Goal: Task Accomplishment & Management: Manage account settings

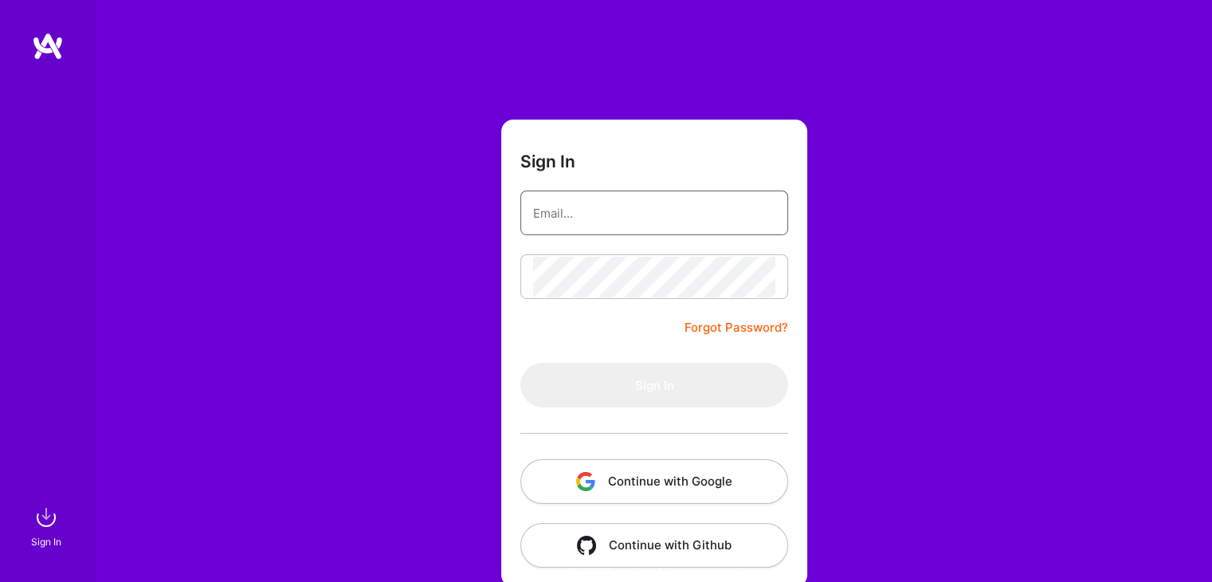
click at [603, 207] on input "email" at bounding box center [654, 213] width 242 height 41
click at [591, 207] on input "email" at bounding box center [654, 213] width 242 height 41
click at [561, 210] on input "email" at bounding box center [654, 213] width 242 height 41
type input "[EMAIL_ADDRESS][DOMAIN_NAME]"
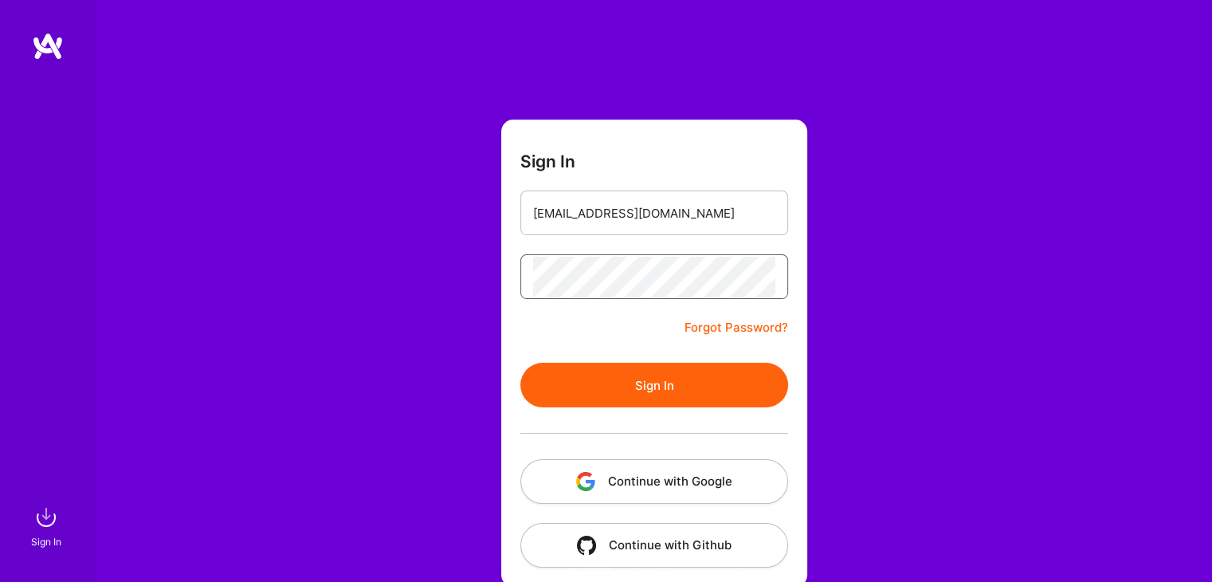
click at [520, 362] on button "Sign In" at bounding box center [654, 384] width 268 height 45
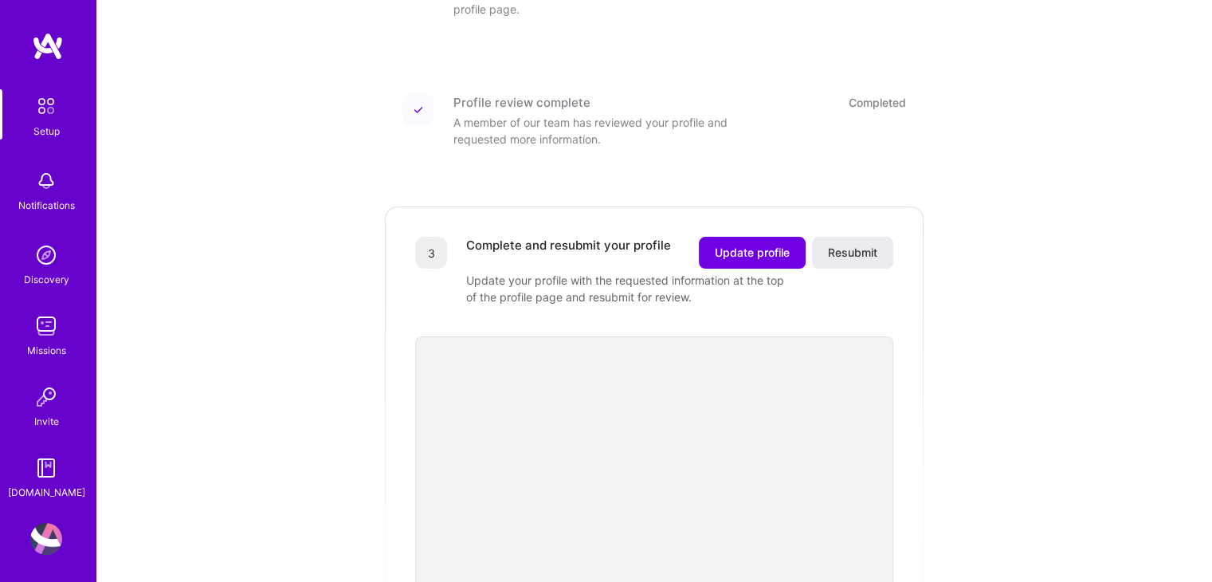
scroll to position [319, 0]
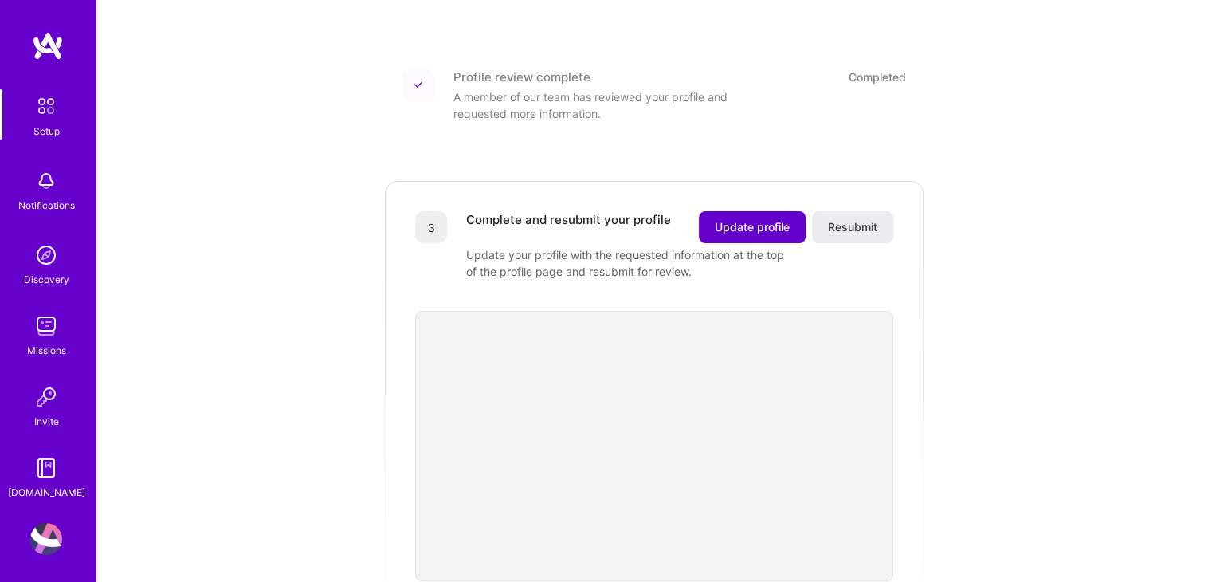
click at [749, 219] on span "Update profile" at bounding box center [752, 227] width 75 height 16
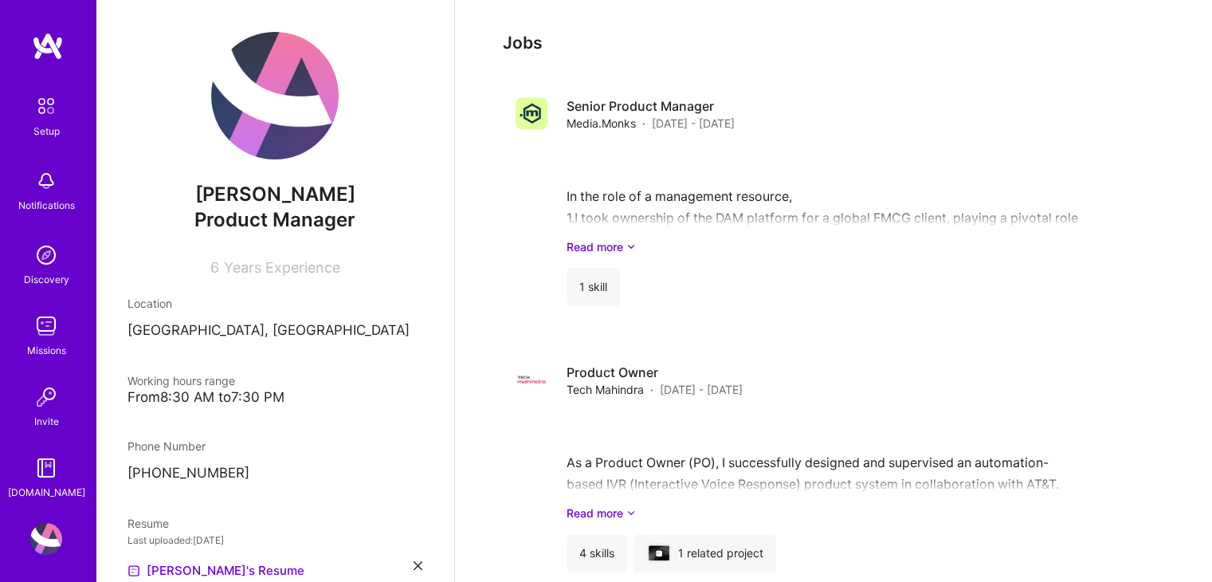
scroll to position [1434, 0]
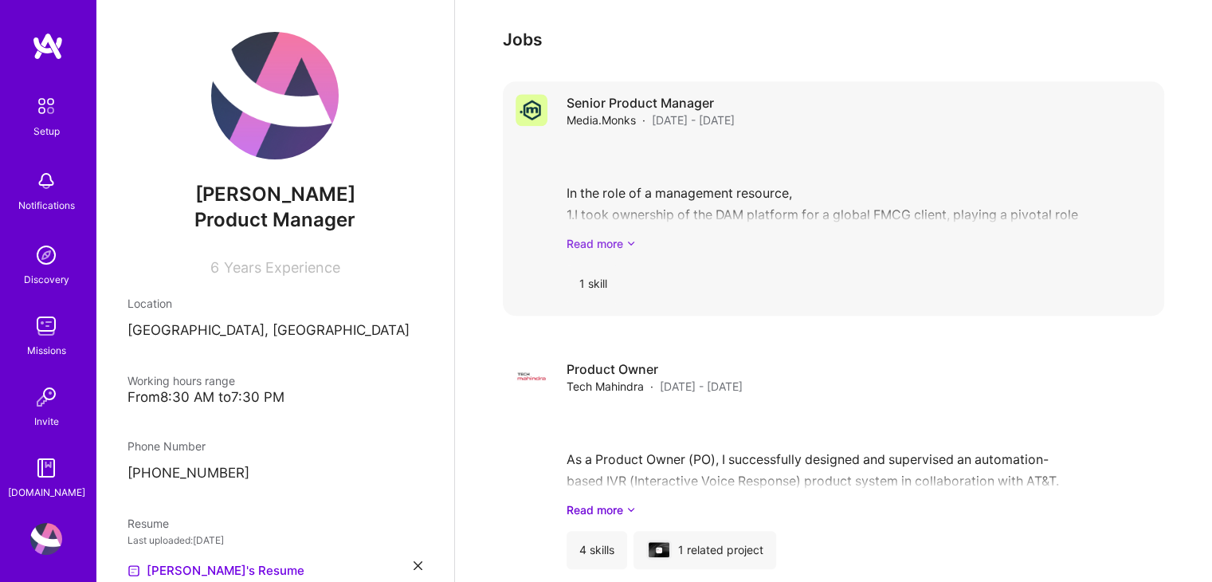
click at [601, 235] on link "Read more" at bounding box center [858, 243] width 585 height 17
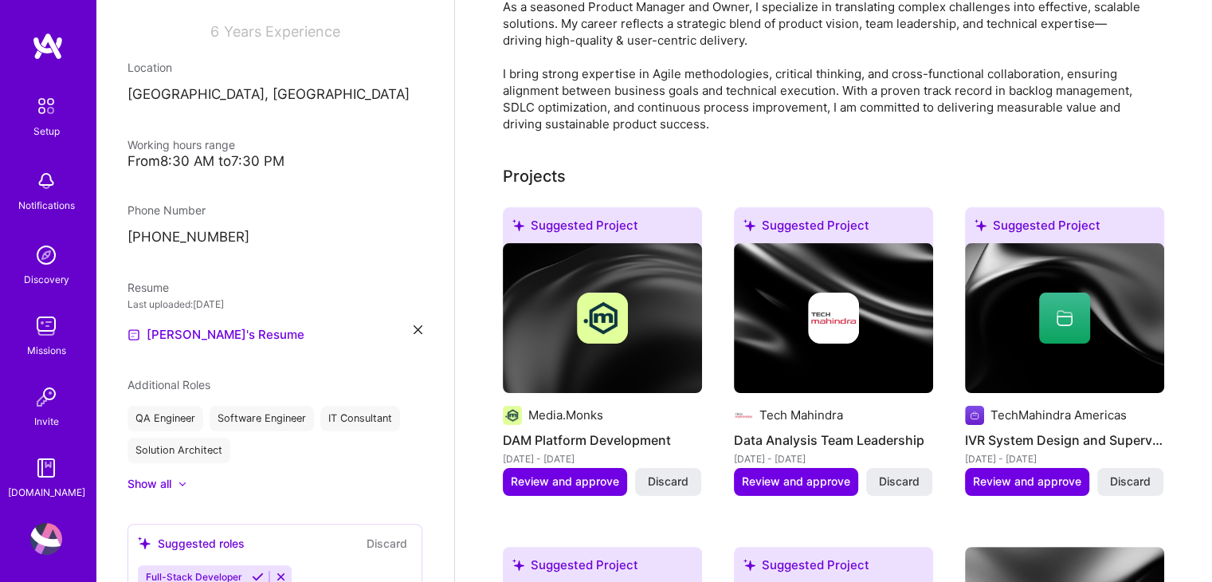
scroll to position [260, 0]
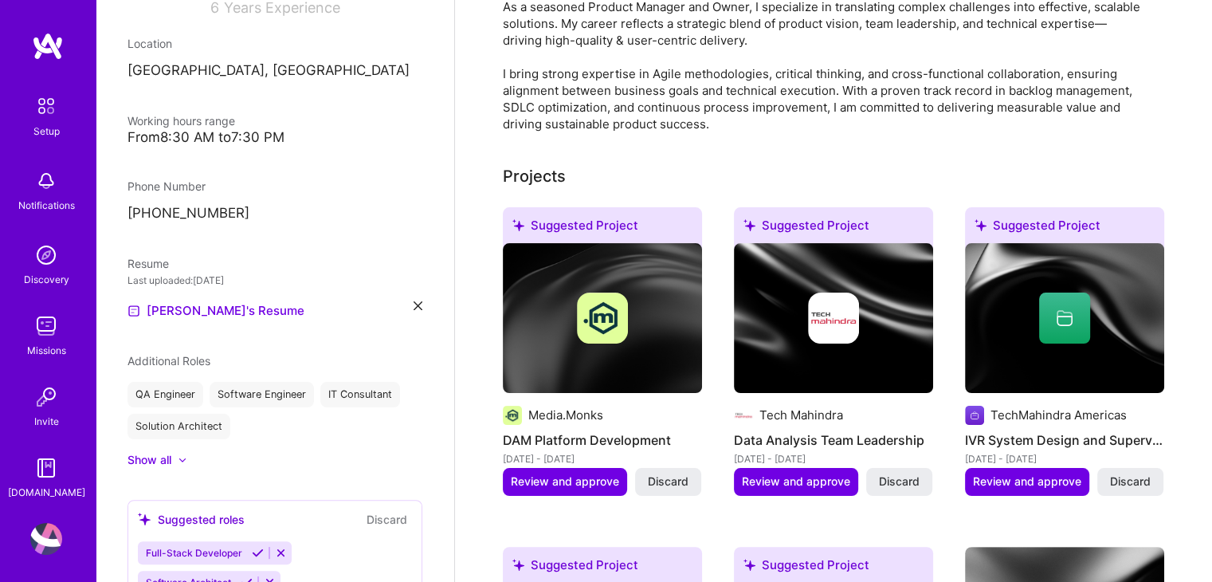
click at [226, 135] on div "From 8:30 AM to 7:30 PM" at bounding box center [274, 137] width 295 height 17
click at [413, 304] on icon at bounding box center [417, 305] width 9 height 9
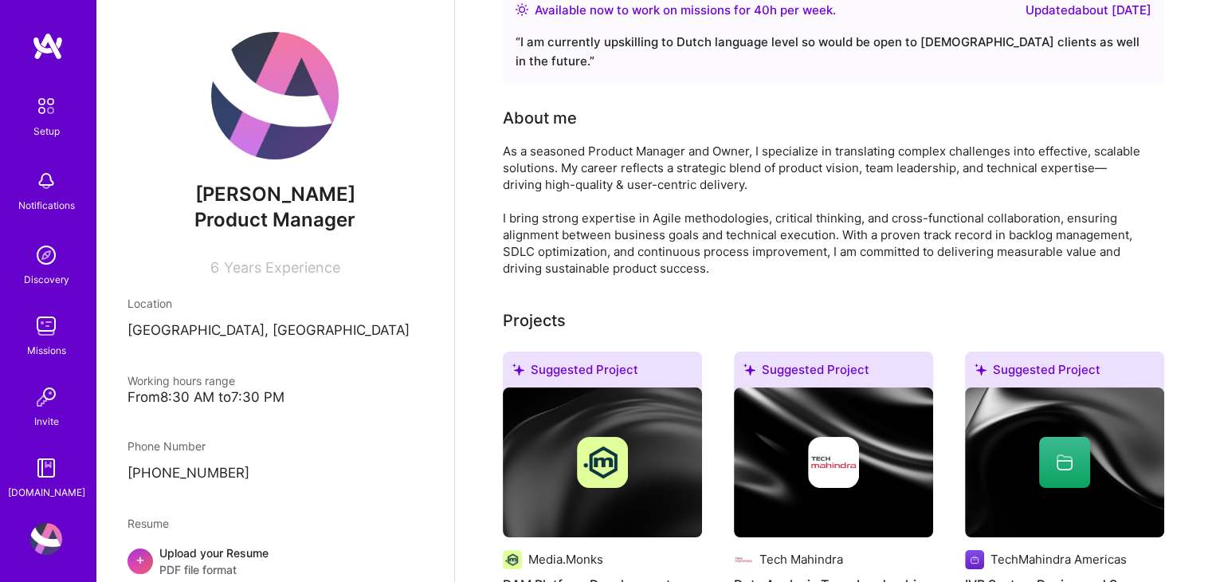
scroll to position [0, 0]
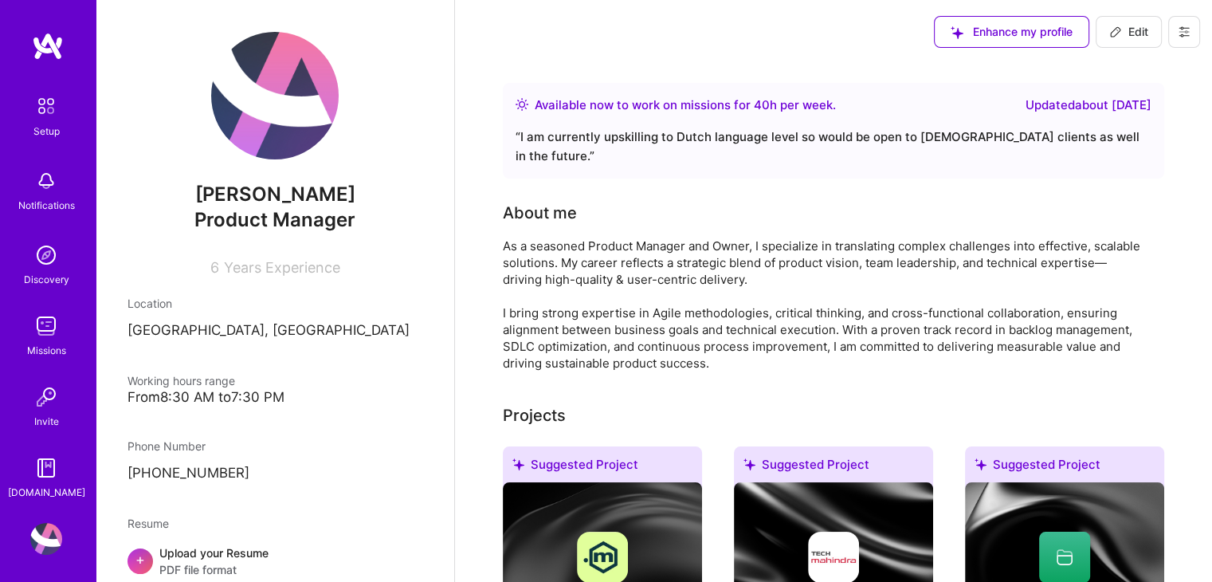
click at [1137, 33] on span "Edit" at bounding box center [1128, 32] width 39 height 16
select select "NL"
select select "Right Now"
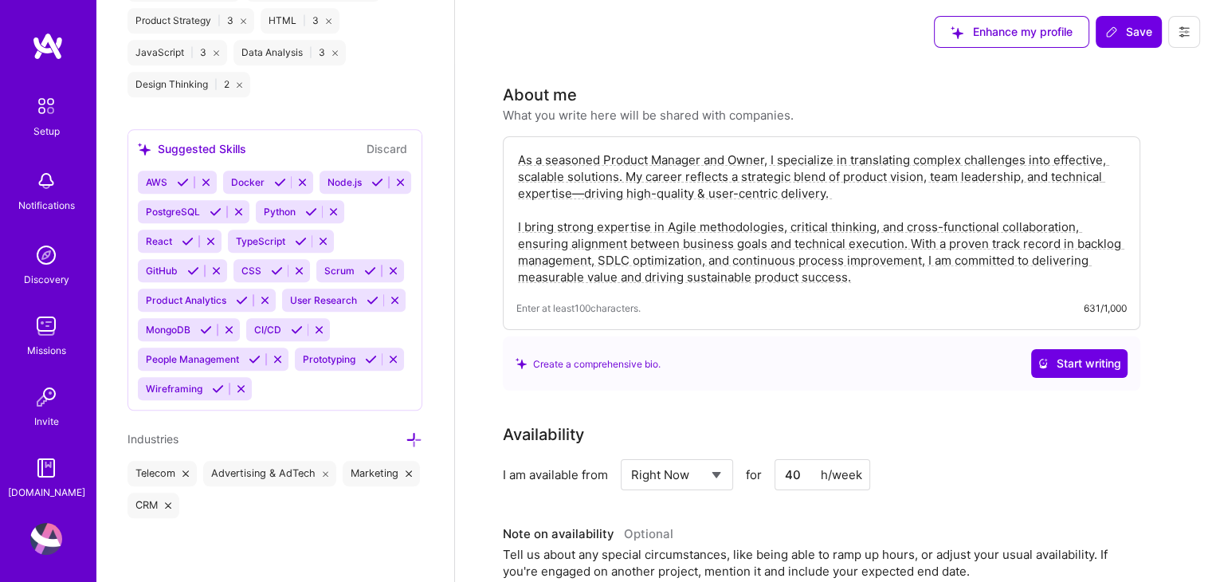
scroll to position [1695, 0]
click at [305, 211] on icon at bounding box center [311, 212] width 12 height 12
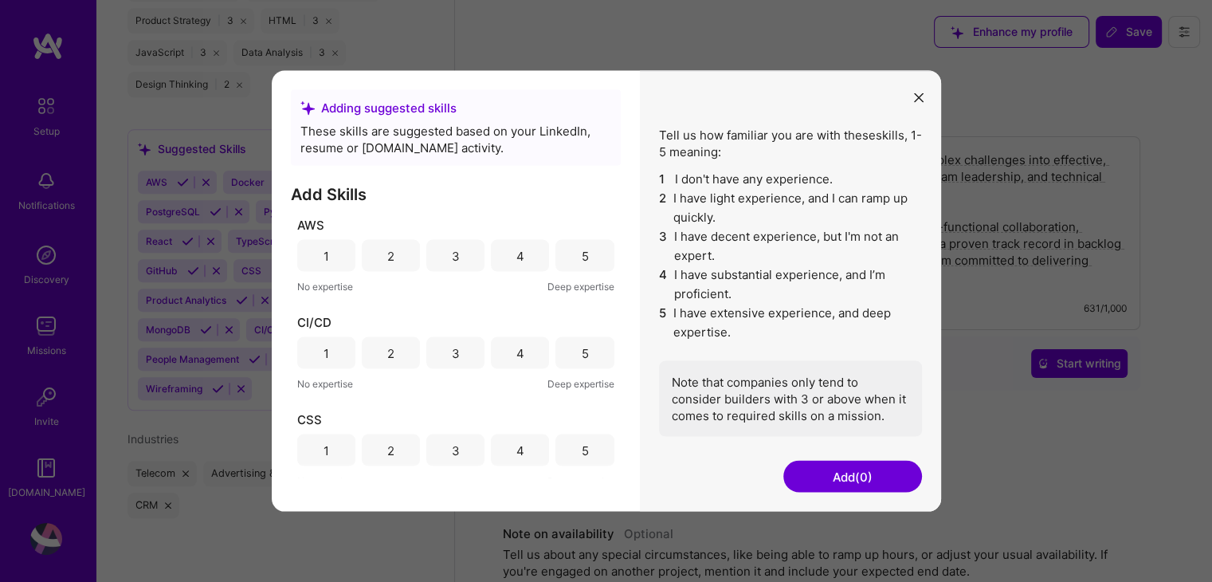
scroll to position [159, 0]
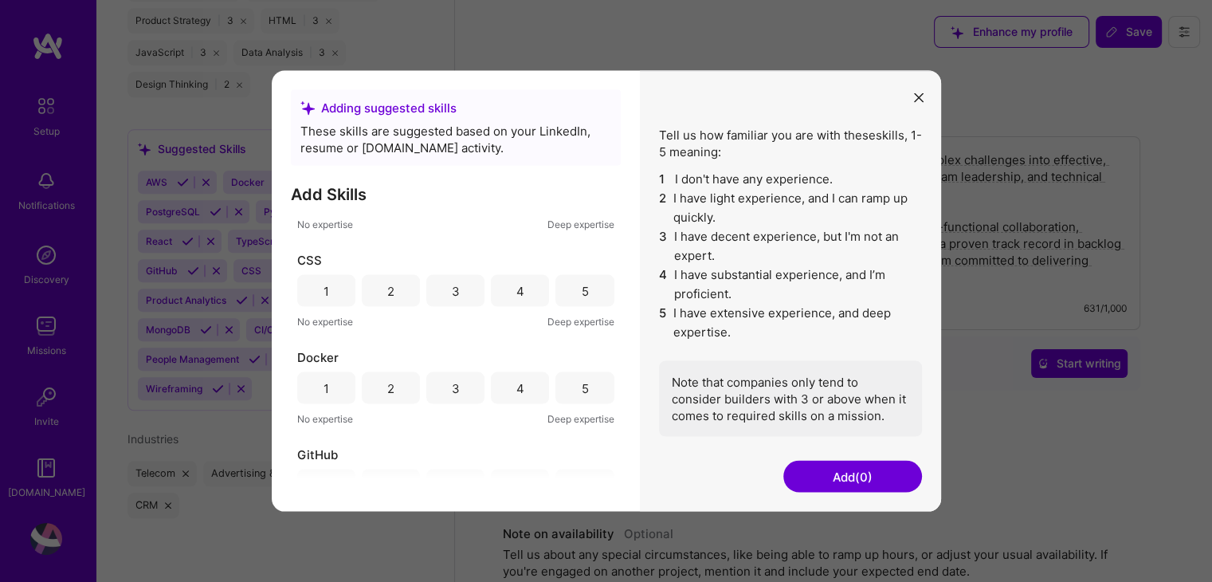
click at [400, 298] on div "2" at bounding box center [391, 291] width 58 height 32
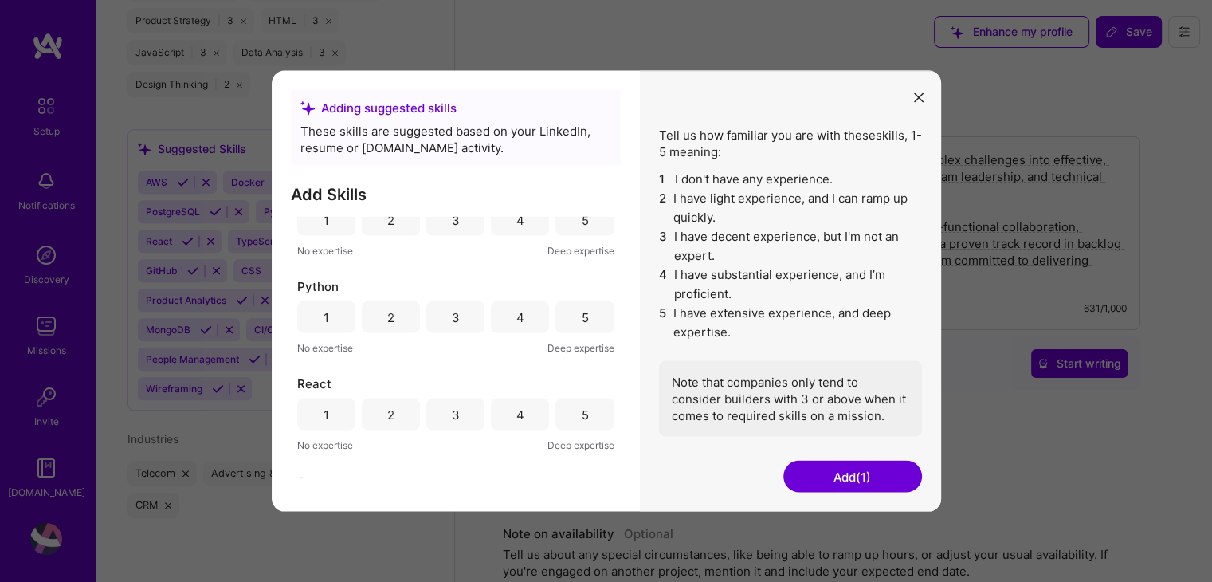
scroll to position [1036, 0]
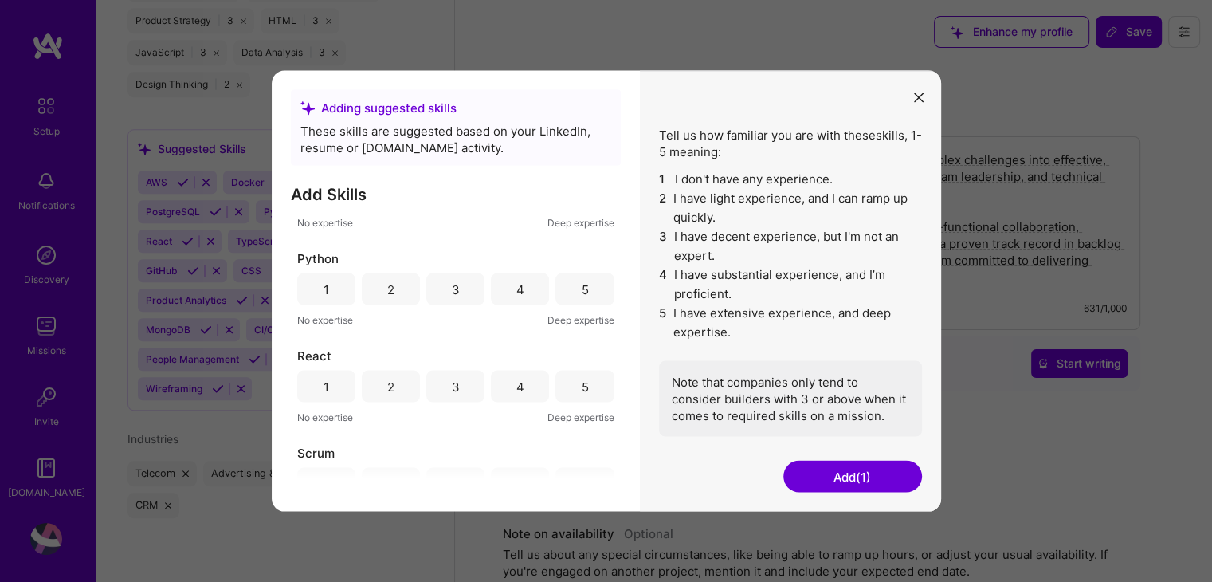
click at [461, 290] on div "3" at bounding box center [455, 289] width 58 height 32
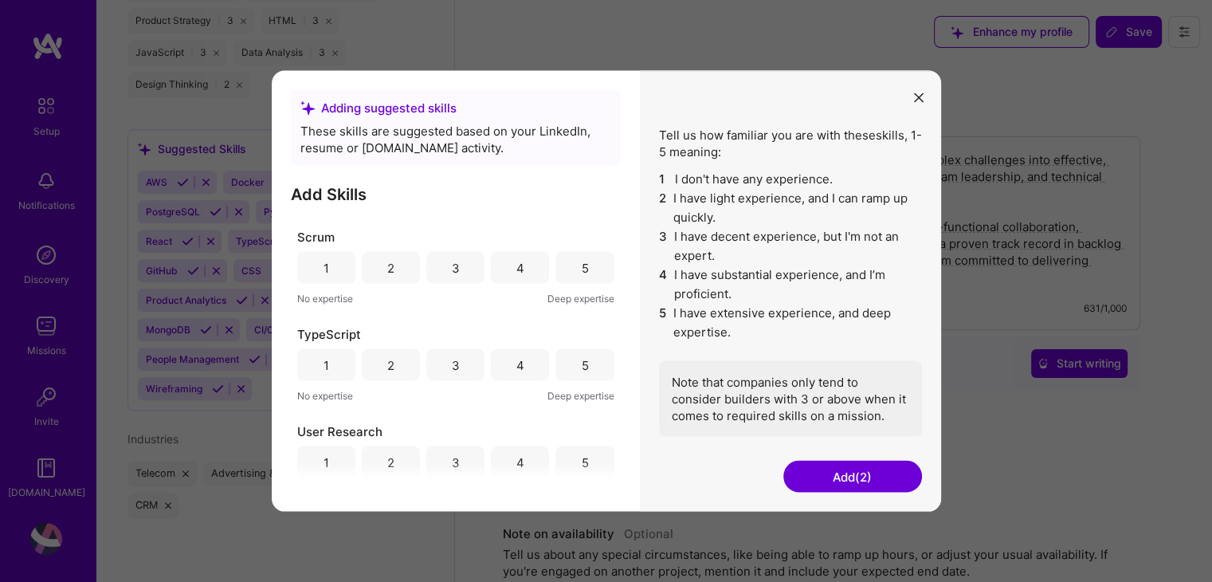
scroll to position [1275, 0]
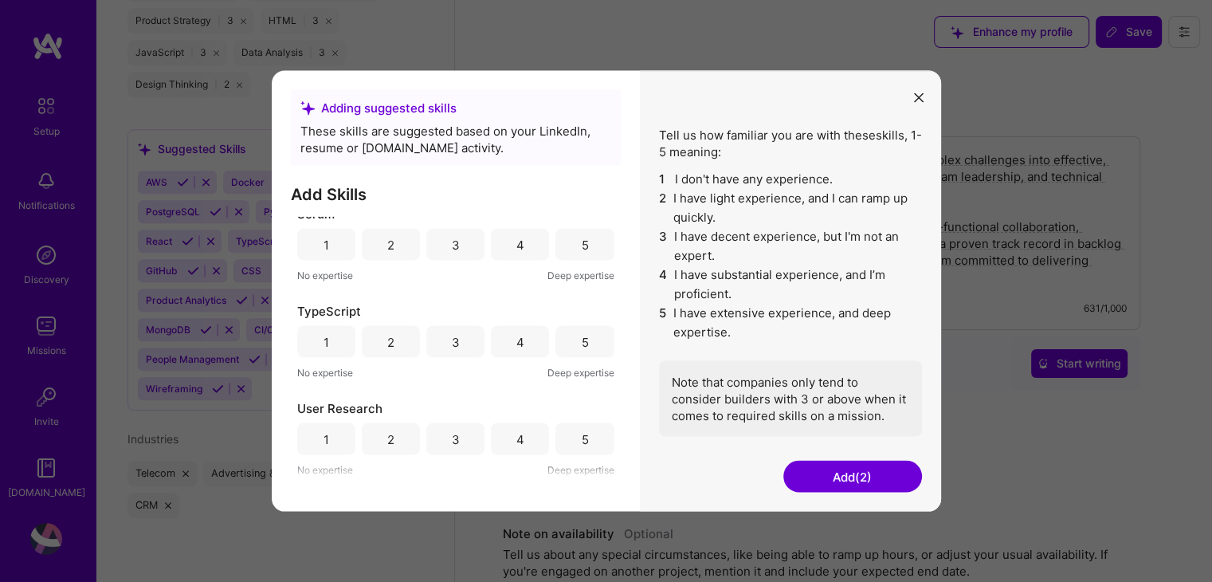
click at [521, 250] on div "4" at bounding box center [520, 245] width 58 height 32
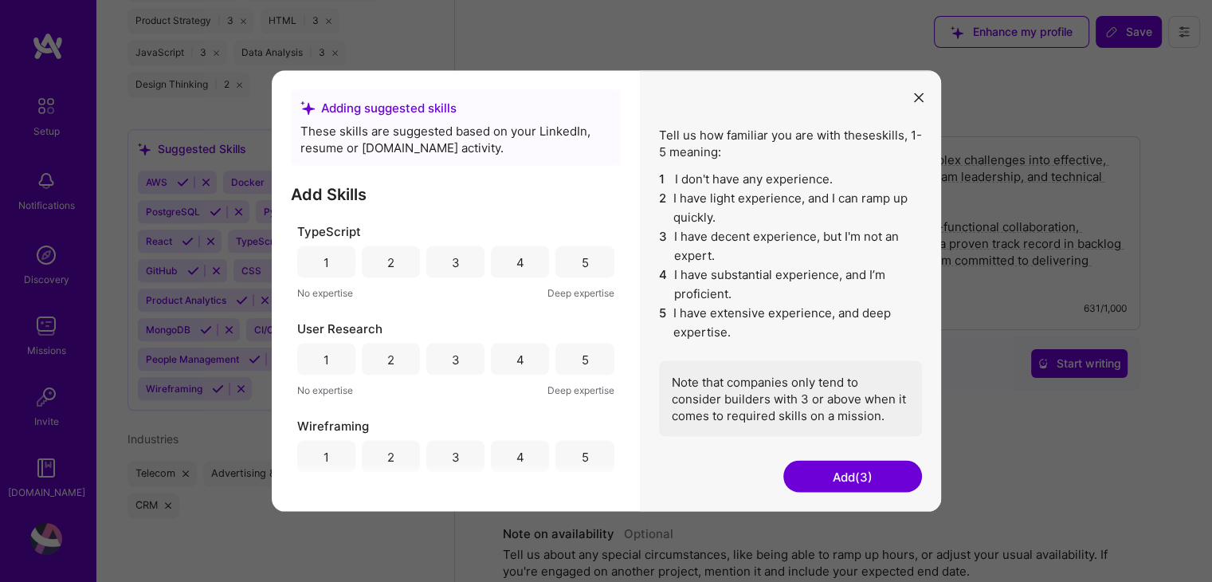
scroll to position [1371, 0]
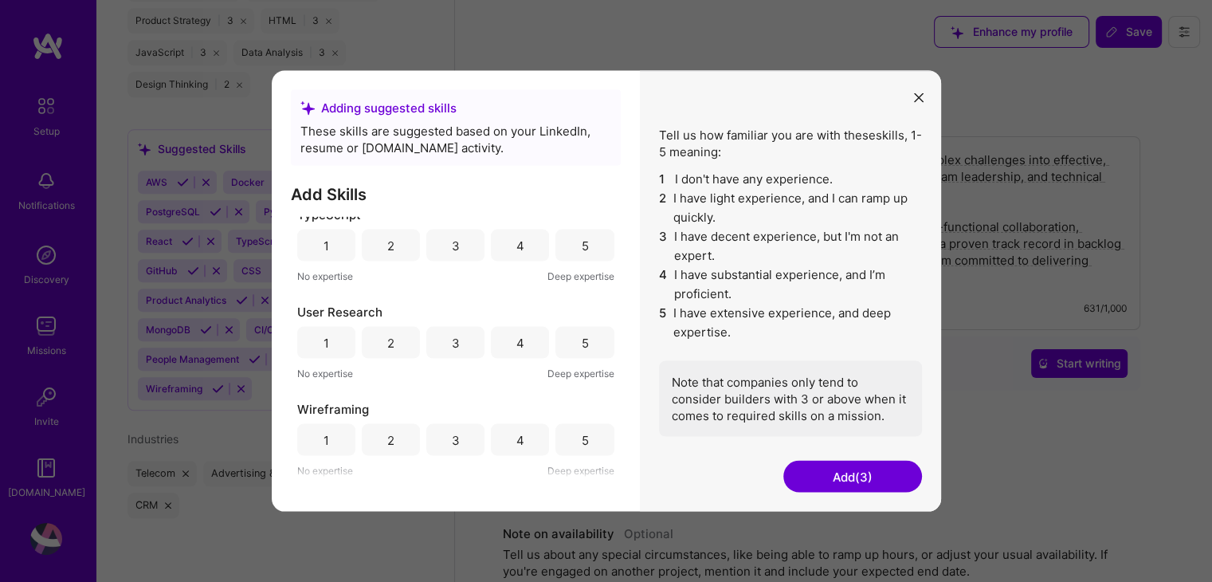
click at [880, 471] on button "Add (3)" at bounding box center [852, 476] width 139 height 32
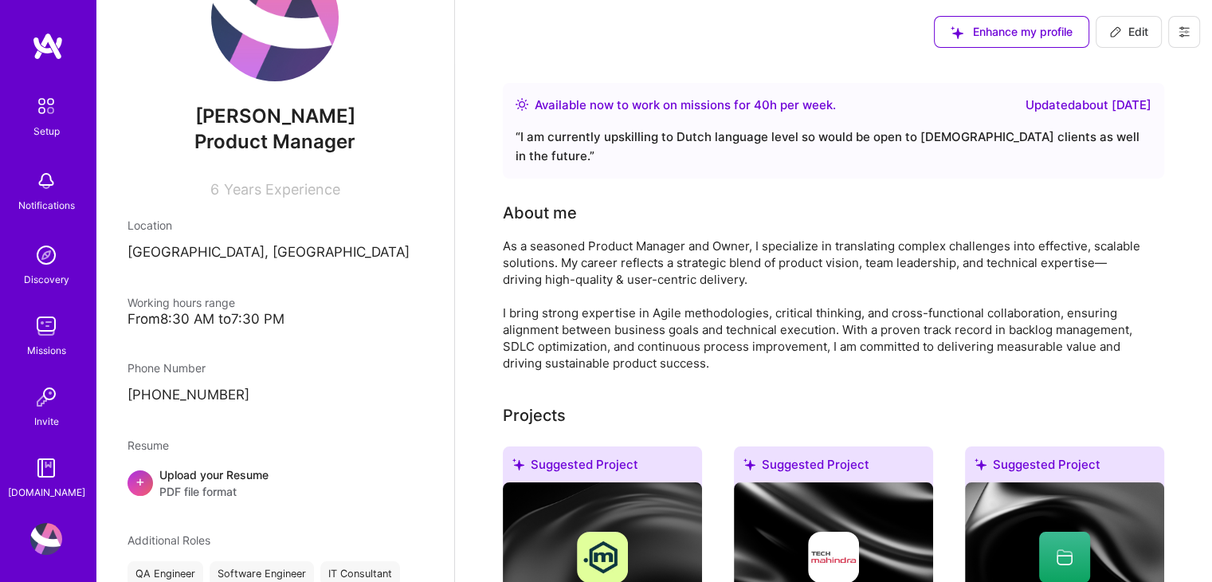
scroll to position [0, 0]
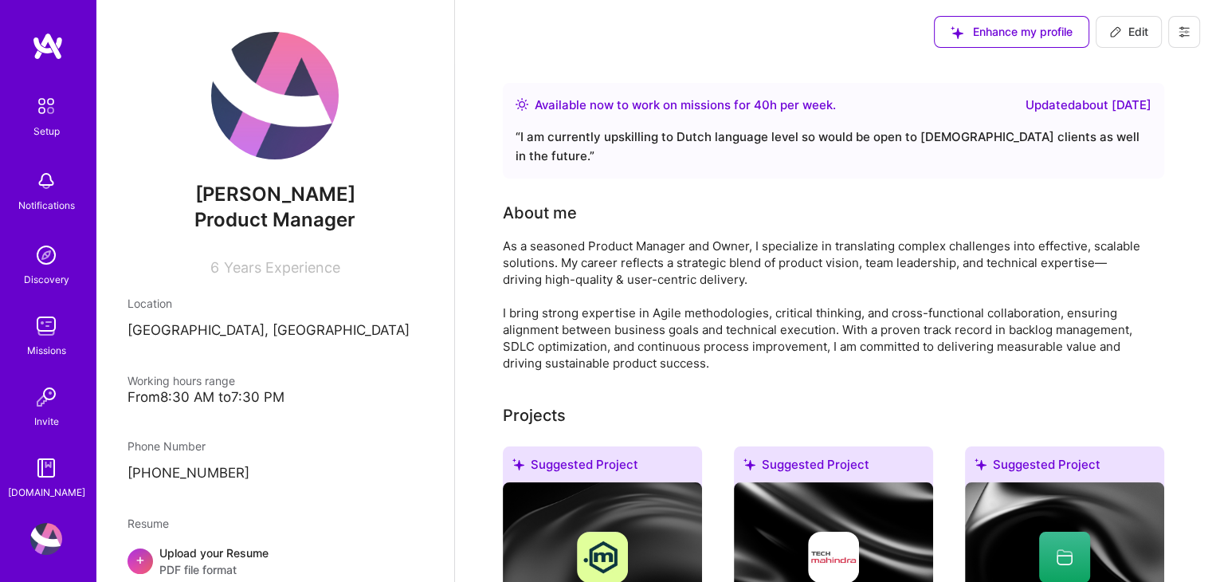
click at [235, 393] on div "From 8:30 AM to 7:30 PM" at bounding box center [274, 397] width 295 height 17
click at [236, 393] on div "From 8:30 AM to 7:30 PM" at bounding box center [274, 397] width 295 height 17
click at [902, 140] on div "“ I am currently upskilling to Dutch language level so would be open to Dutch c…" at bounding box center [833, 146] width 636 height 38
click at [723, 104] on div "Available now to work on missions for 40 h per week ." at bounding box center [685, 105] width 301 height 19
click at [1052, 120] on div "Available now to work on missions for 40 h per week . Updated about 1 month ago…" at bounding box center [833, 131] width 661 height 96
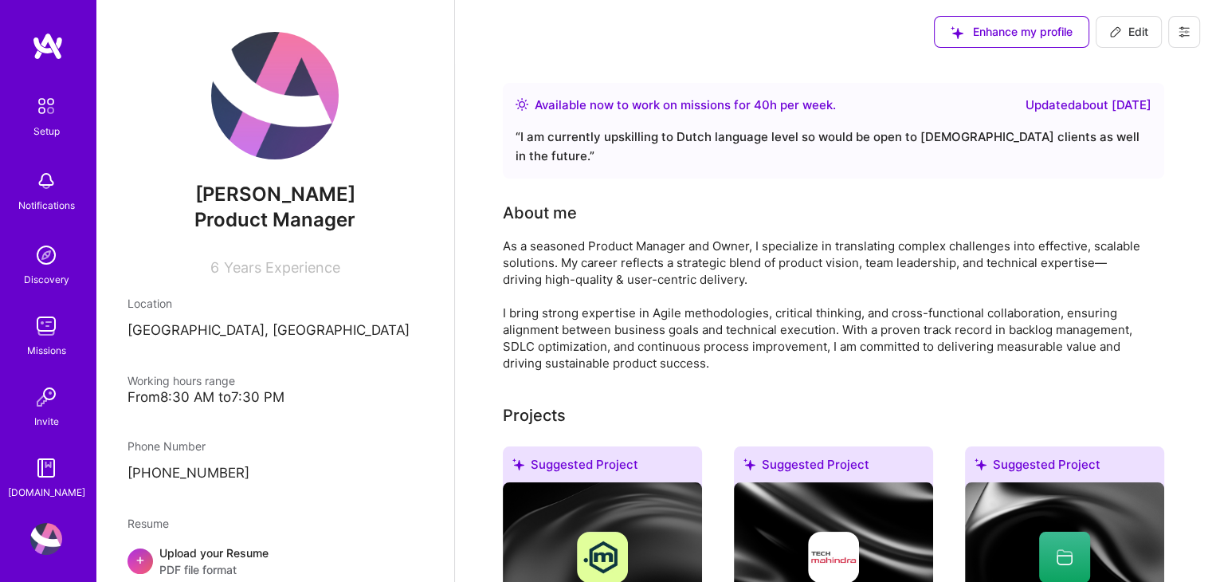
click at [1051, 128] on div "“ I am currently upskilling to Dutch language level so would be open to Dutch c…" at bounding box center [833, 146] width 636 height 38
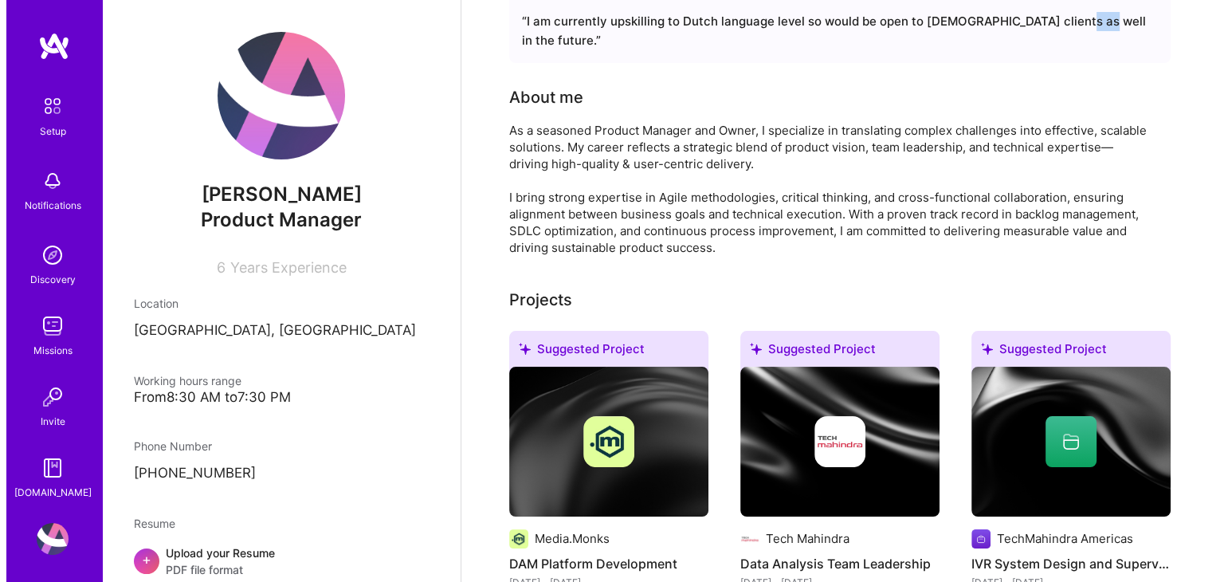
scroll to position [239, 0]
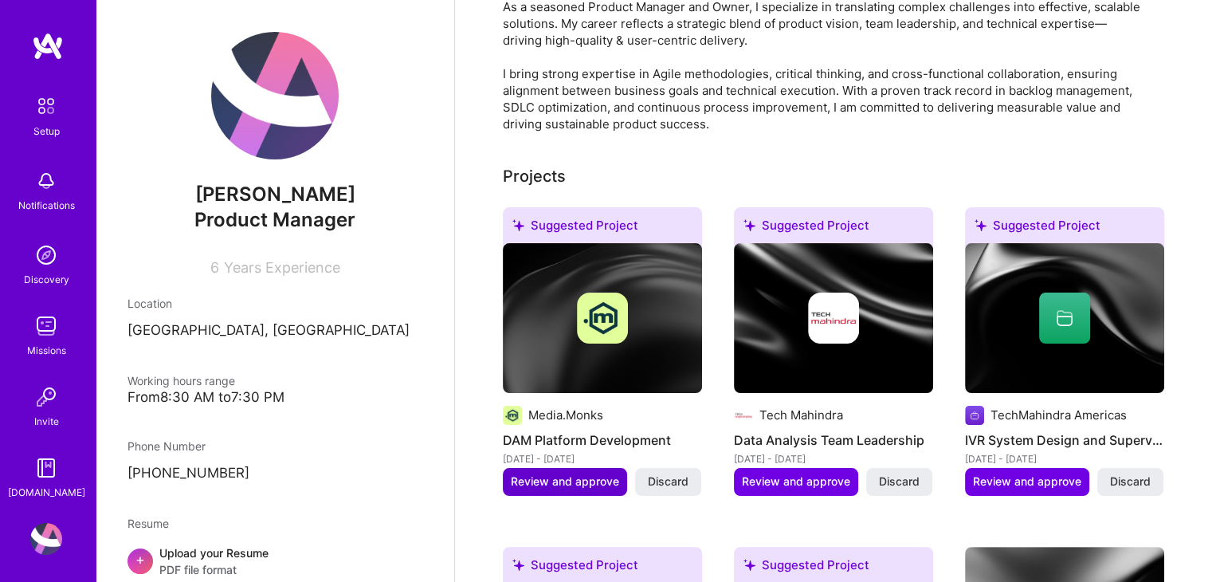
click at [543, 473] on span "Review and approve" at bounding box center [565, 481] width 108 height 16
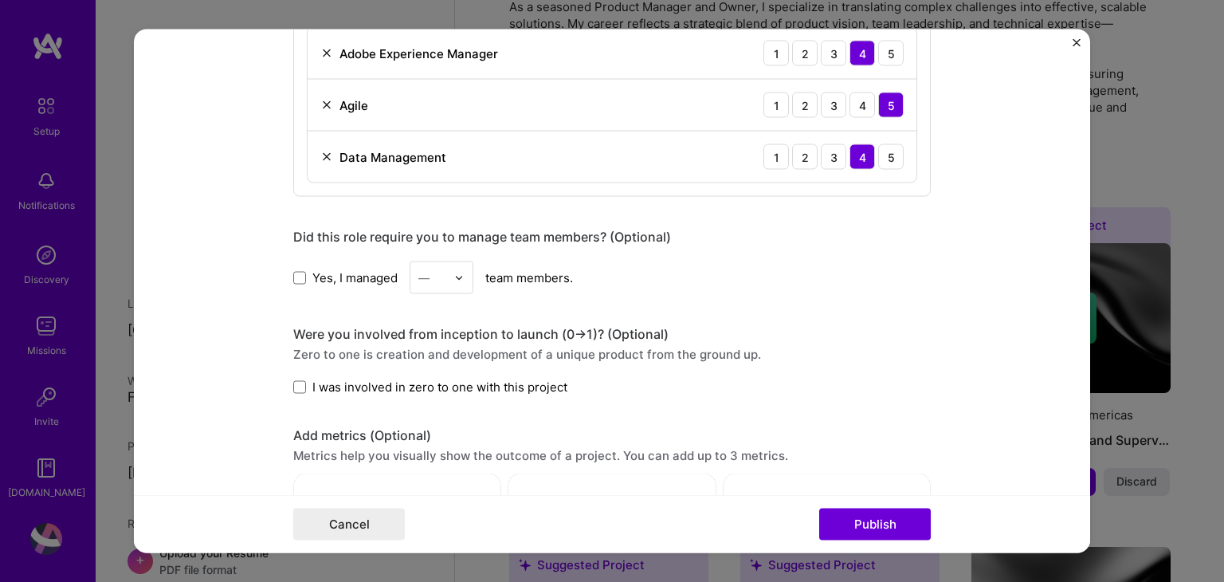
scroll to position [956, 0]
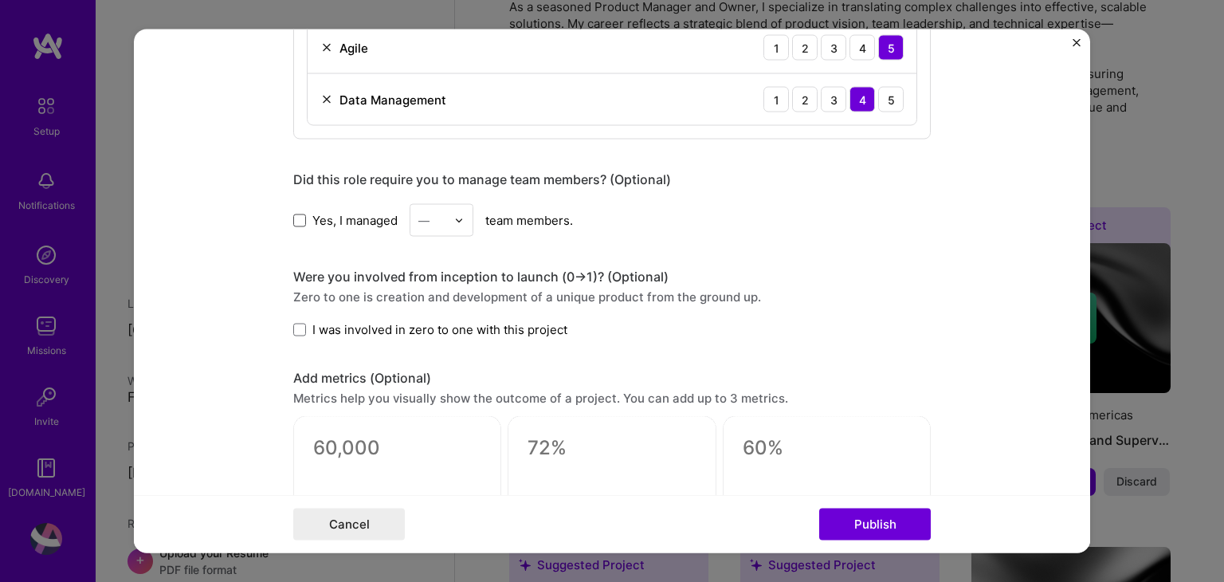
click at [293, 214] on span at bounding box center [299, 220] width 13 height 13
click at [0, 0] on input "Yes, I managed" at bounding box center [0, 0] width 0 height 0
click at [433, 214] on input "text" at bounding box center [432, 220] width 28 height 17
click at [422, 314] on div "3" at bounding box center [441, 321] width 54 height 29
click at [720, 248] on div "Editing suggested project This project is suggested based on your LinkedIn, res…" at bounding box center [611, 91] width 637 height 1973
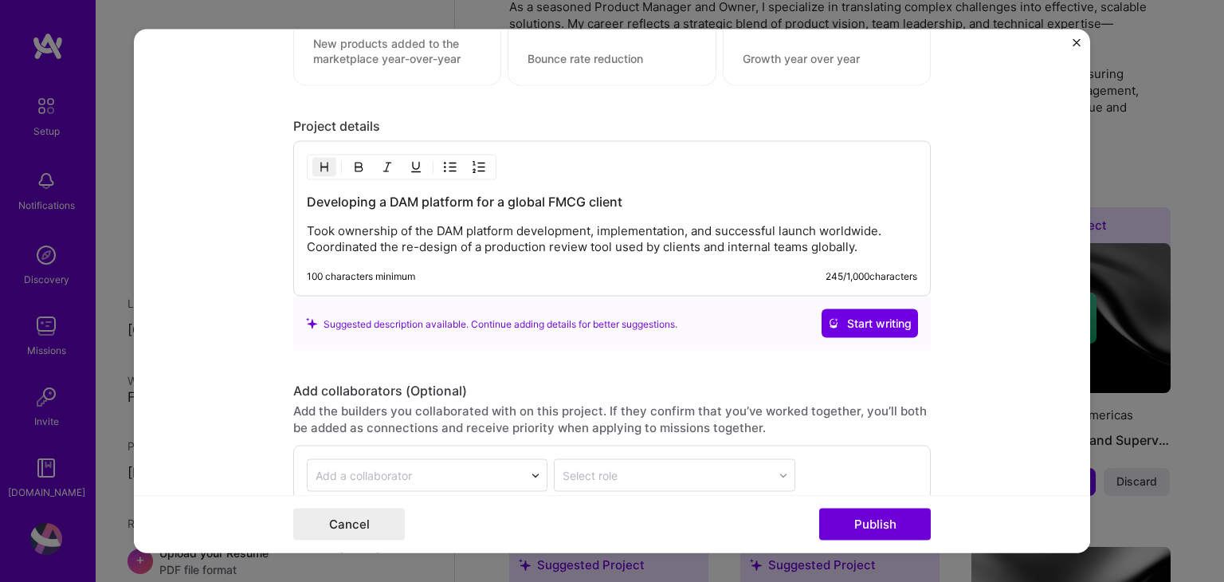
scroll to position [1514, 0]
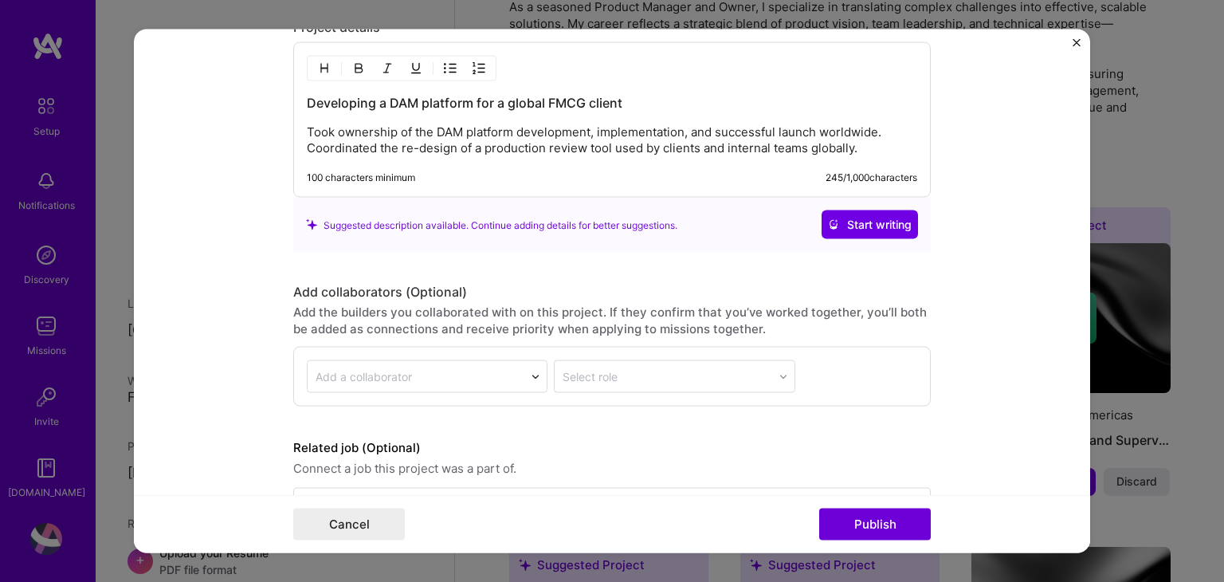
click at [607, 131] on p "Took ownership of the DAM platform development, implementation, and successful …" at bounding box center [612, 140] width 610 height 32
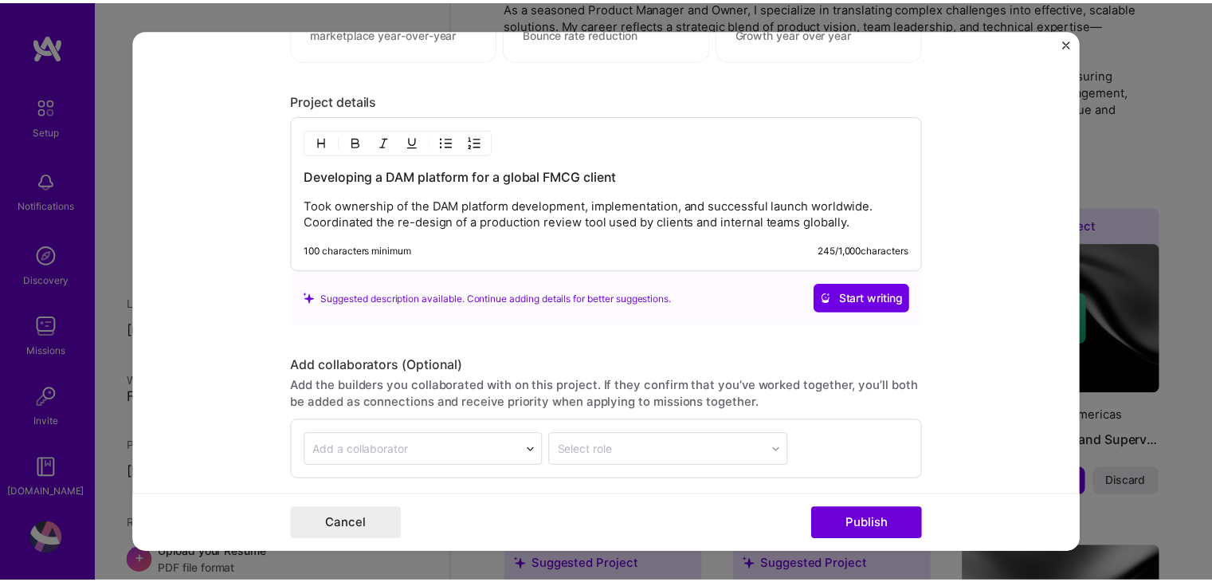
scroll to position [1405, 0]
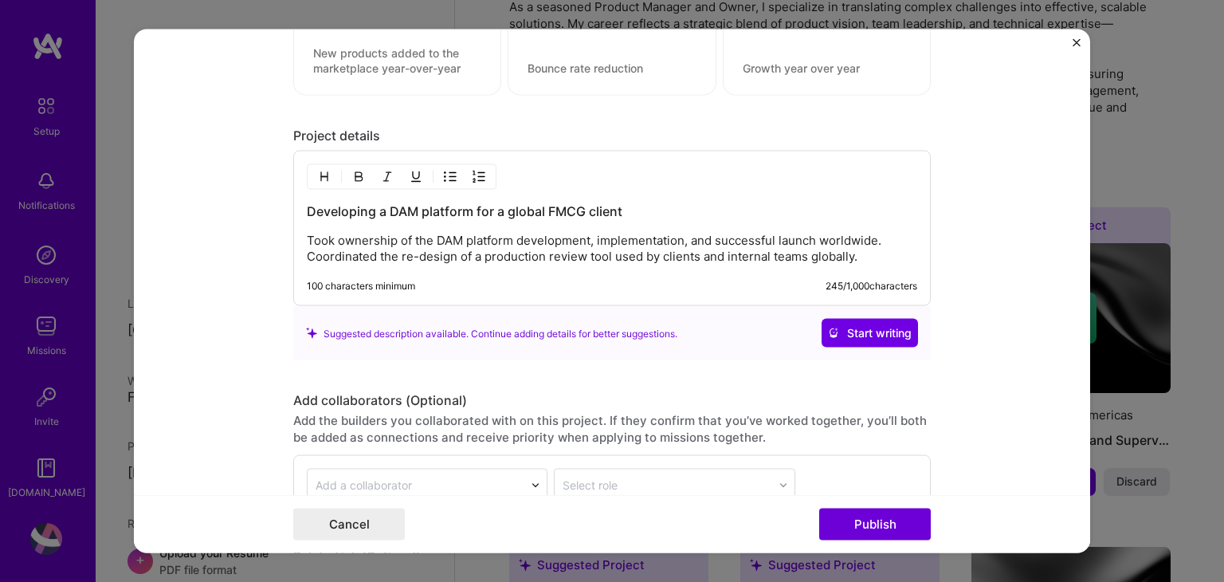
click at [1076, 46] on button "Close" at bounding box center [1076, 47] width 8 height 17
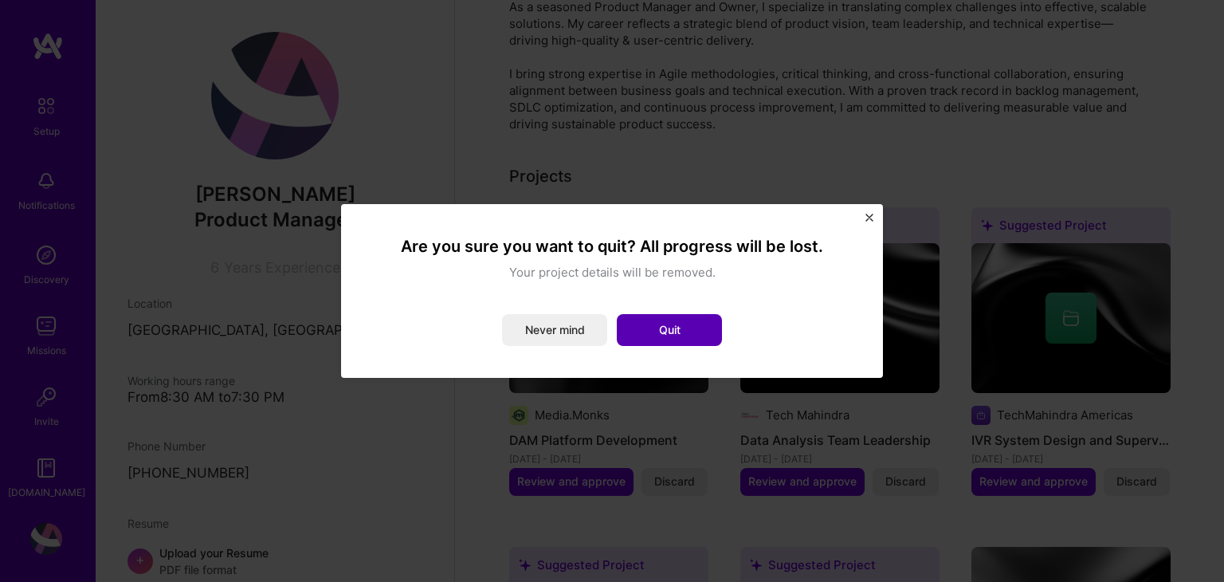
click at [663, 336] on button "Quit" at bounding box center [669, 330] width 105 height 32
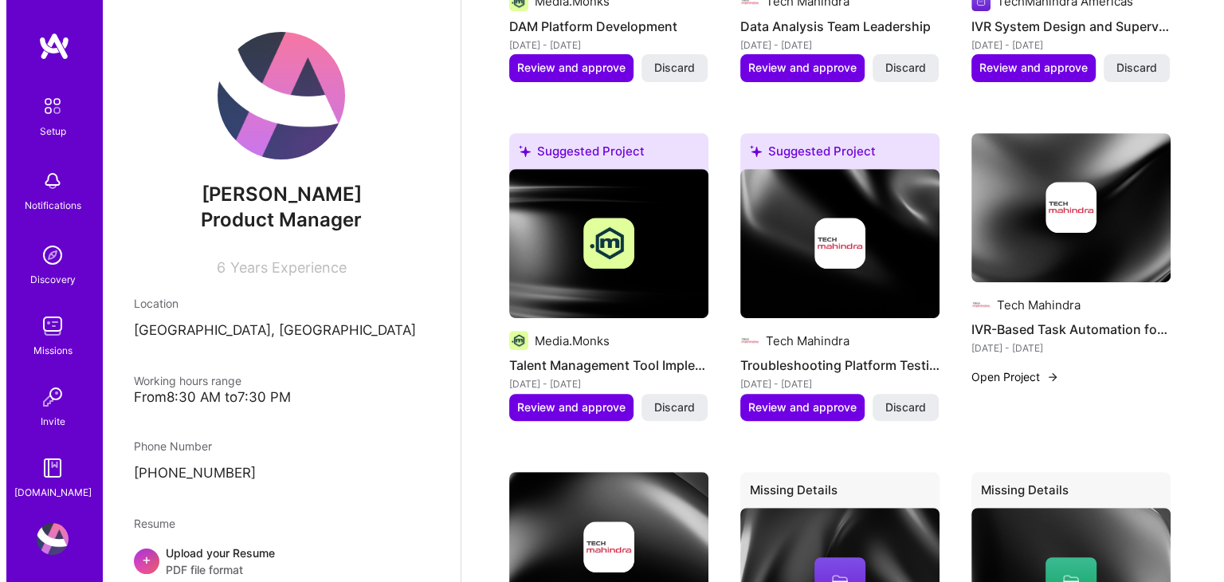
scroll to position [561, 0]
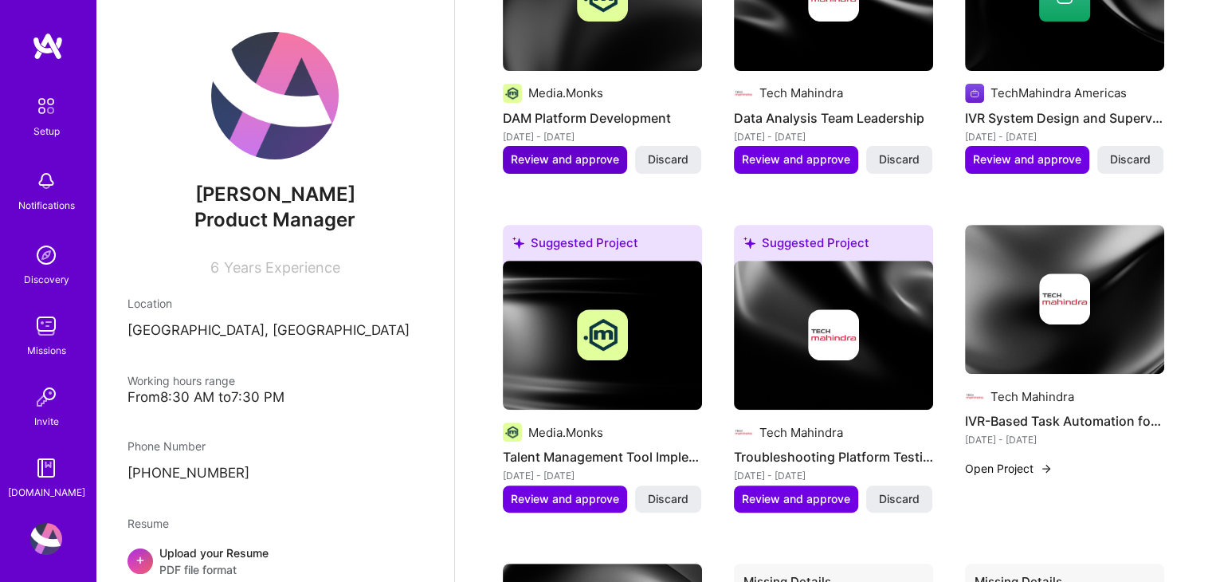
click at [552, 151] on span "Review and approve" at bounding box center [565, 159] width 108 height 16
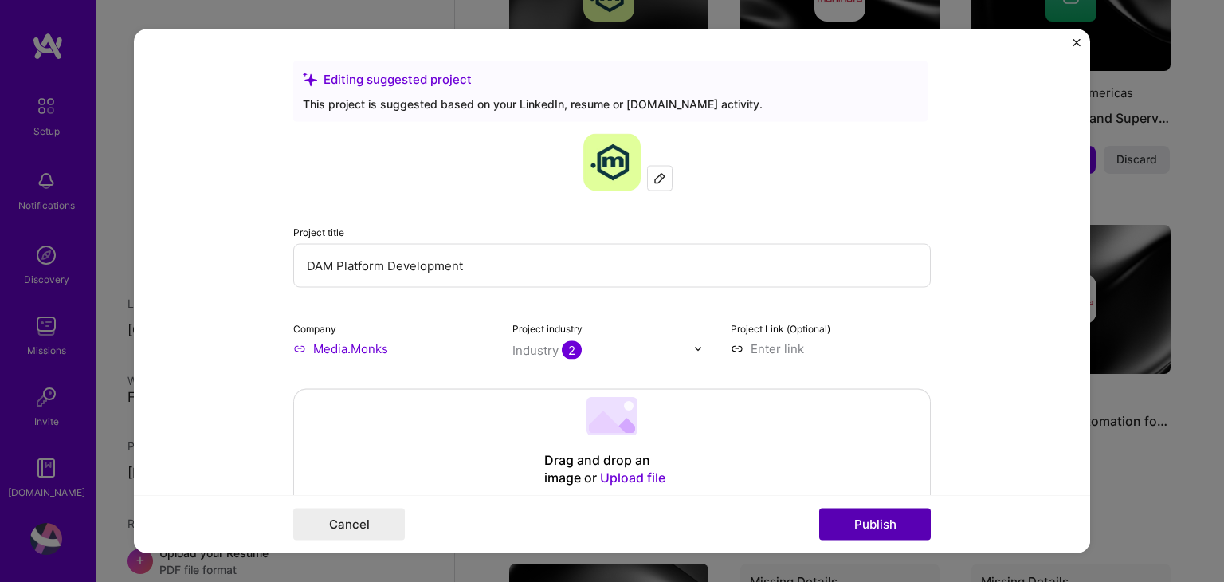
click at [871, 511] on button "Publish" at bounding box center [875, 524] width 112 height 32
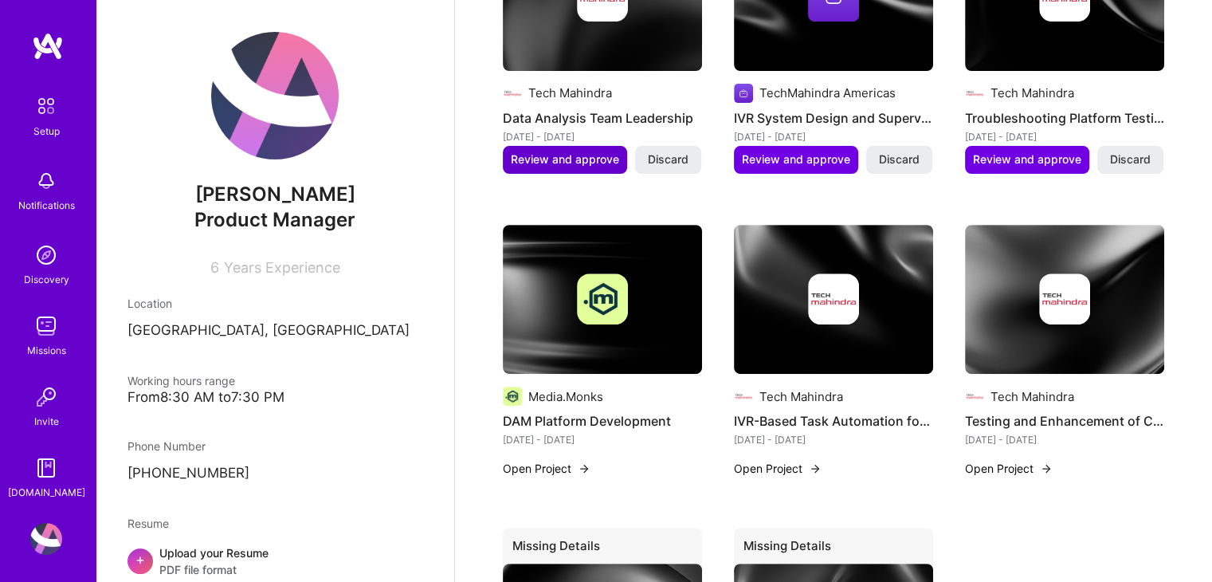
click at [551, 151] on span "Review and approve" at bounding box center [565, 159] width 108 height 16
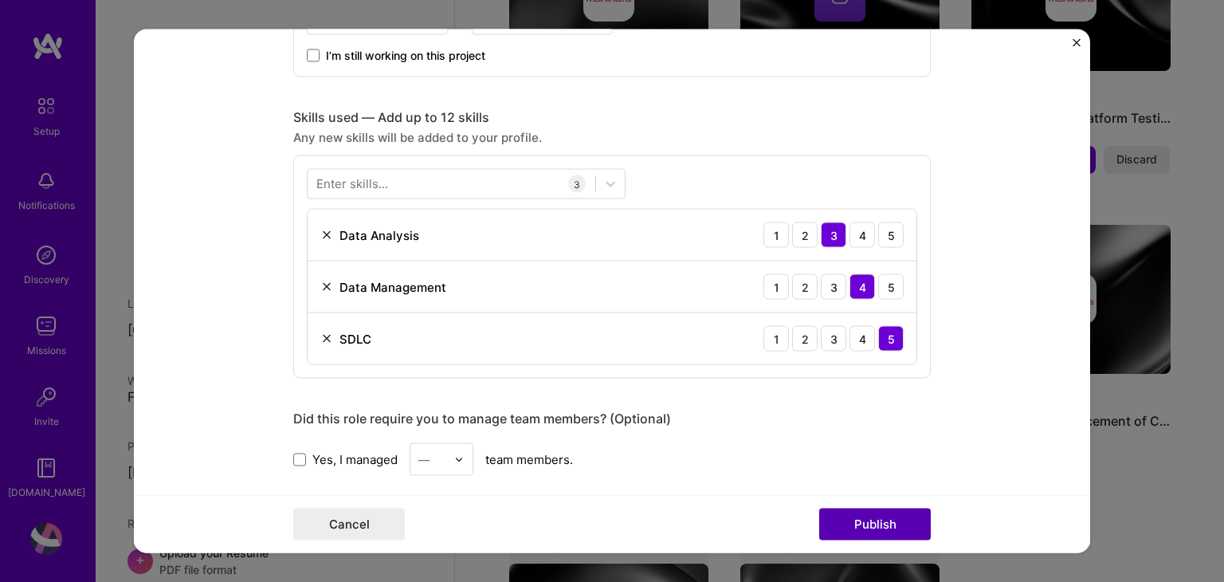
click at [858, 523] on button "Publish" at bounding box center [875, 524] width 112 height 32
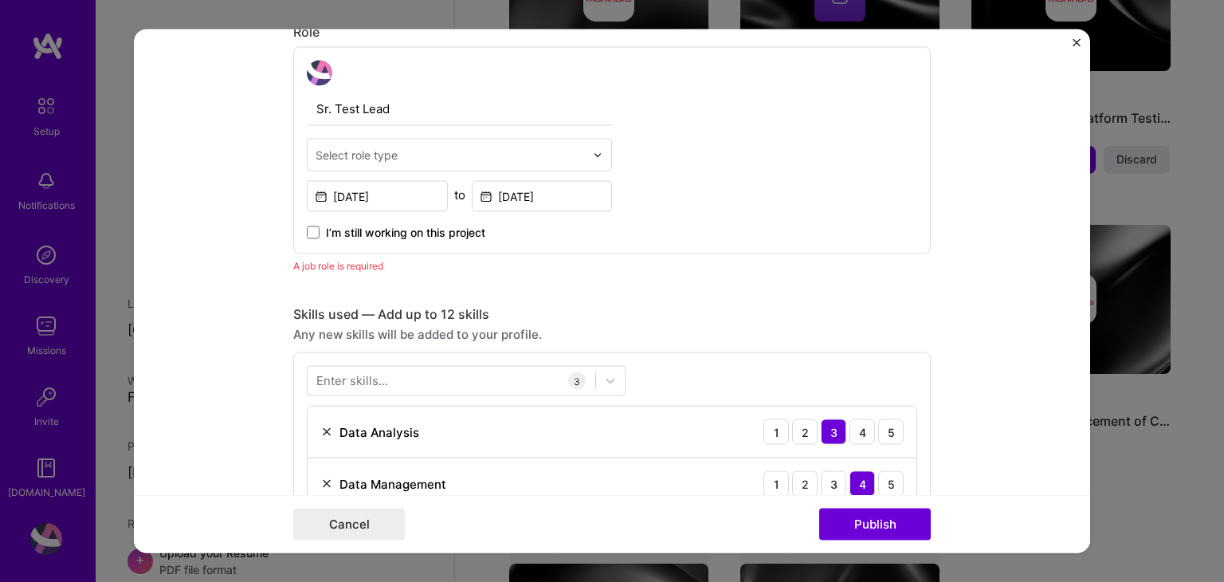
scroll to position [534, 0]
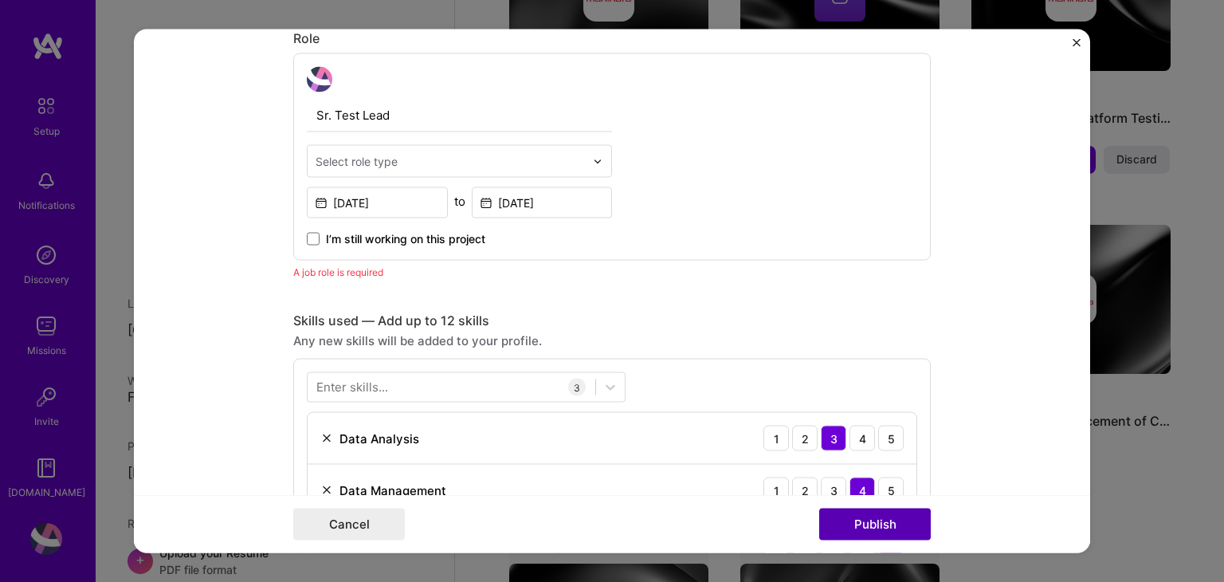
click at [876, 520] on button "Publish" at bounding box center [875, 524] width 112 height 32
click at [400, 166] on input "text" at bounding box center [449, 161] width 269 height 17
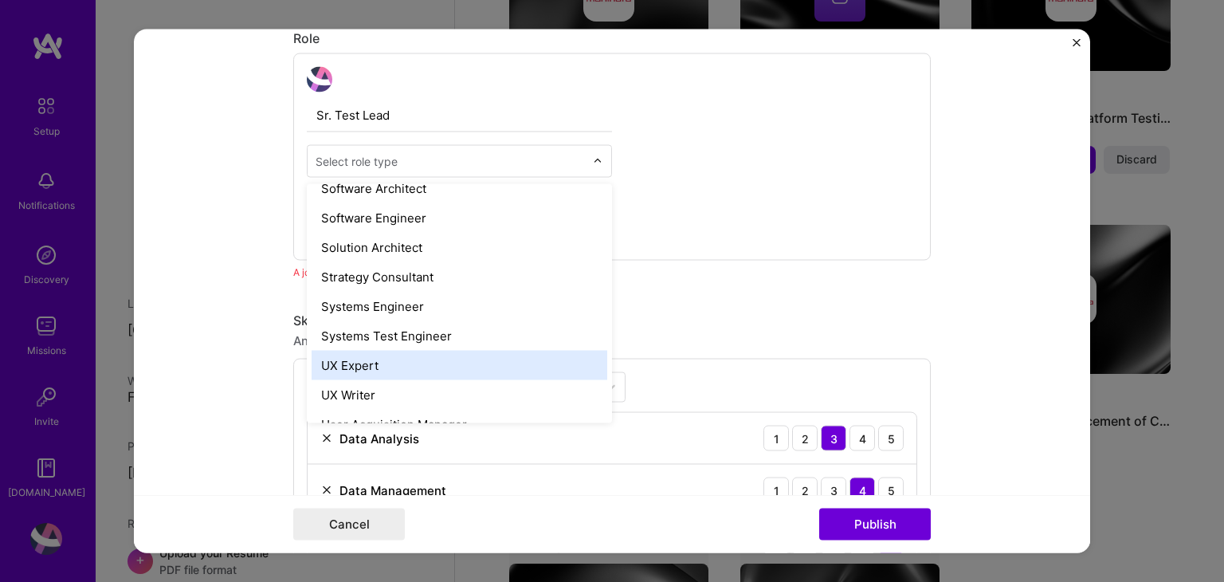
scroll to position [1675, 0]
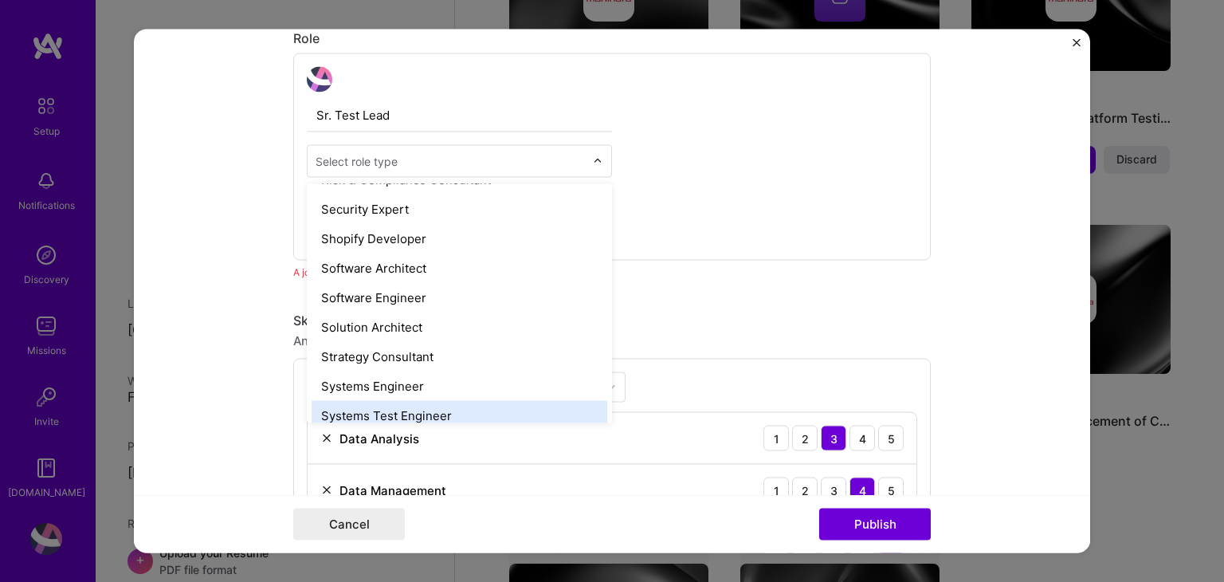
click at [437, 408] on div "Systems Test Engineer" at bounding box center [460, 415] width 296 height 29
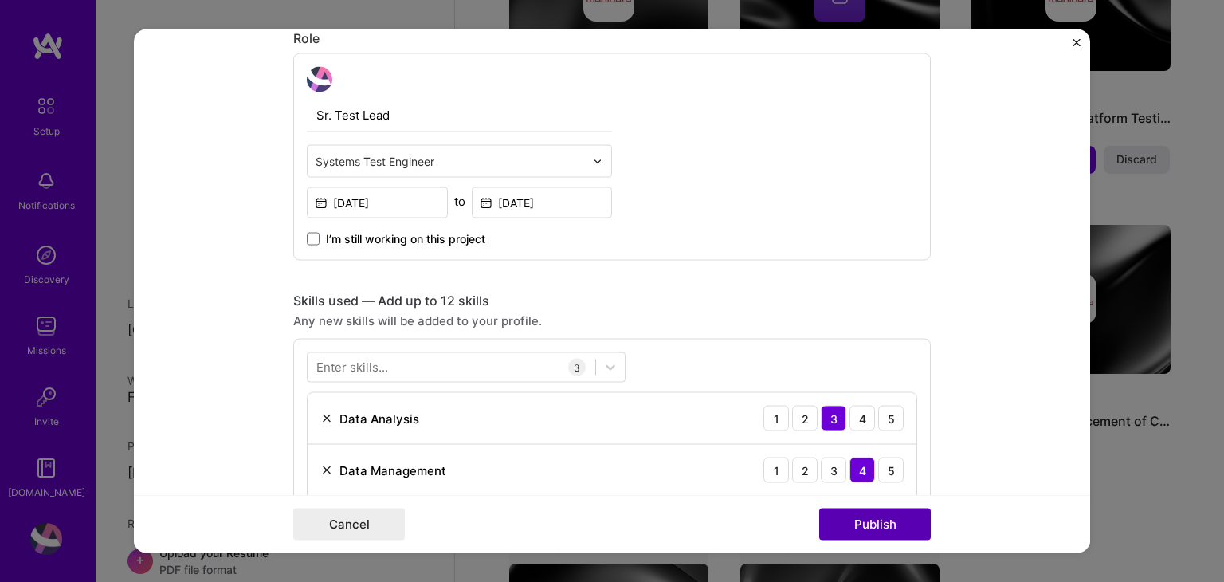
click at [870, 517] on button "Publish" at bounding box center [875, 524] width 112 height 32
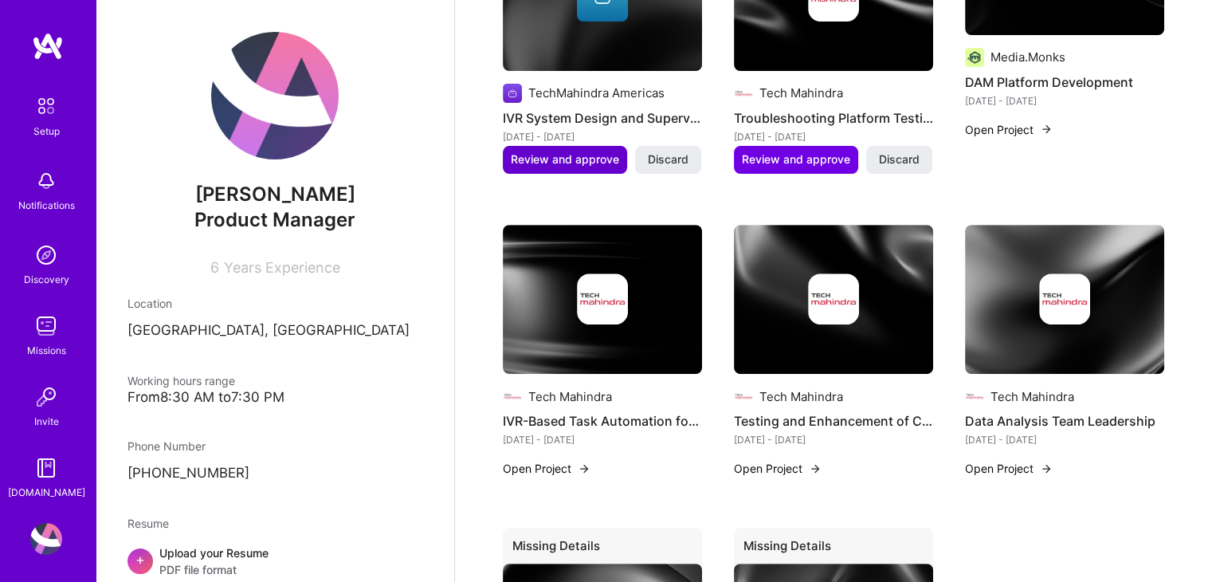
click at [568, 151] on span "Review and approve" at bounding box center [565, 159] width 108 height 16
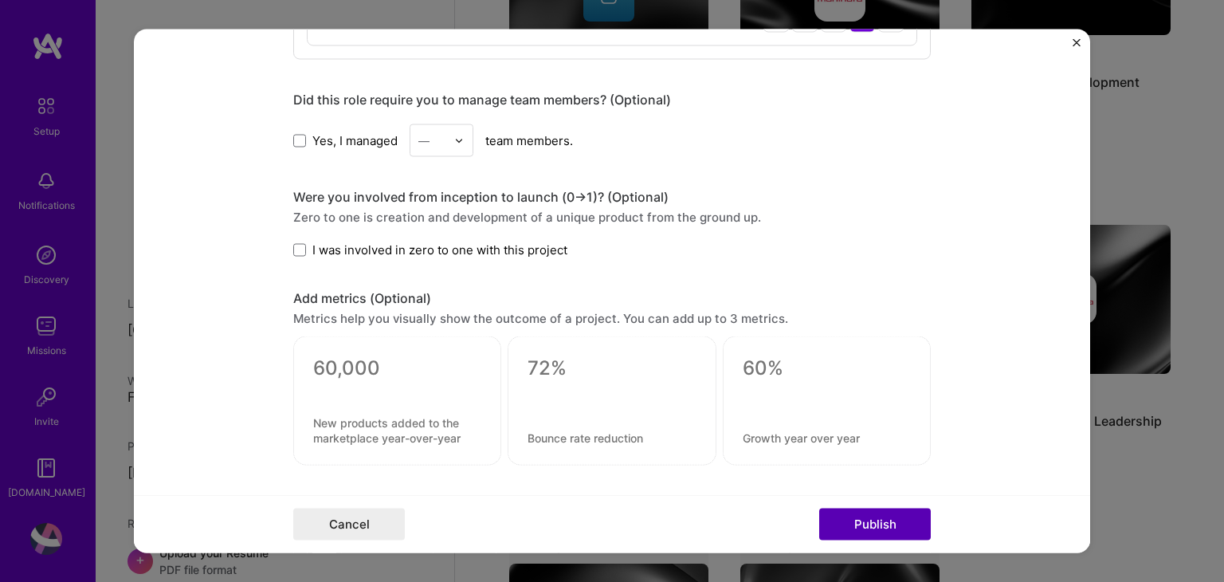
click at [876, 520] on button "Publish" at bounding box center [875, 524] width 112 height 32
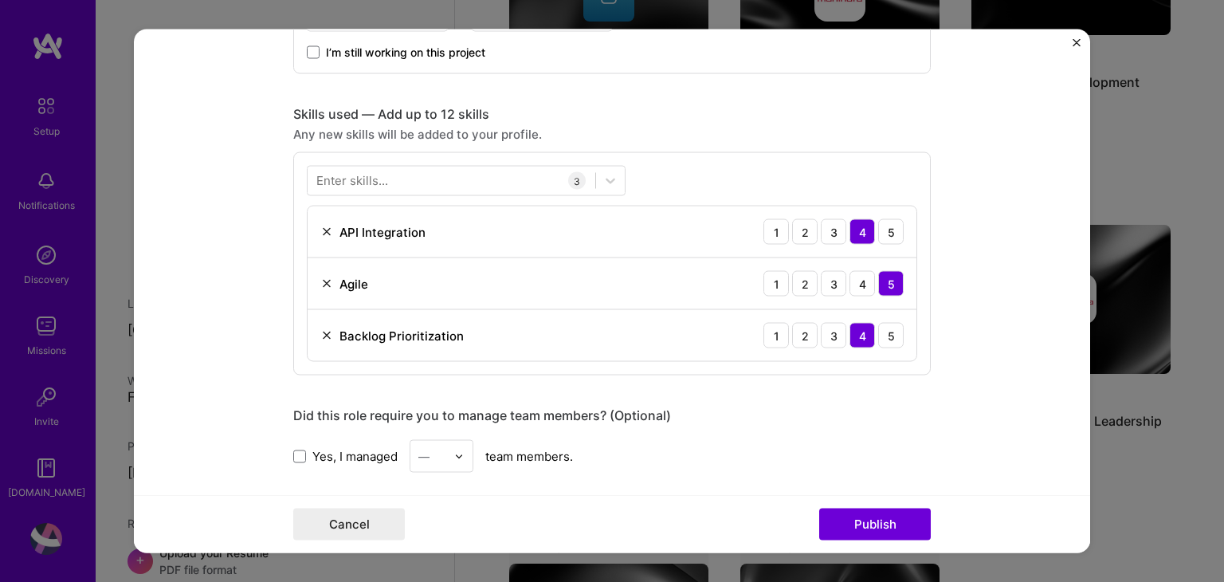
scroll to position [1060, 0]
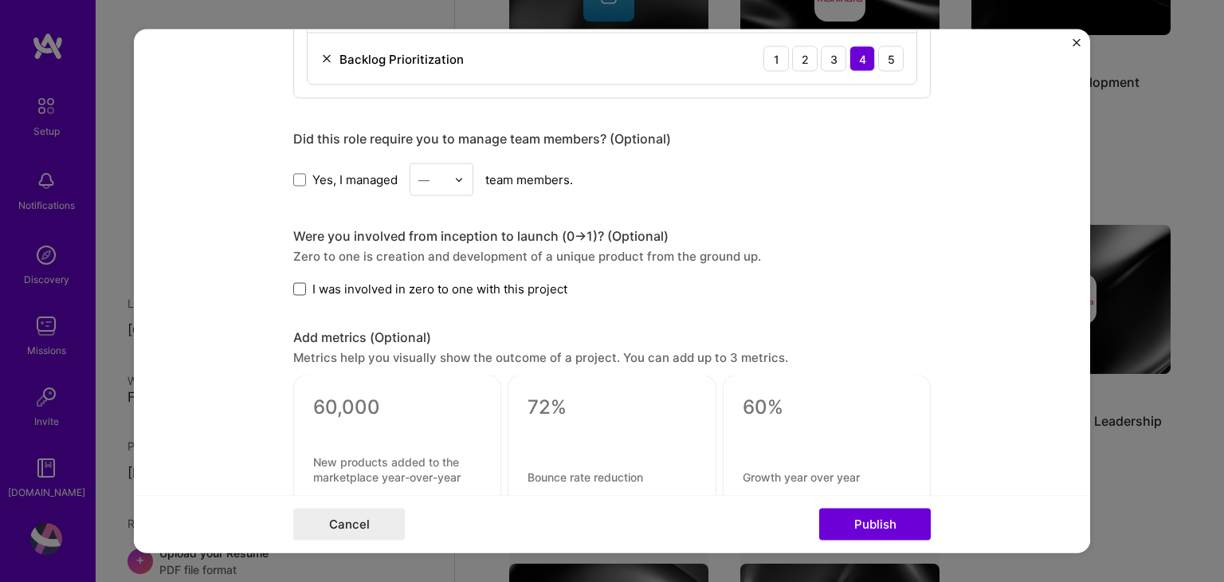
click at [293, 288] on span at bounding box center [299, 288] width 13 height 13
click at [0, 0] on input "I was involved in zero to one with this project" at bounding box center [0, 0] width 0 height 0
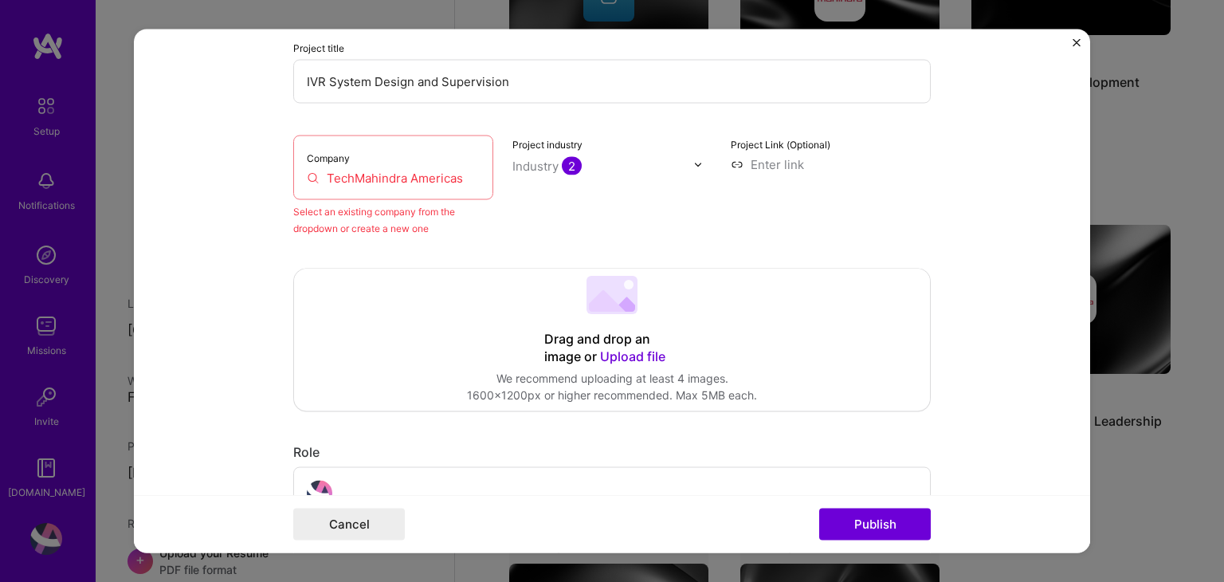
scroll to position [0, 0]
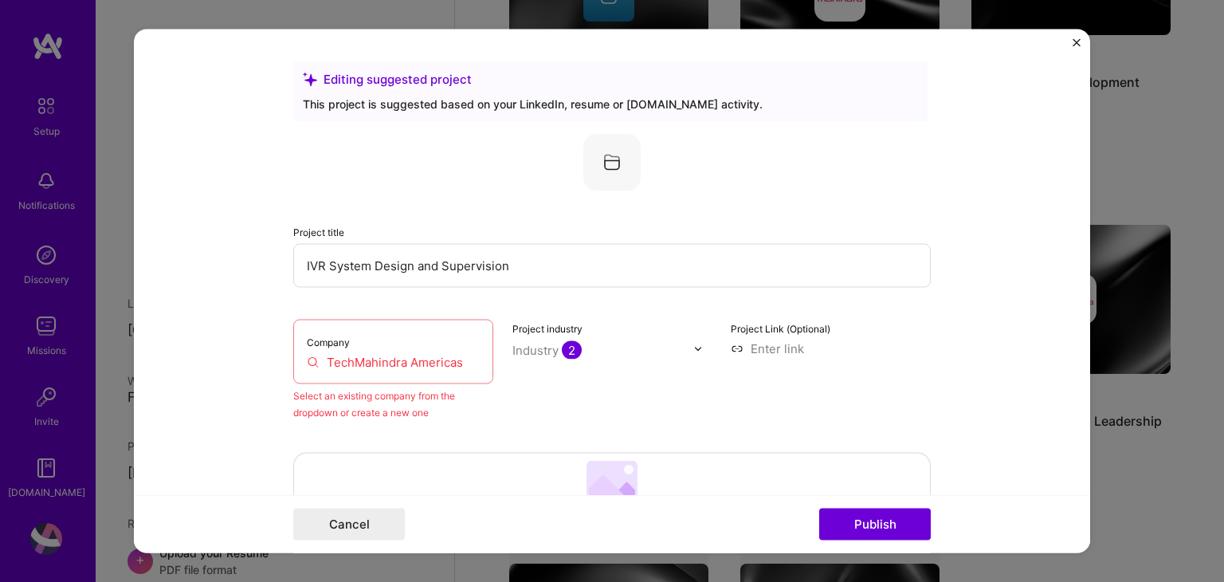
click at [381, 367] on input "TechMahindra Americas" at bounding box center [393, 362] width 173 height 17
drag, startPoint x: 465, startPoint y: 362, endPoint x: 401, endPoint y: 361, distance: 64.6
click at [401, 361] on input "TechMahindra Americas" at bounding box center [393, 362] width 173 height 17
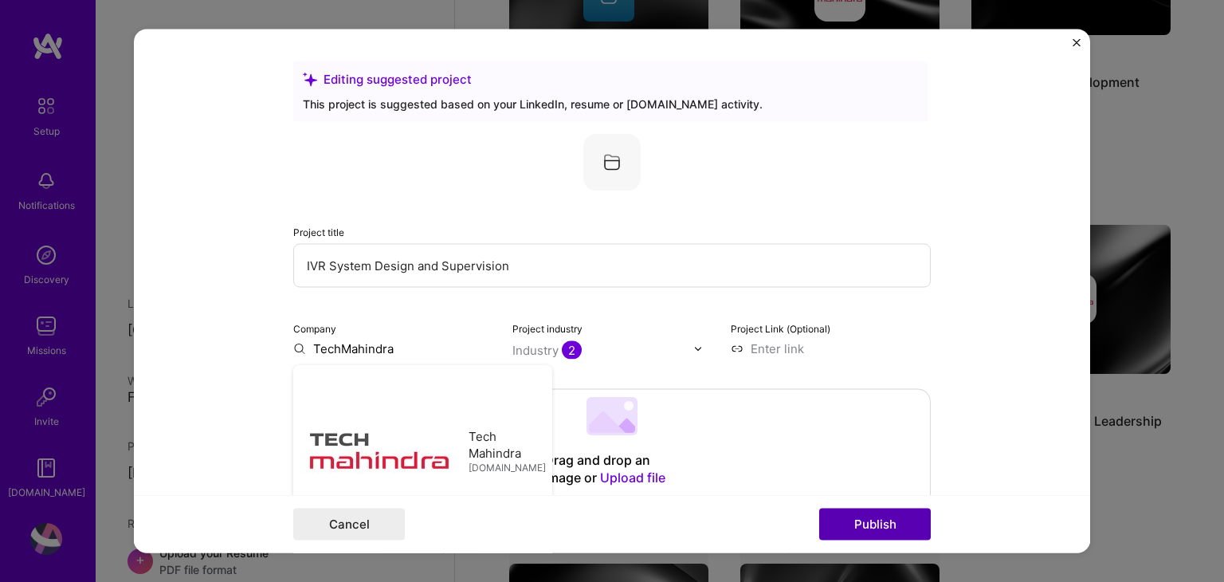
type input "TechMahindra"
click at [856, 526] on button "Publish" at bounding box center [875, 524] width 112 height 32
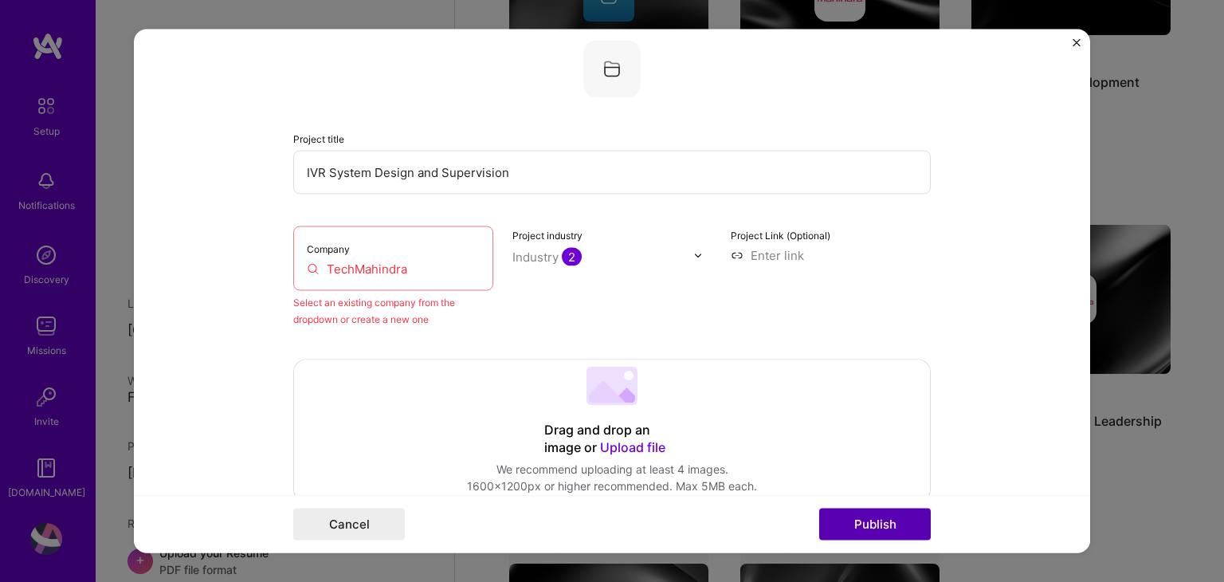
scroll to position [104, 0]
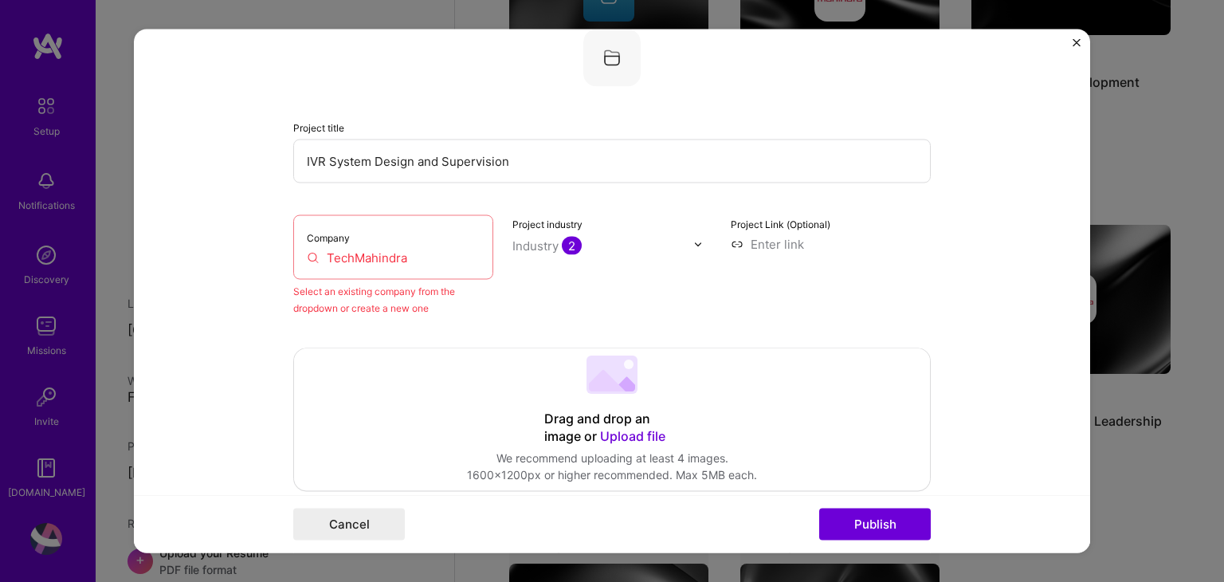
click at [412, 256] on input "TechMahindra" at bounding box center [393, 257] width 173 height 17
drag, startPoint x: 360, startPoint y: 253, endPoint x: 294, endPoint y: 243, distance: 66.8
click at [294, 243] on div "Company TechMahindra" at bounding box center [393, 247] width 200 height 65
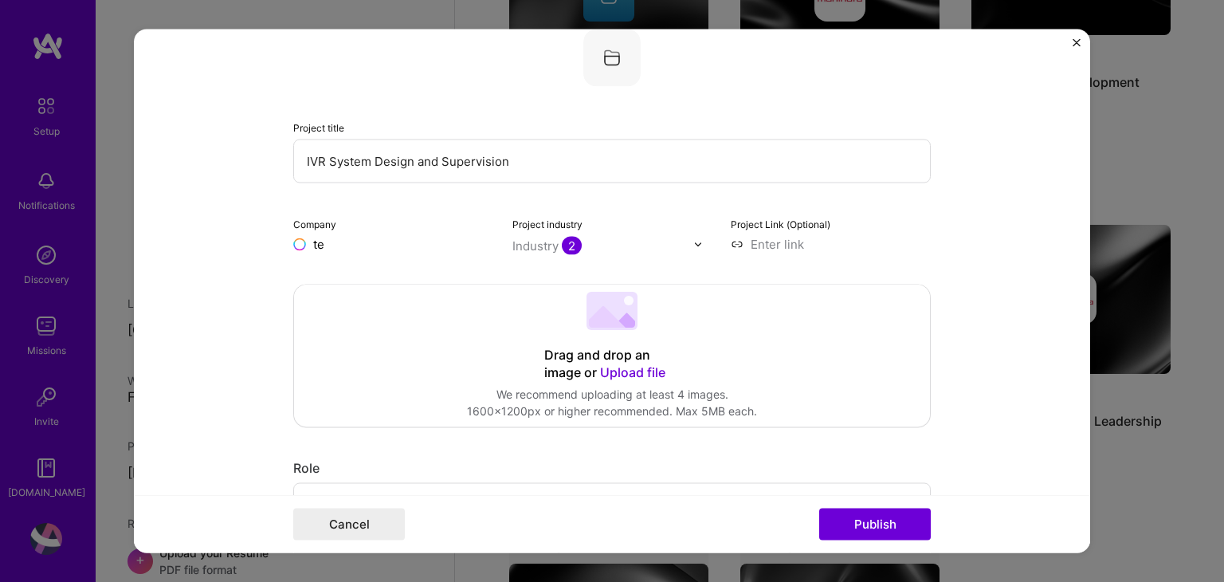
type input "t"
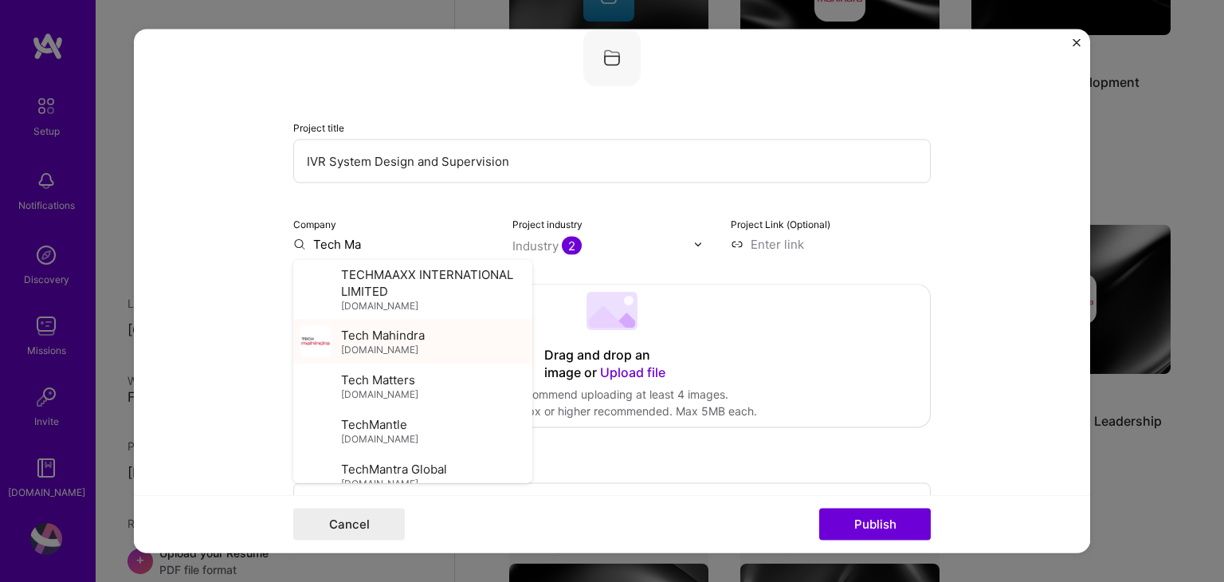
click at [366, 341] on span "Tech Mahindra" at bounding box center [383, 335] width 84 height 17
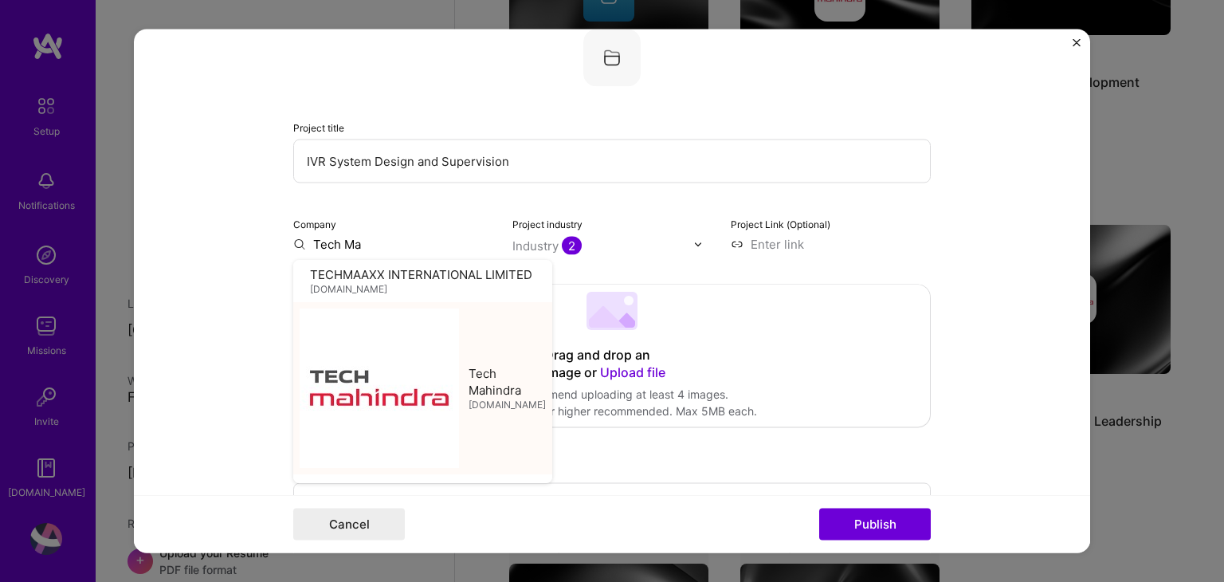
type input "Tech Mahindra"
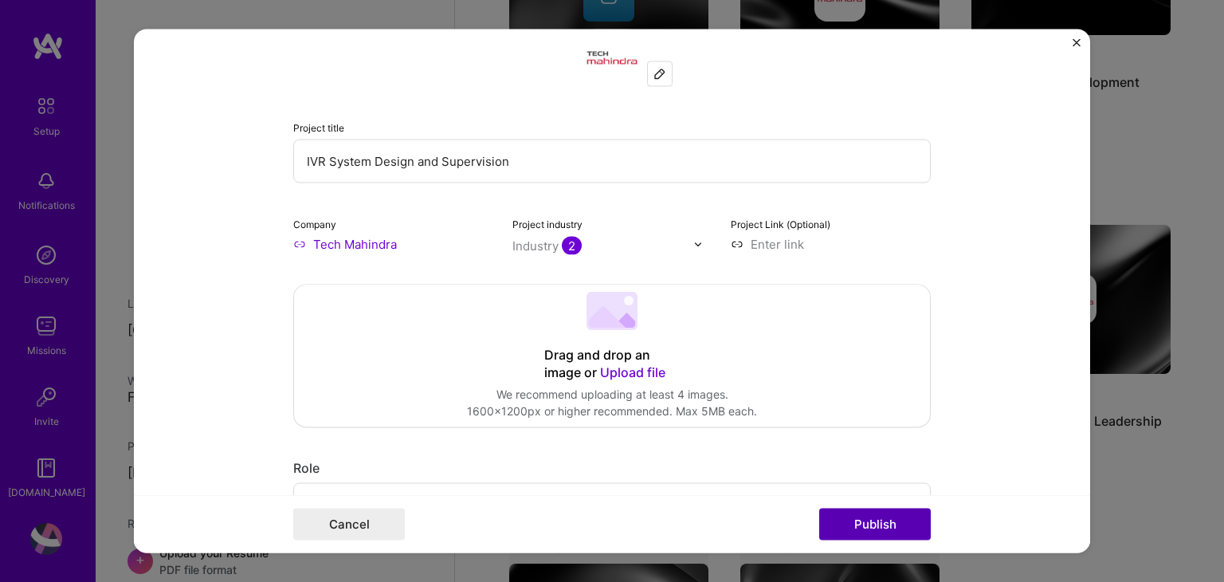
click at [881, 525] on button "Publish" at bounding box center [875, 524] width 112 height 32
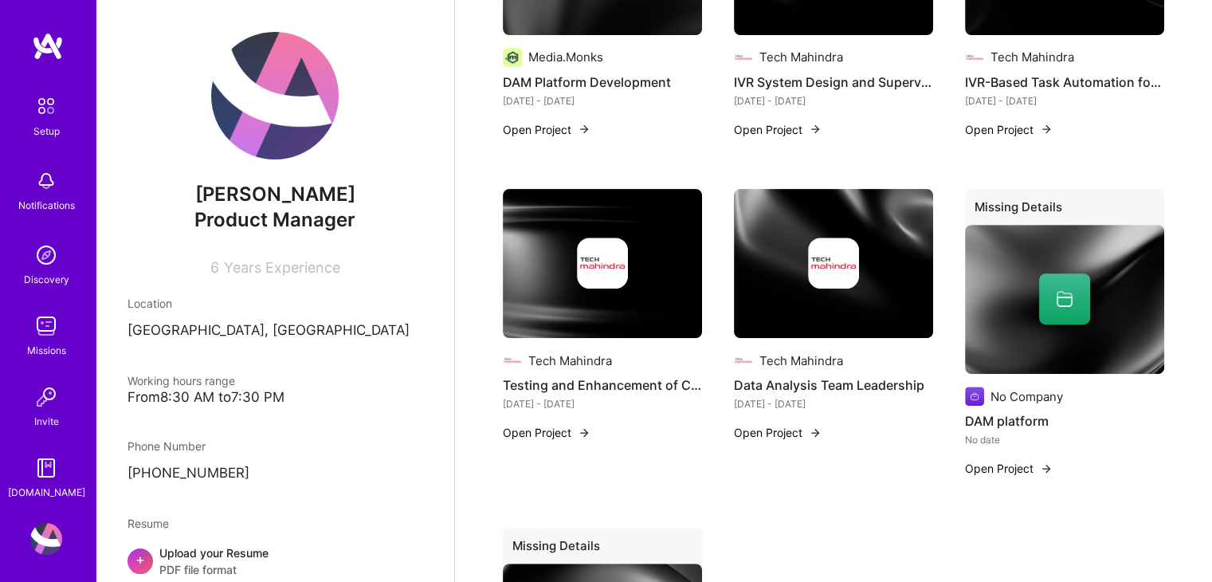
click at [1040, 388] on div "No Company" at bounding box center [1026, 396] width 72 height 17
click at [1012, 460] on button "Open Project" at bounding box center [1009, 468] width 88 height 17
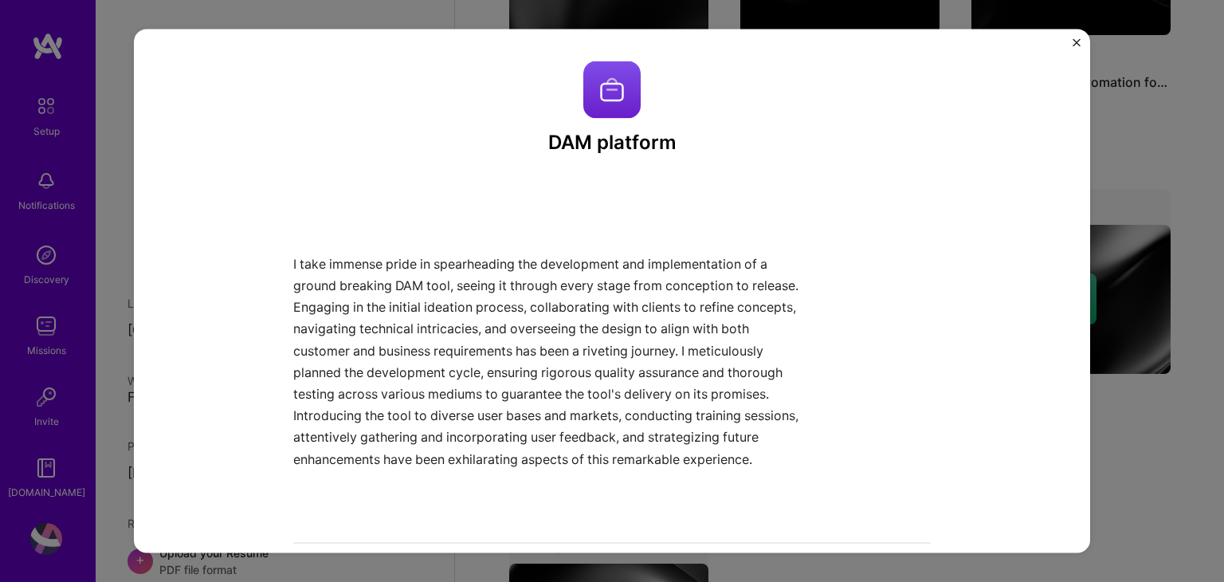
click at [1074, 36] on div "DAM platform I take immense pride in spearheading the development and implement…" at bounding box center [612, 290] width 956 height 523
click at [1075, 41] on img "Close" at bounding box center [1076, 43] width 8 height 8
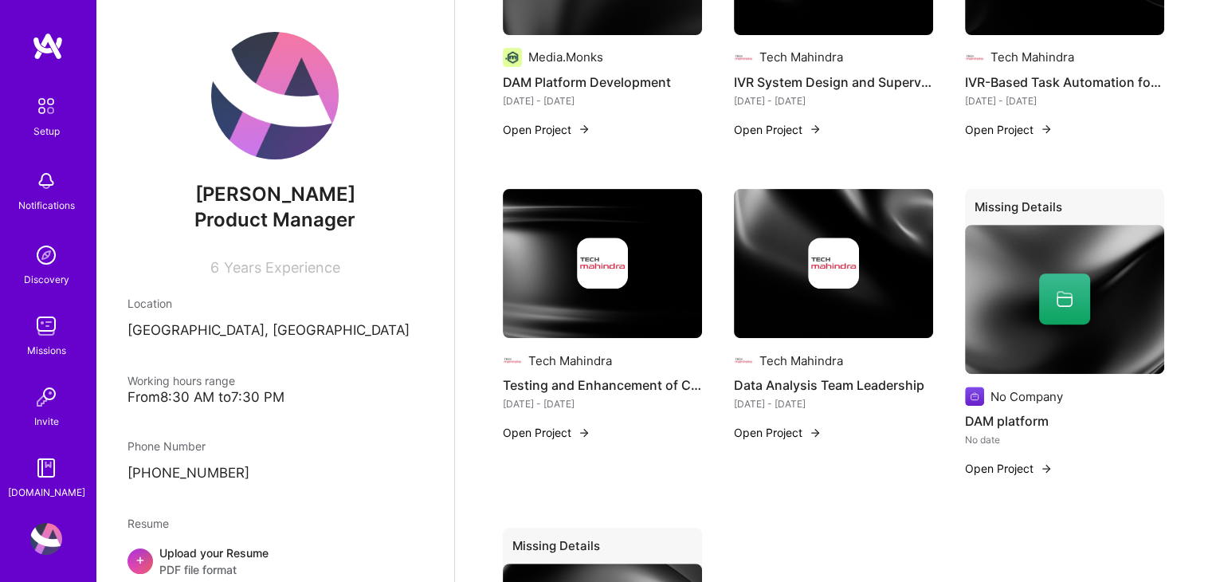
click at [1087, 322] on img at bounding box center [1064, 300] width 199 height 150
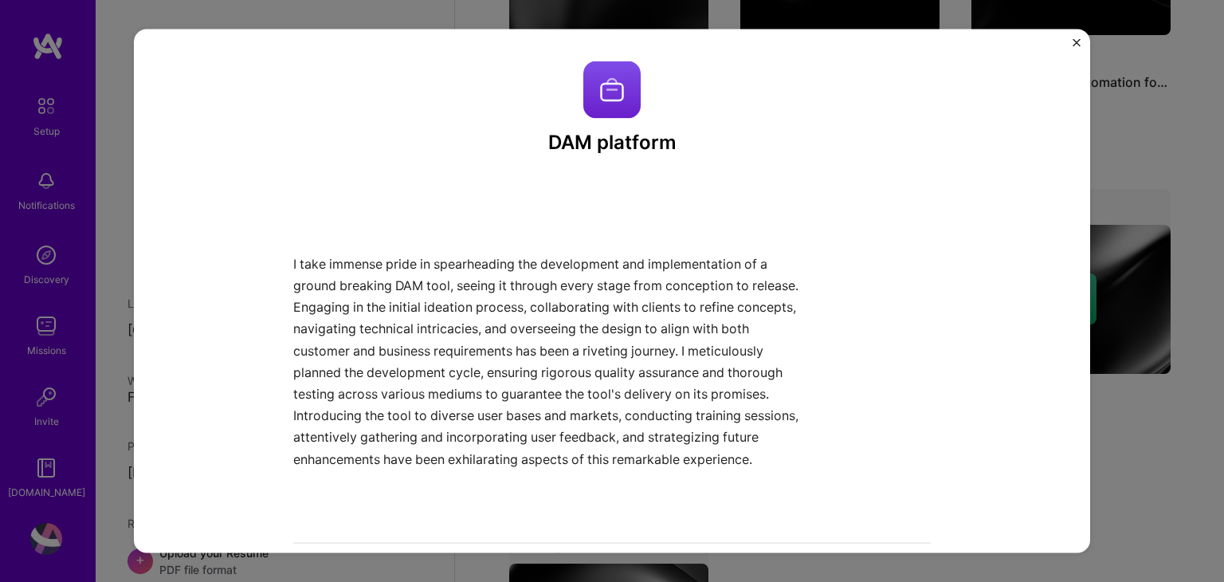
click at [1076, 39] on img "Close" at bounding box center [1076, 43] width 8 height 8
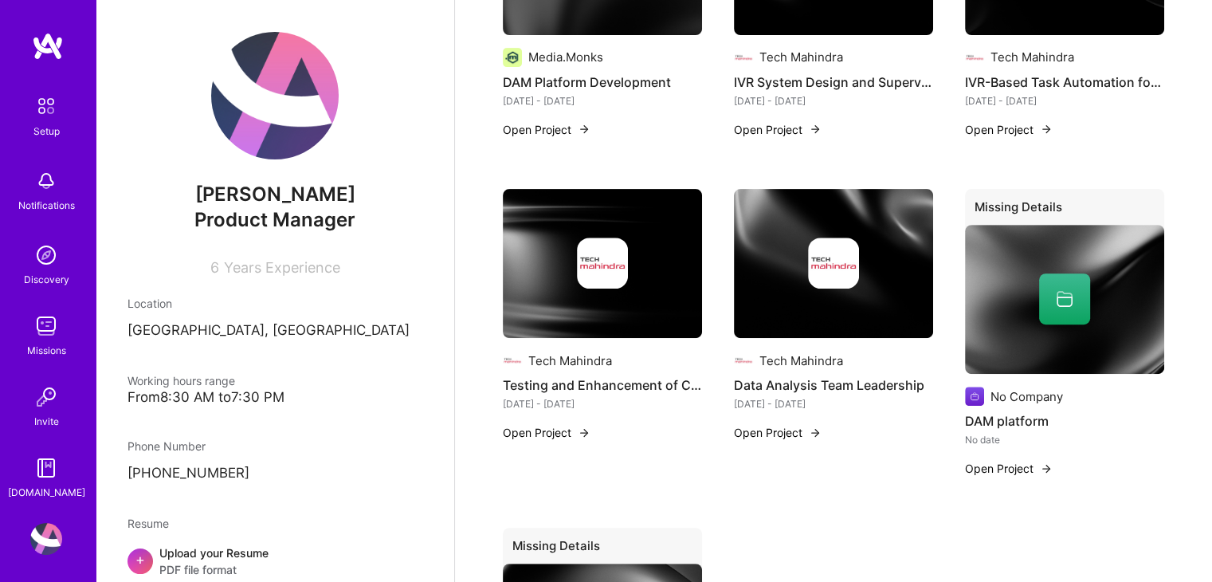
click at [1056, 289] on icon at bounding box center [1064, 298] width 19 height 19
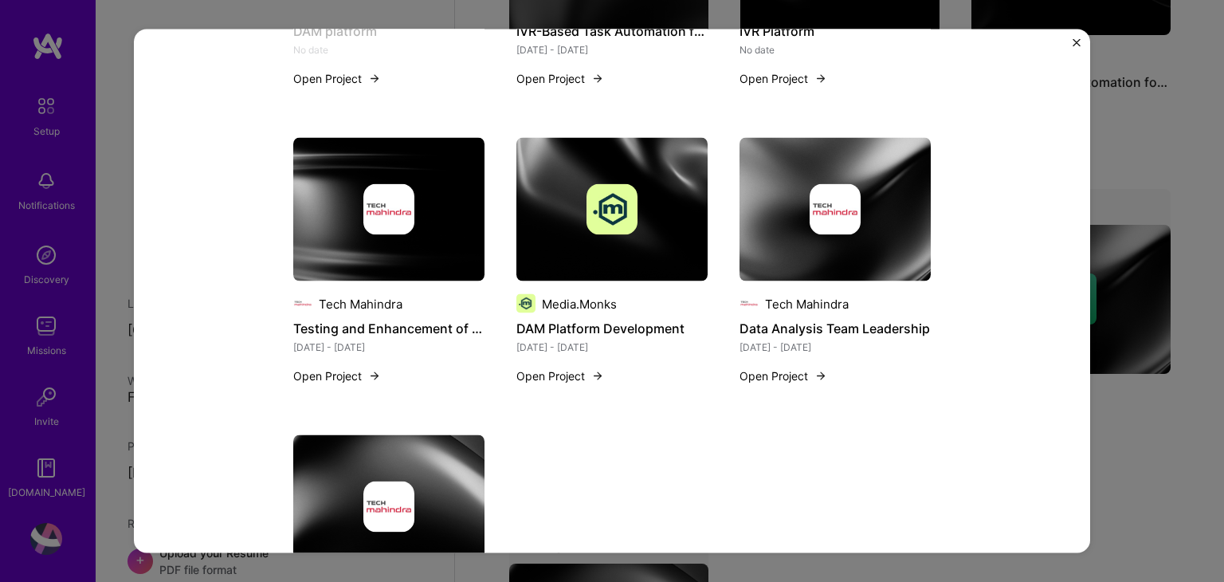
scroll to position [570, 0]
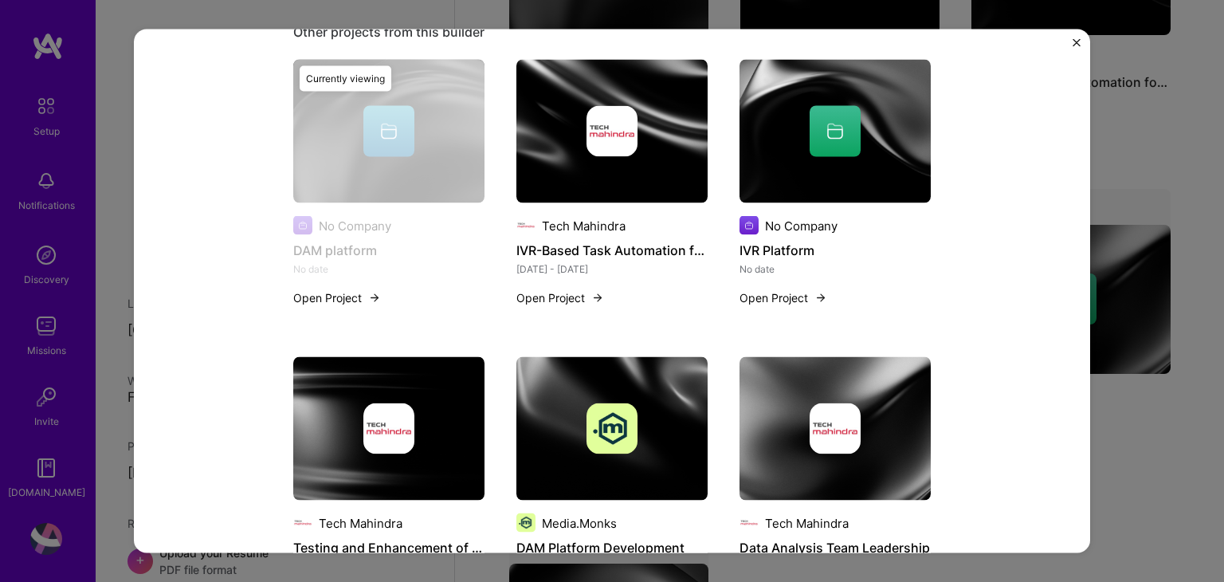
click at [340, 305] on button "Open Project" at bounding box center [337, 297] width 88 height 17
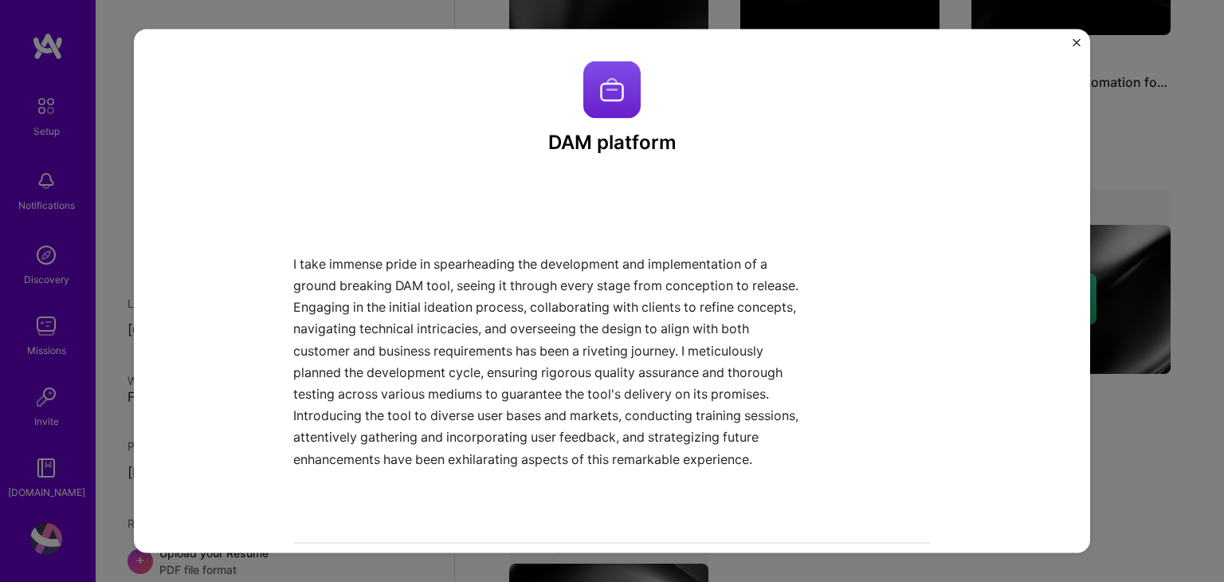
scroll to position [239, 0]
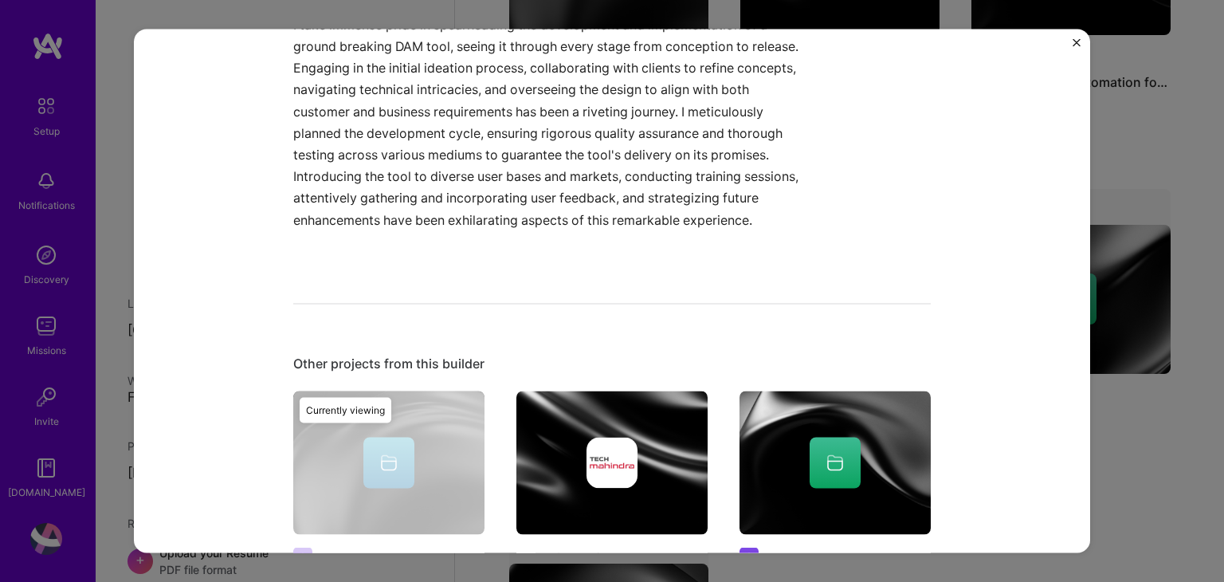
click at [402, 243] on p at bounding box center [552, 241] width 518 height 22
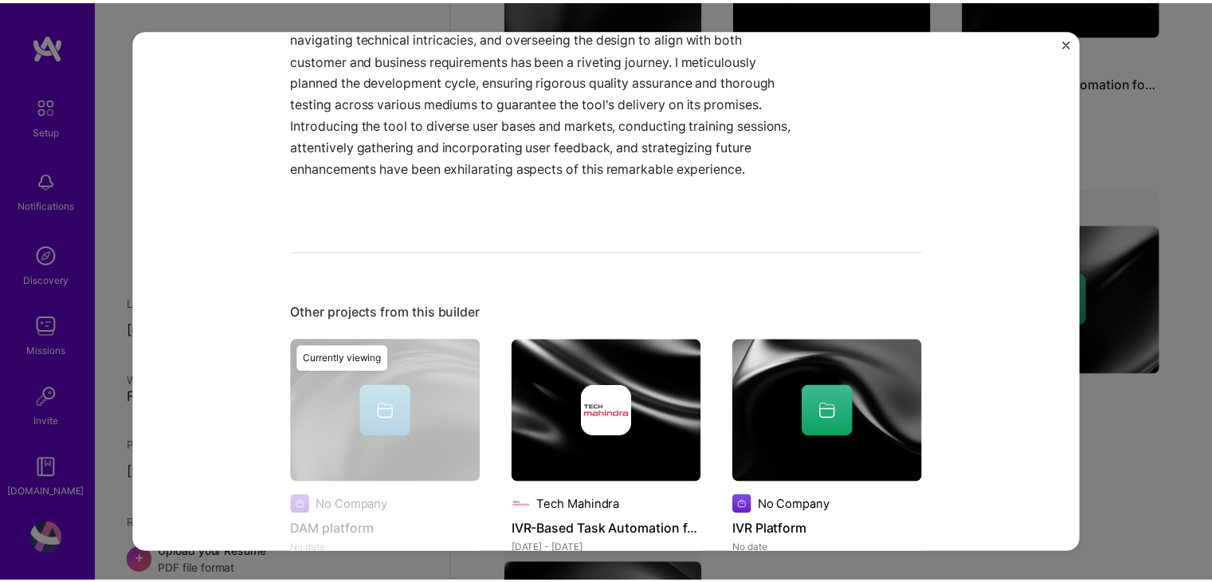
scroll to position [319, 0]
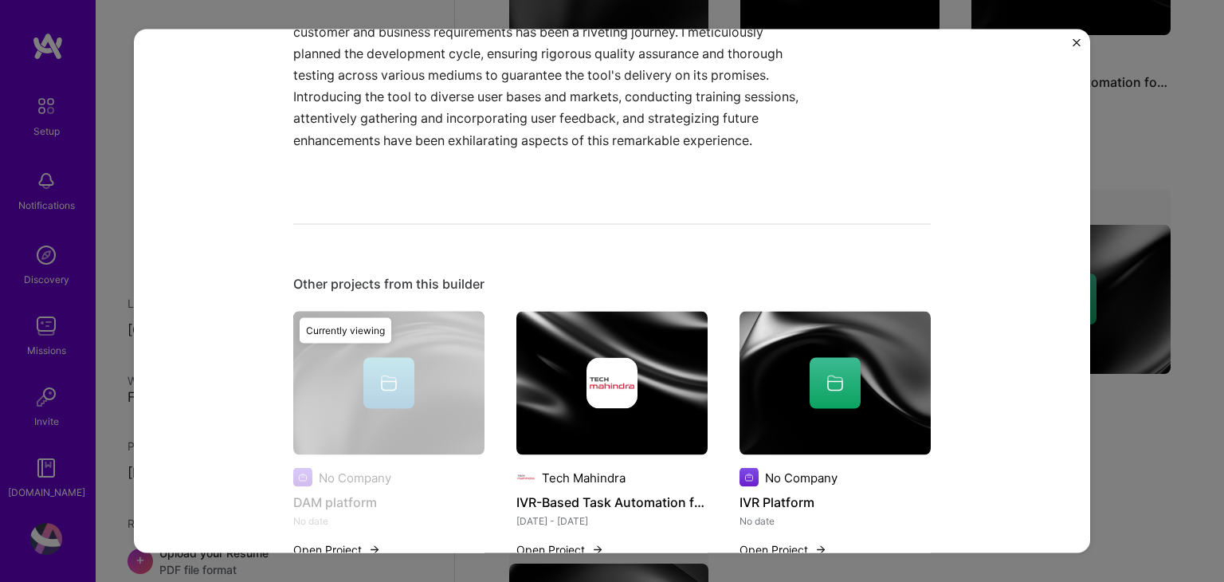
click at [1075, 45] on img "Close" at bounding box center [1076, 43] width 8 height 8
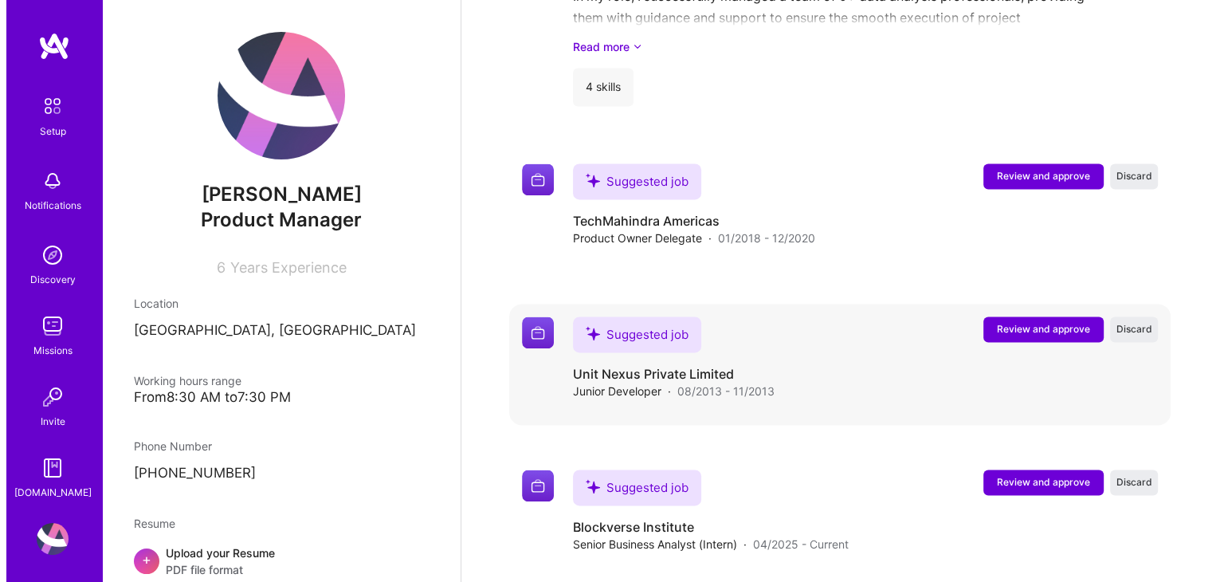
scroll to position [2278, 0]
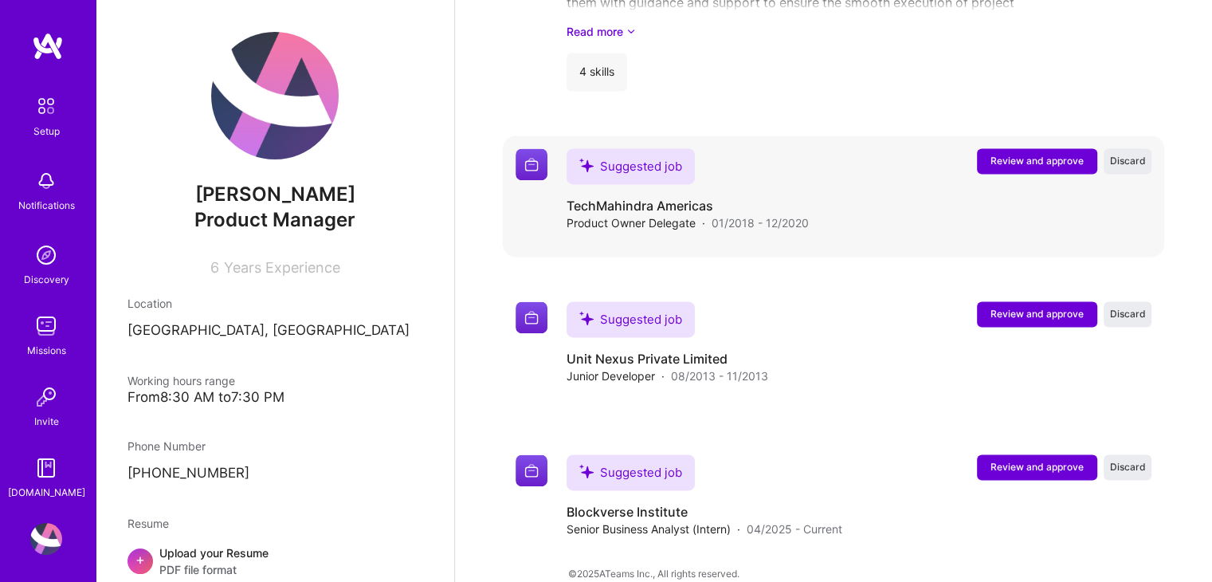
click at [1013, 154] on span "Review and approve" at bounding box center [1036, 161] width 93 height 14
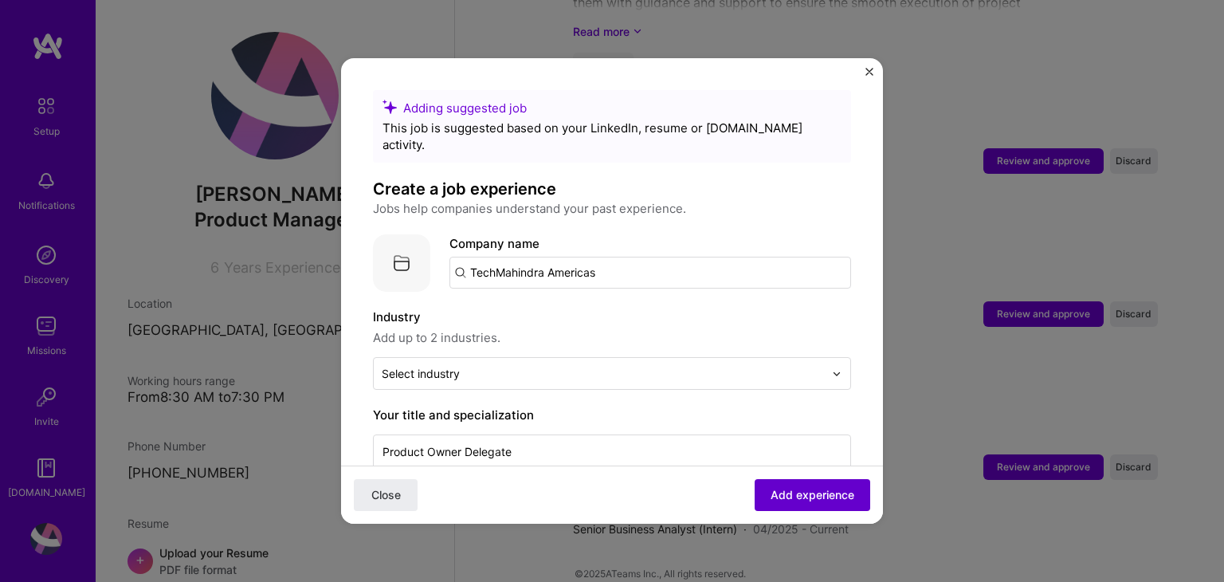
click at [772, 494] on span "Add experience" at bounding box center [812, 495] width 84 height 16
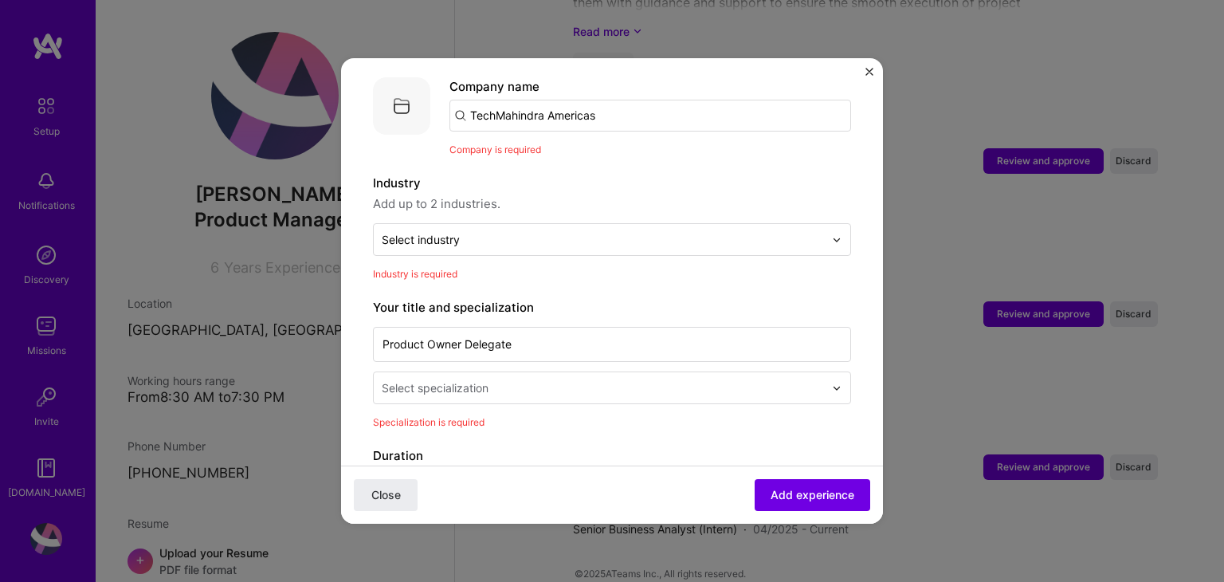
scroll to position [159, 0]
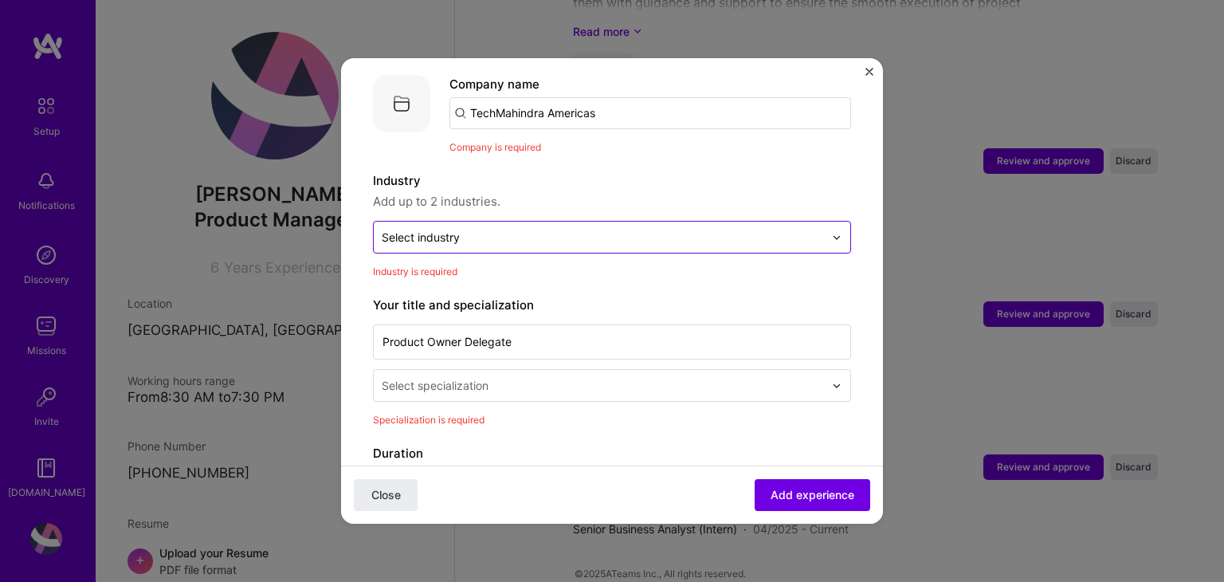
click at [443, 229] on div "Select industry 0" at bounding box center [421, 237] width 78 height 17
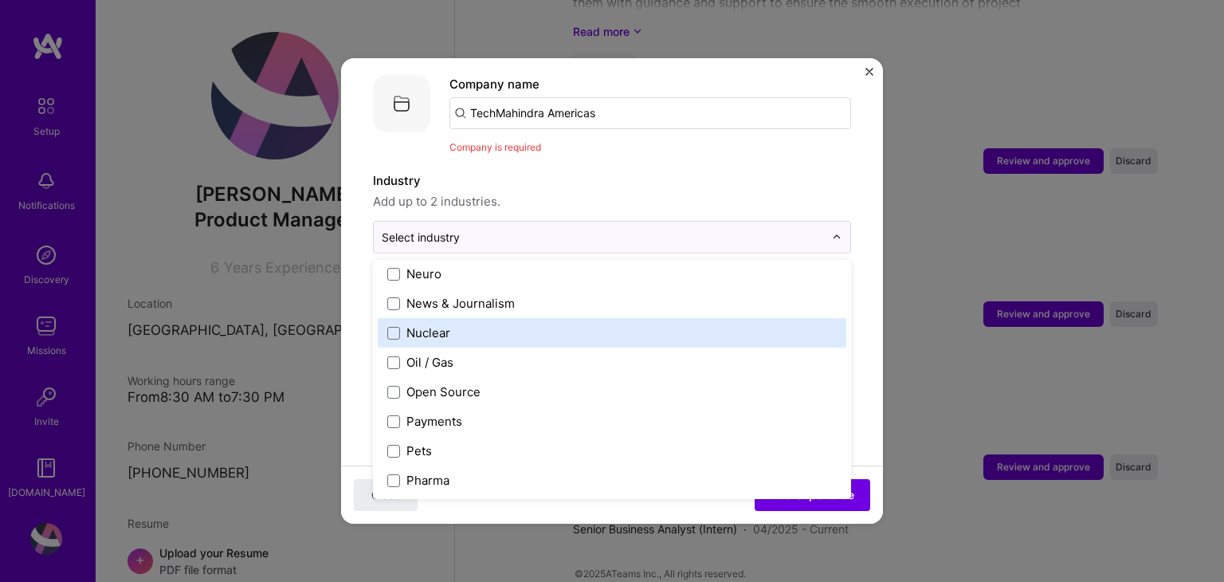
scroll to position [3308, 0]
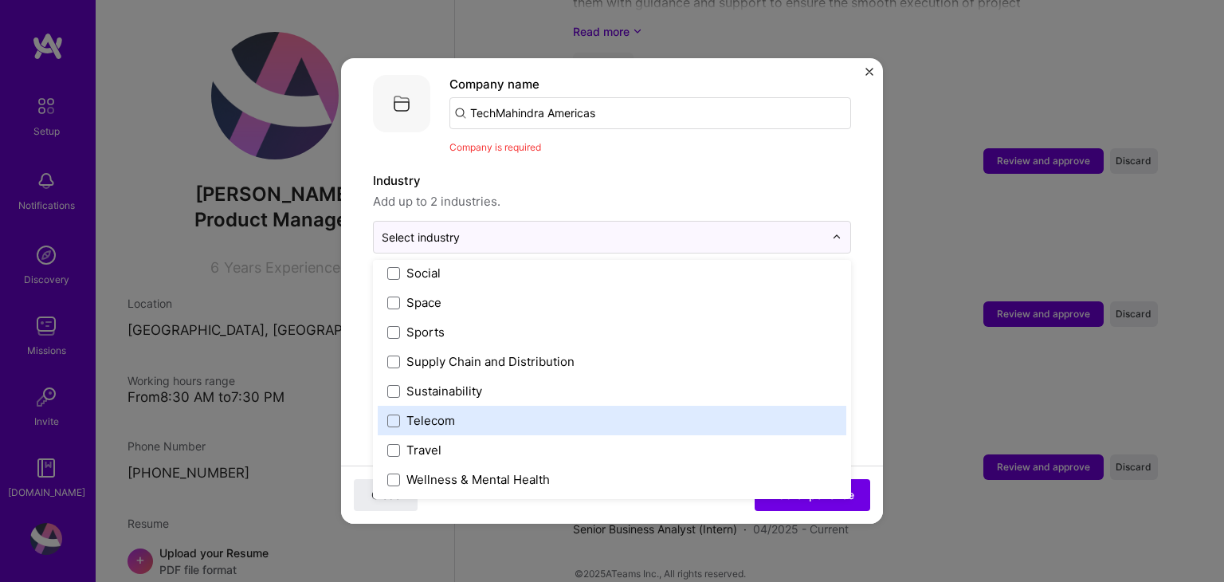
click at [386, 406] on div "Telecom" at bounding box center [612, 420] width 468 height 29
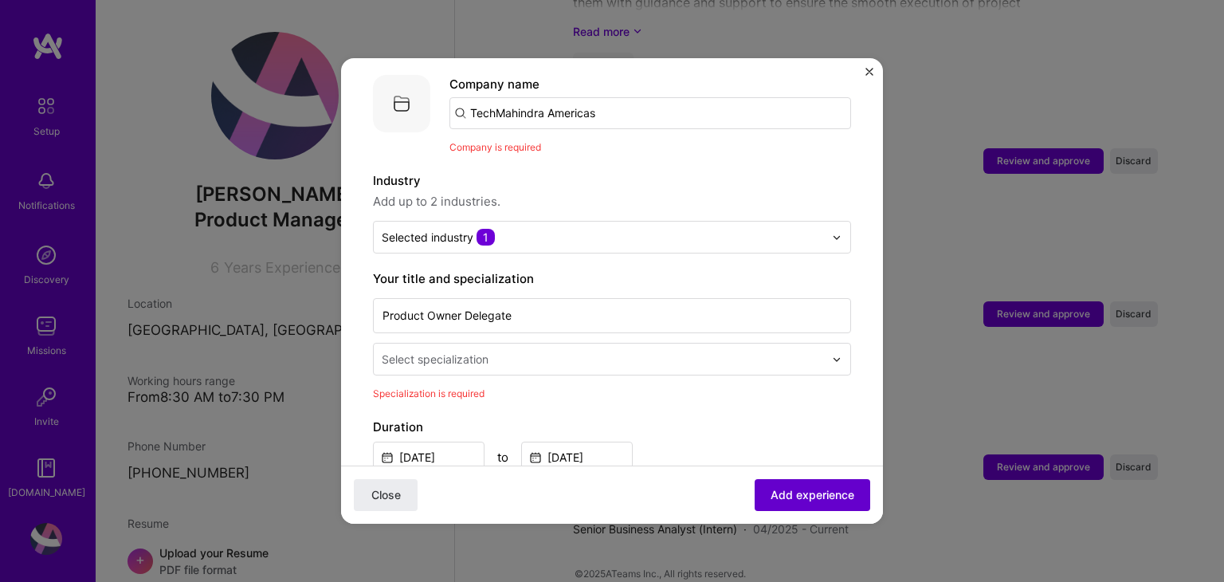
click at [790, 503] on button "Add experience" at bounding box center [812, 495] width 116 height 32
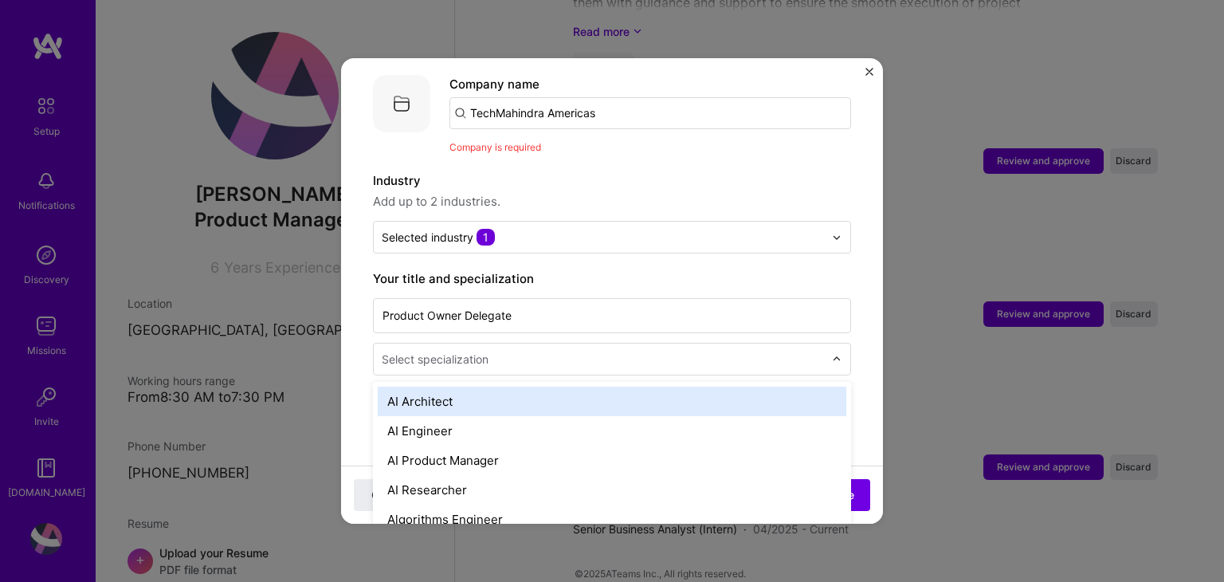
click at [557, 351] on input "text" at bounding box center [604, 359] width 445 height 17
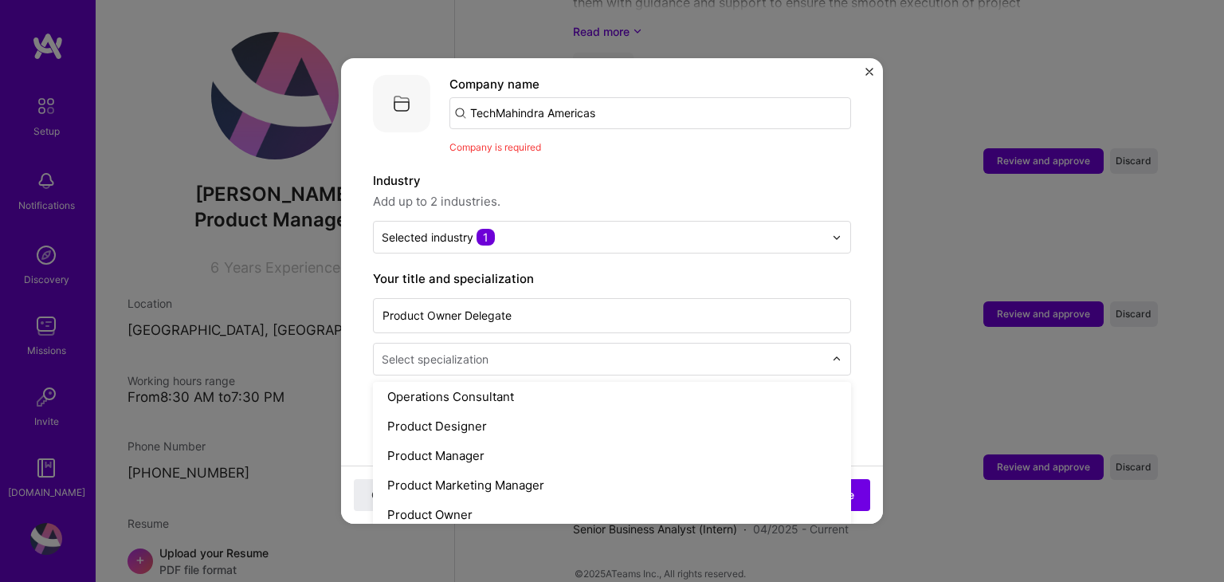
scroll to position [1434, 0]
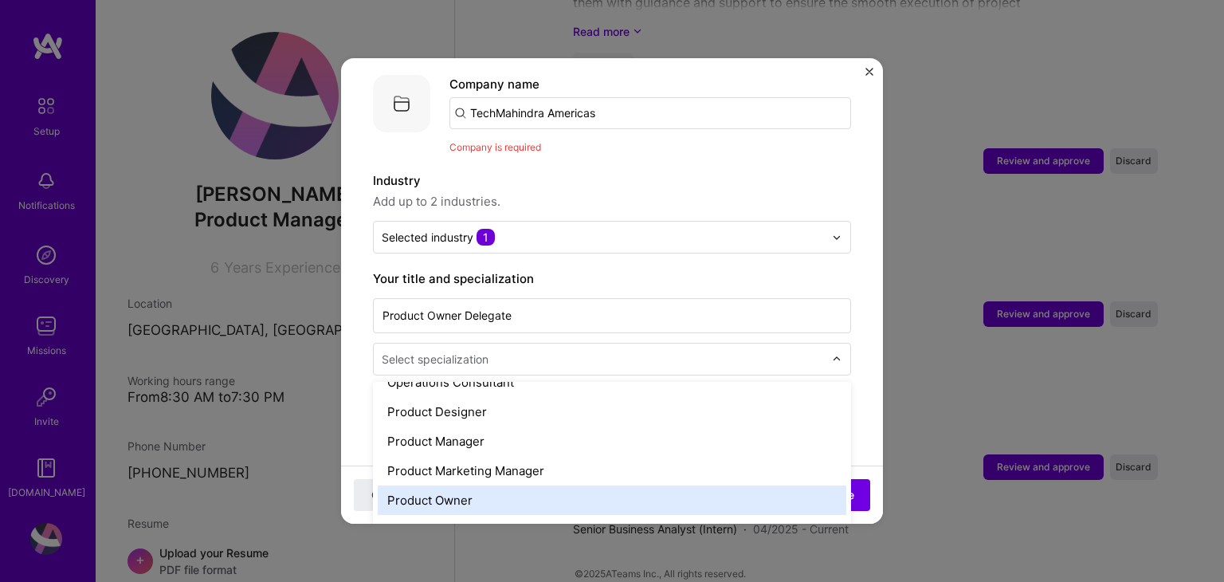
click at [582, 485] on div "Product Owner" at bounding box center [612, 499] width 468 height 29
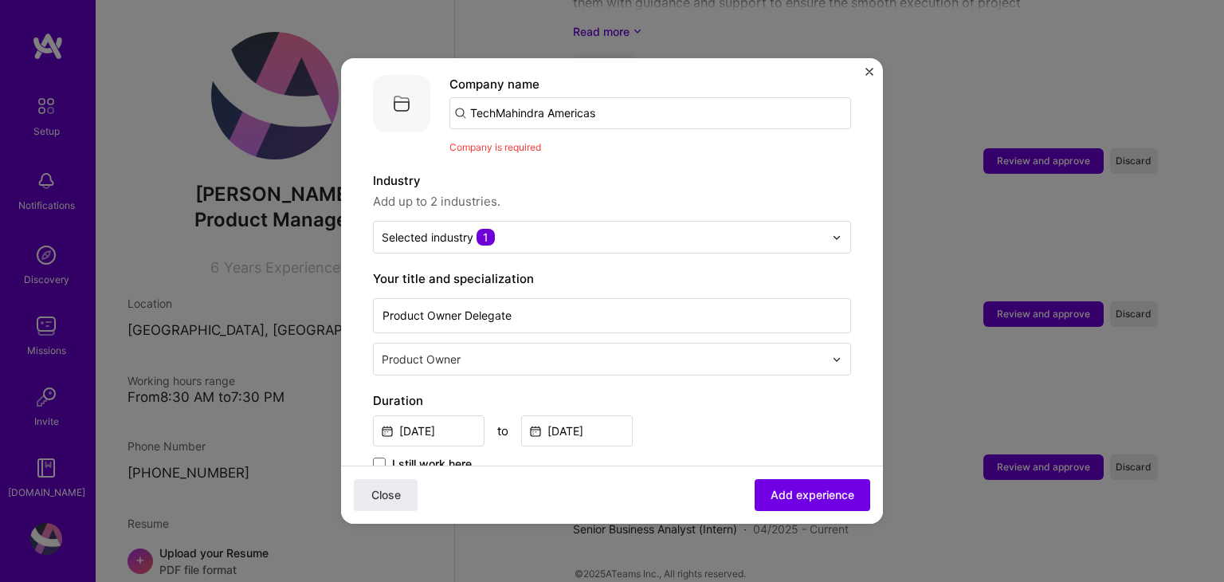
click at [723, 351] on input "text" at bounding box center [604, 359] width 445 height 17
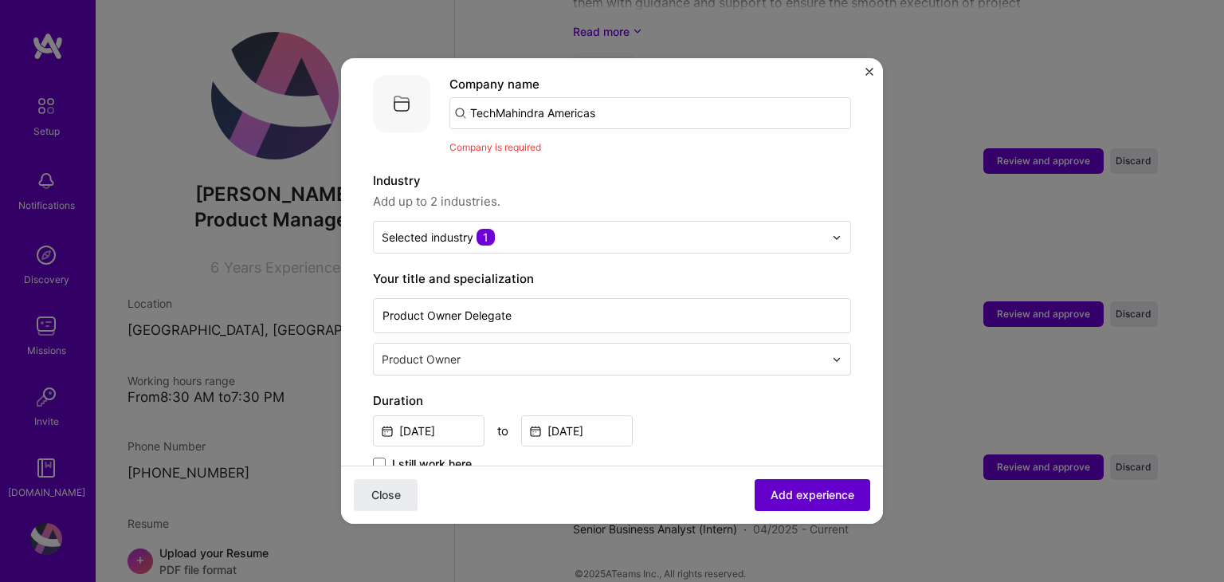
click at [780, 501] on span "Add experience" at bounding box center [812, 495] width 84 height 16
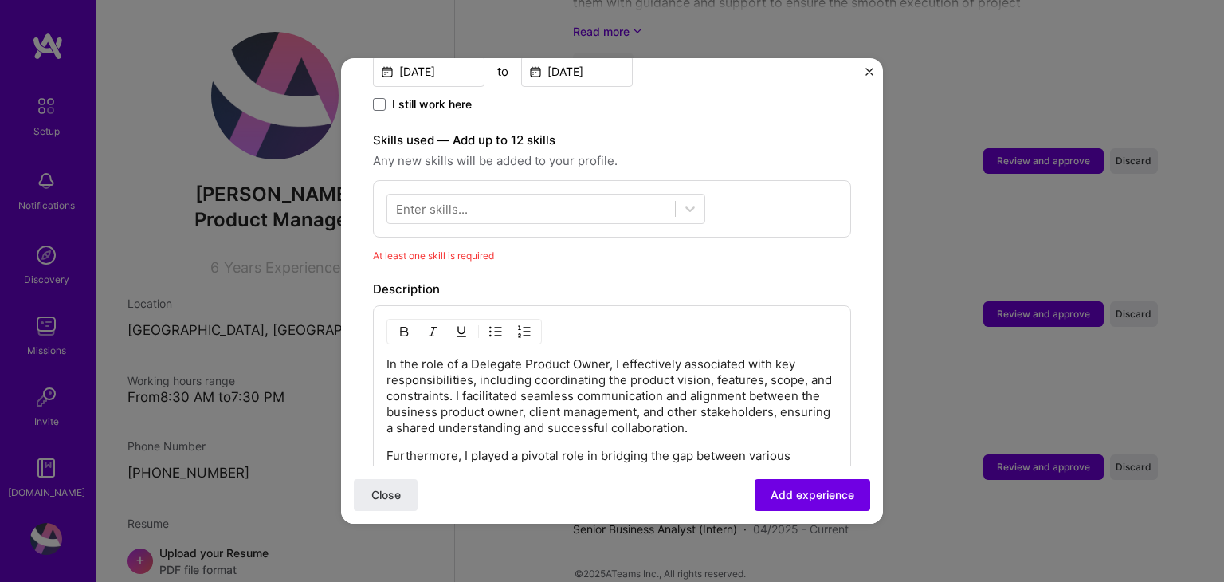
scroll to position [478, 0]
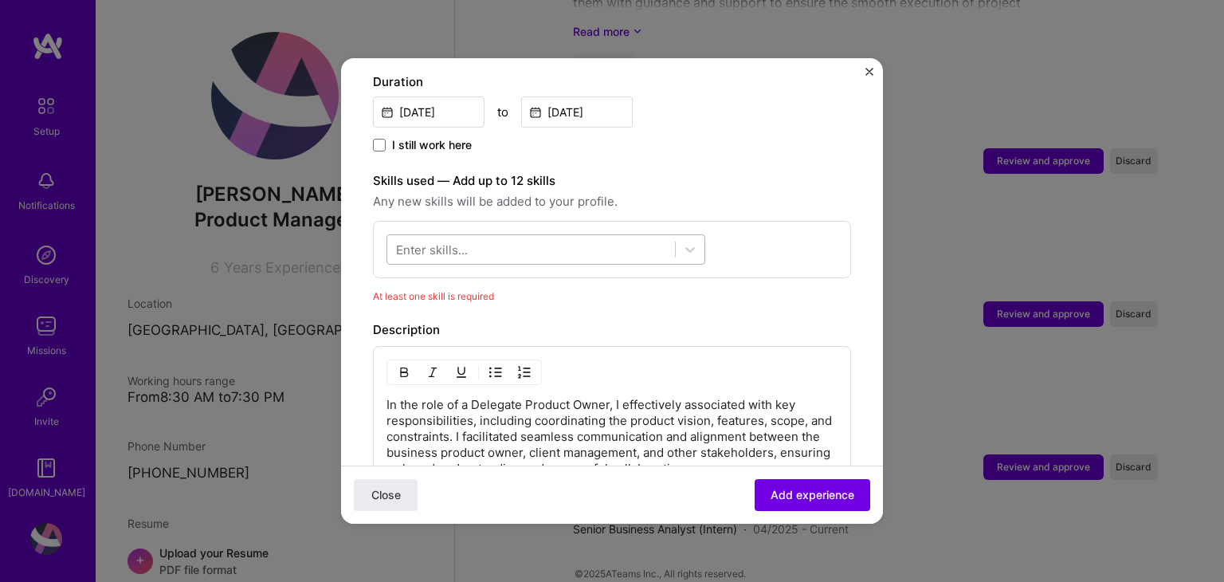
click at [543, 237] on div at bounding box center [531, 250] width 288 height 26
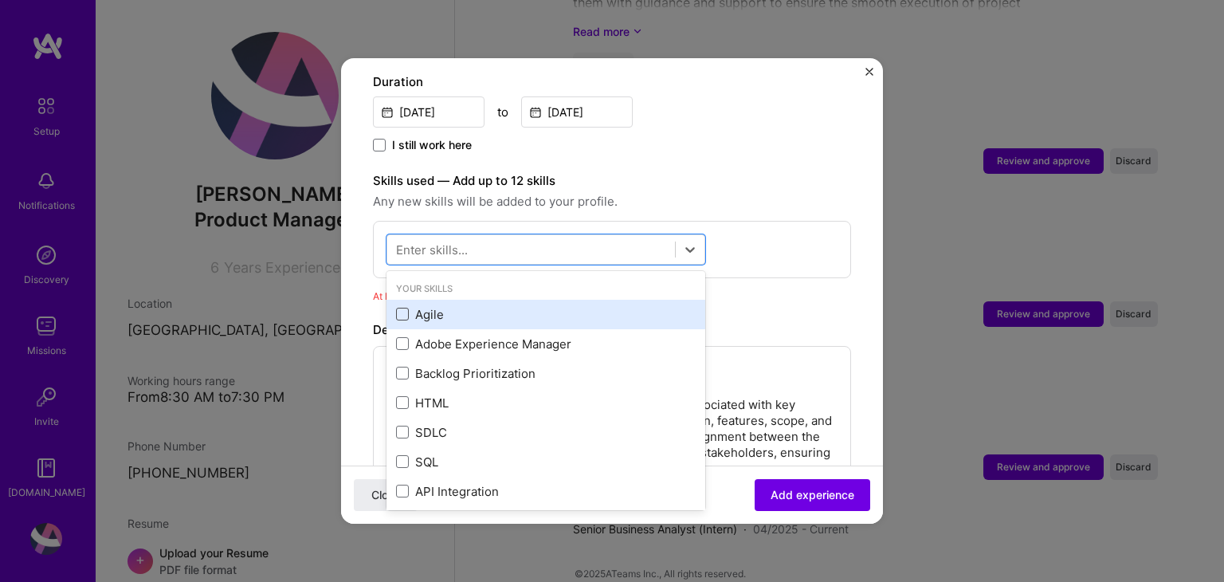
click at [403, 308] on span at bounding box center [402, 314] width 13 height 13
click at [0, 0] on input "checkbox" at bounding box center [0, 0] width 0 height 0
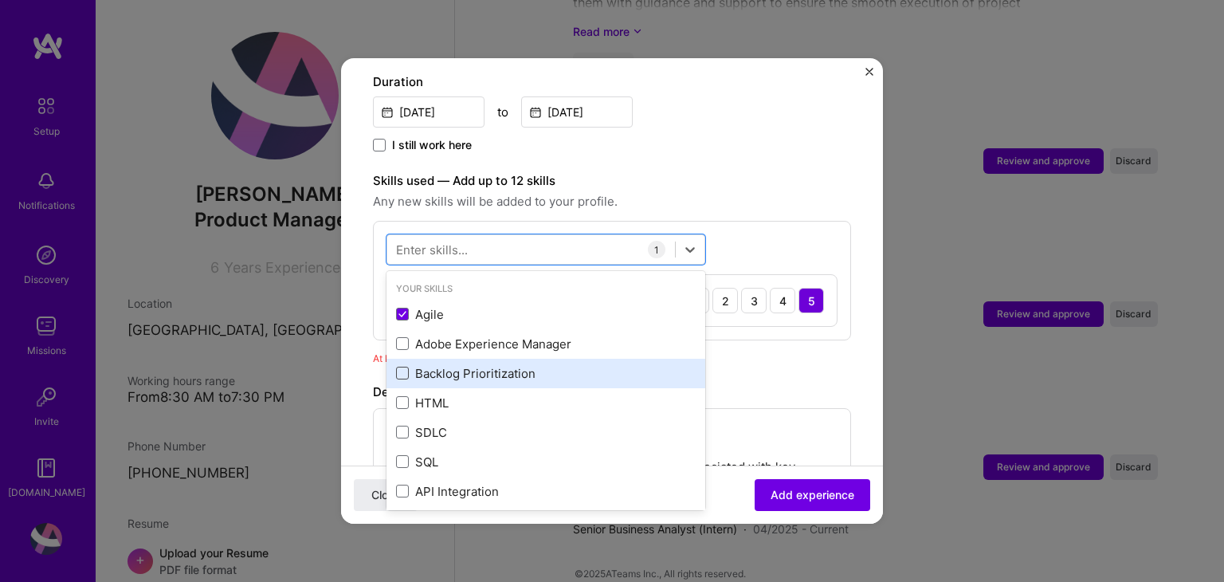
click at [398, 366] on span at bounding box center [402, 372] width 13 height 13
click at [0, 0] on input "checkbox" at bounding box center [0, 0] width 0 height 0
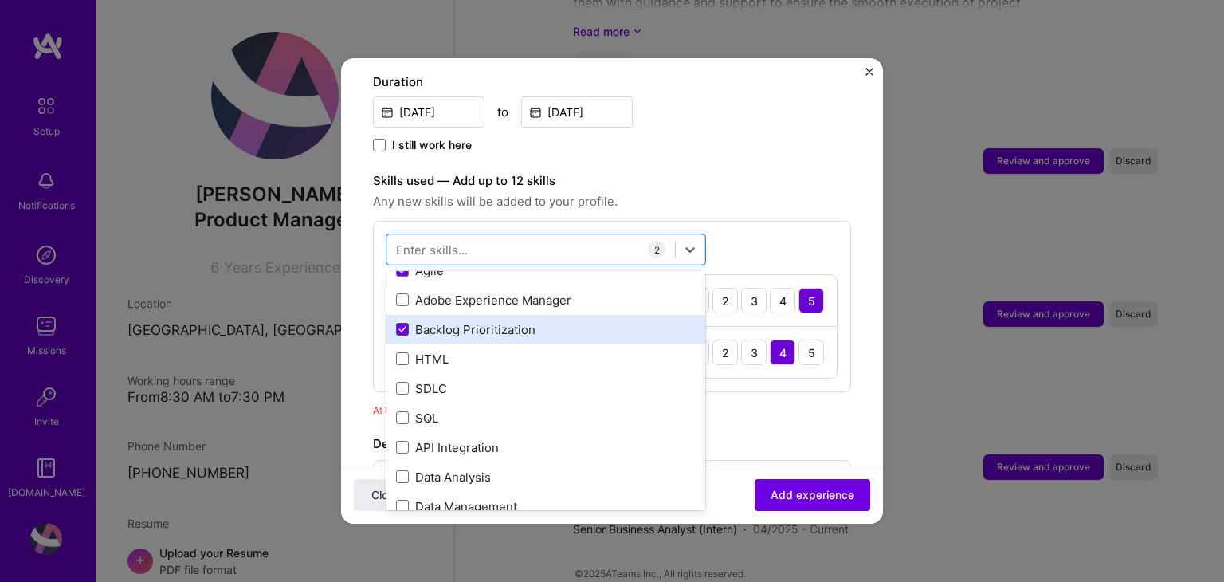
scroll to position [80, 0]
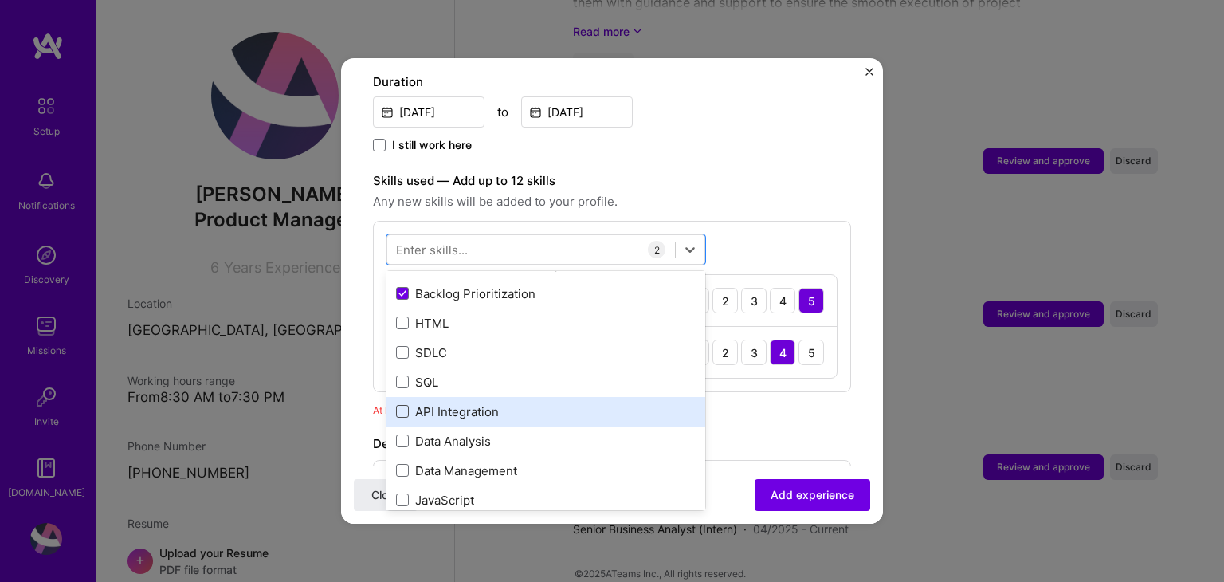
click at [398, 405] on span at bounding box center [402, 411] width 13 height 13
click at [0, 0] on input "checkbox" at bounding box center [0, 0] width 0 height 0
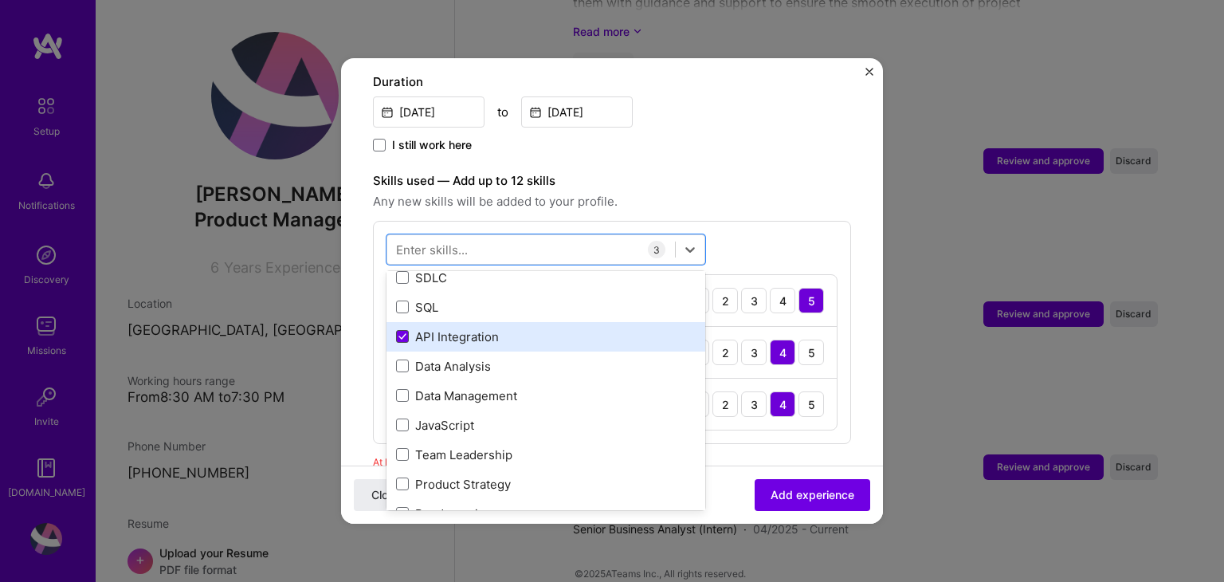
scroll to position [239, 0]
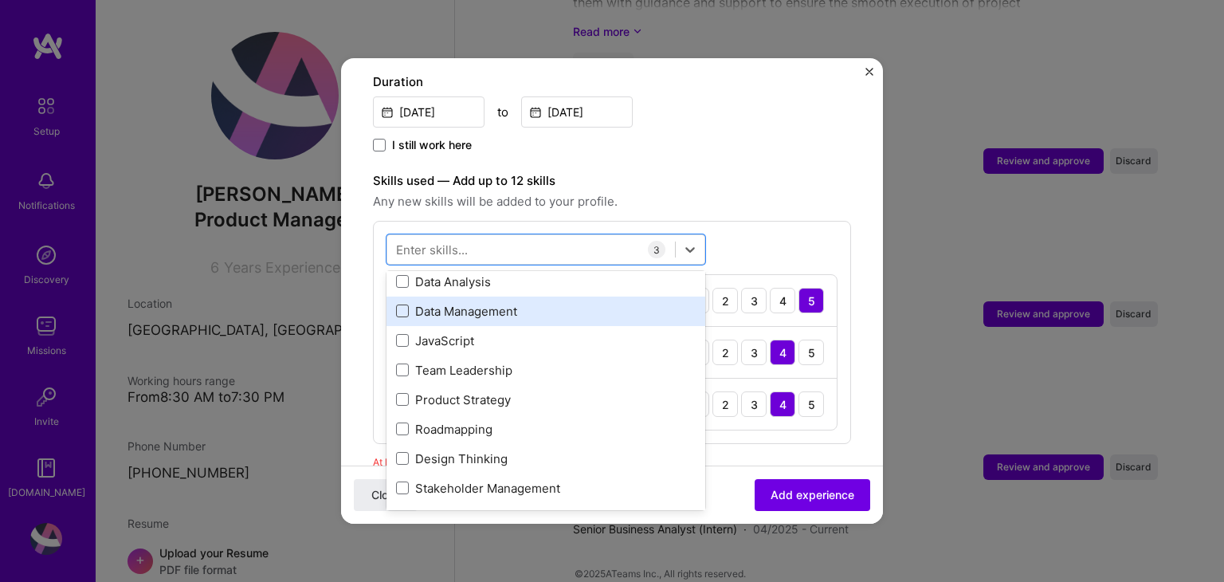
click at [404, 304] on span at bounding box center [402, 310] width 13 height 13
click at [0, 0] on input "checkbox" at bounding box center [0, 0] width 0 height 0
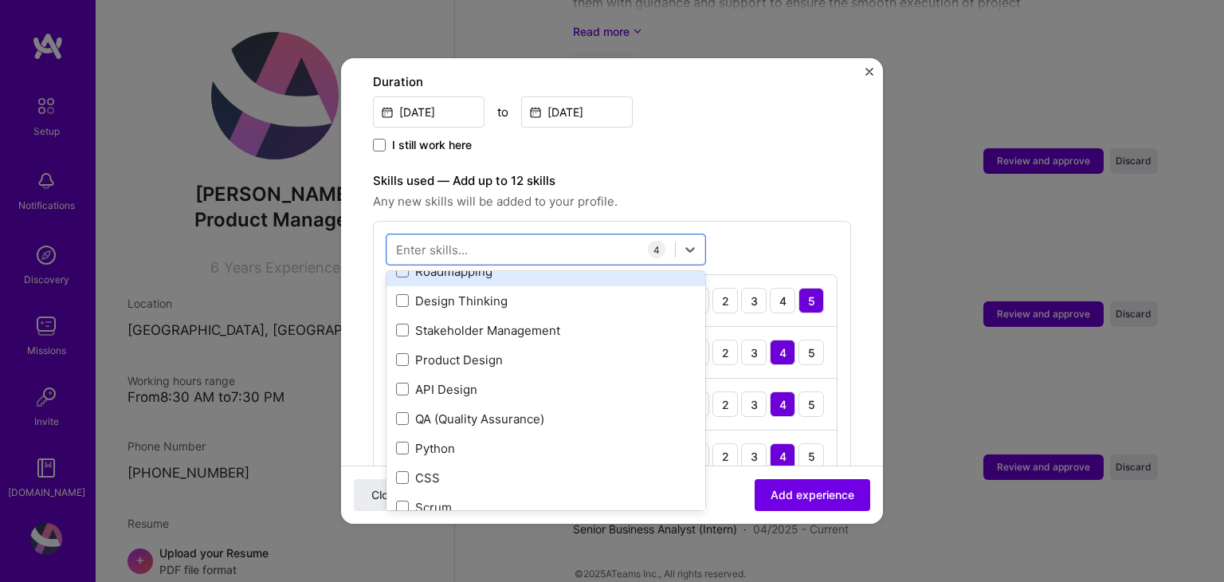
scroll to position [398, 0]
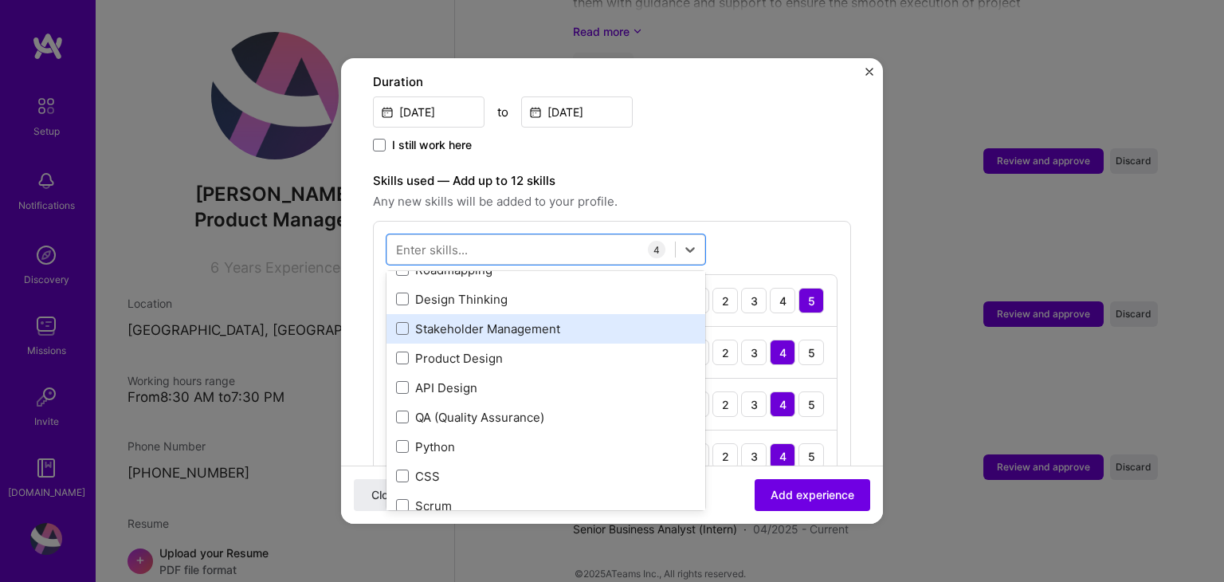
click at [394, 314] on div "Stakeholder Management" at bounding box center [545, 328] width 319 height 29
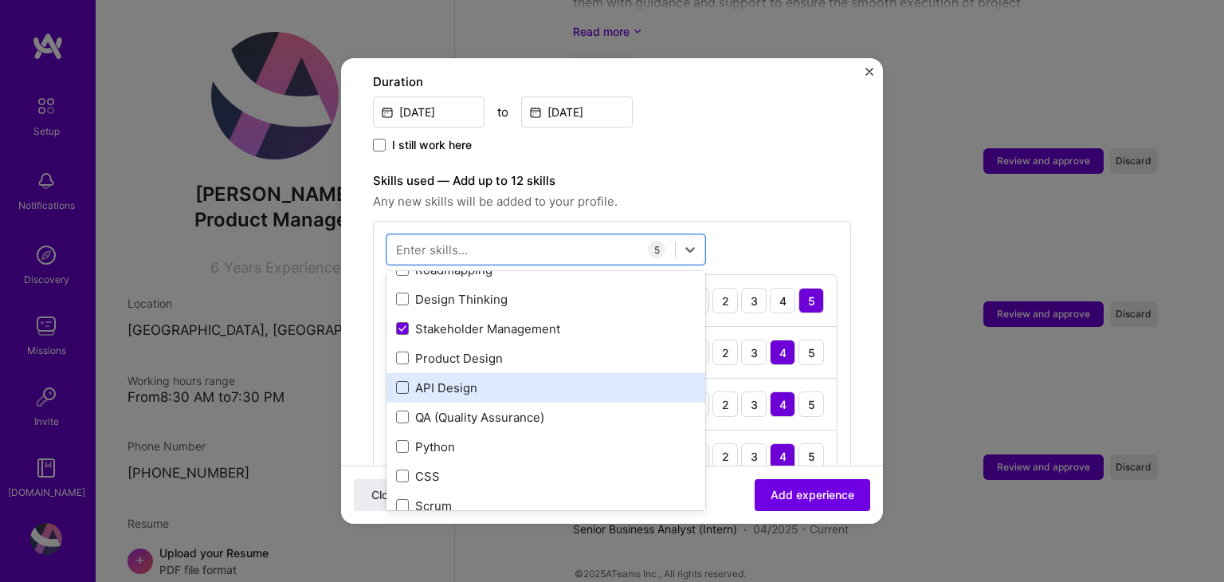
click at [397, 381] on span at bounding box center [402, 387] width 13 height 13
click at [0, 0] on input "checkbox" at bounding box center [0, 0] width 0 height 0
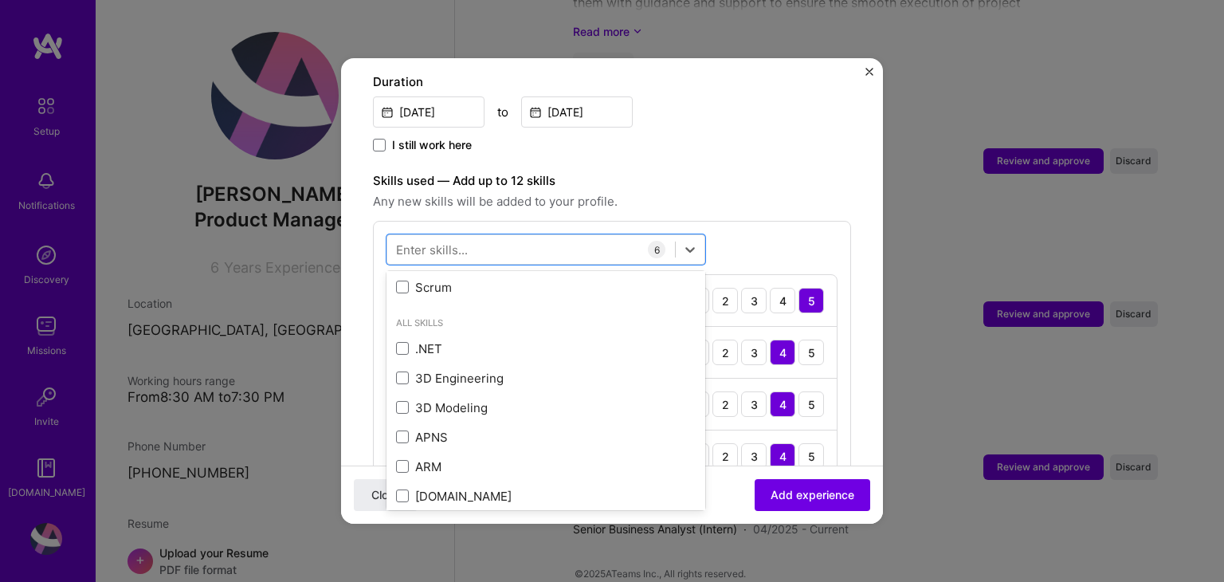
scroll to position [637, 0]
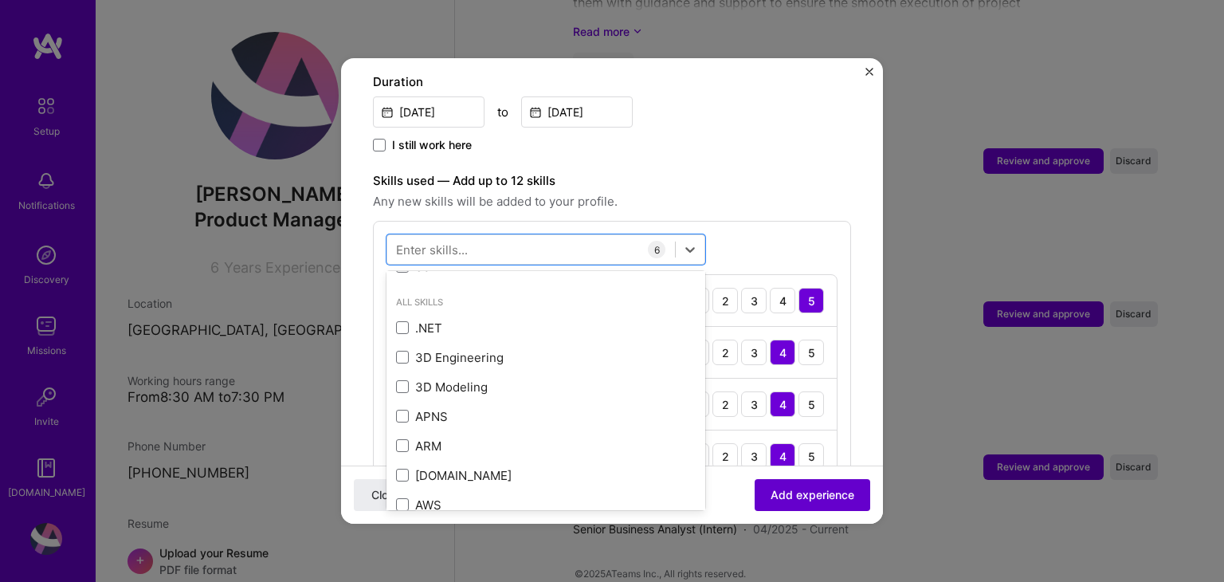
click at [819, 496] on span "Add experience" at bounding box center [812, 495] width 84 height 16
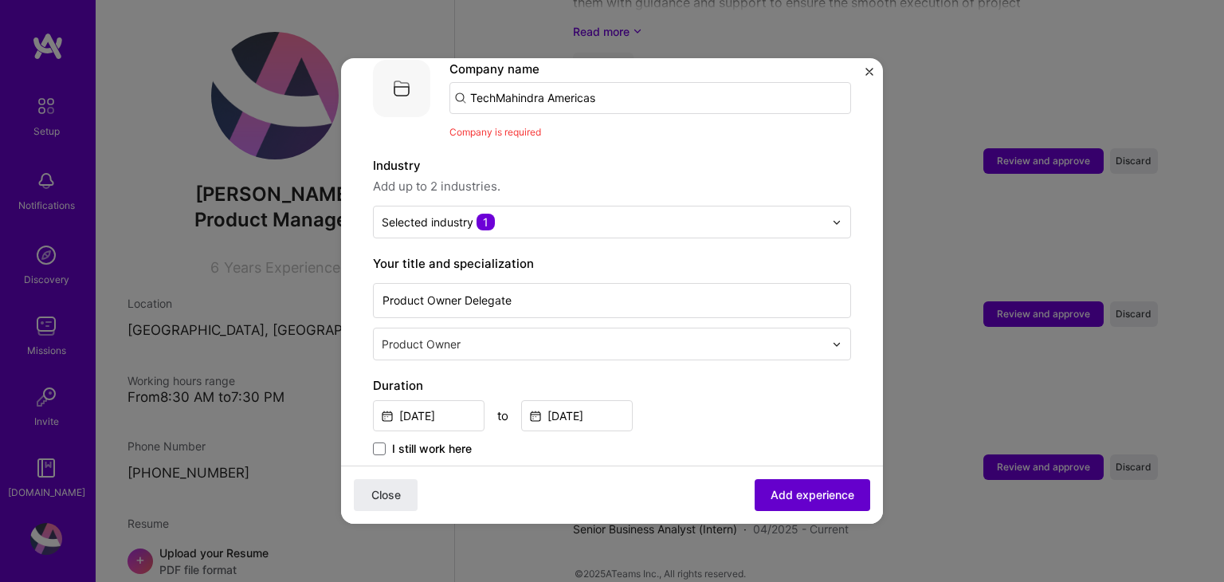
scroll to position [159, 0]
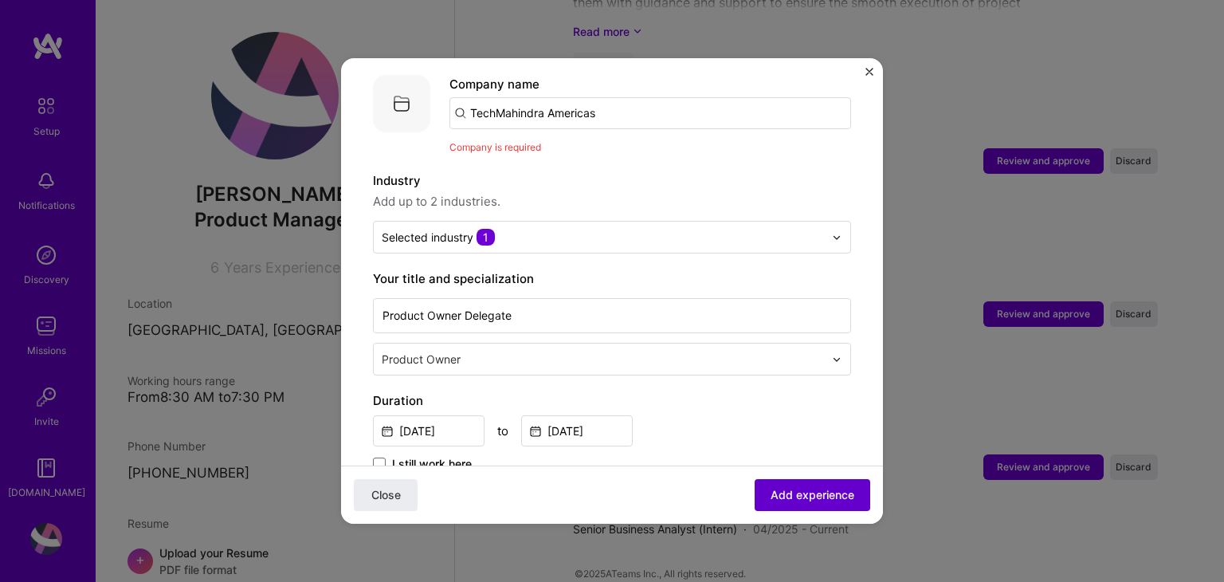
click at [819, 496] on span "Add experience" at bounding box center [812, 495] width 84 height 16
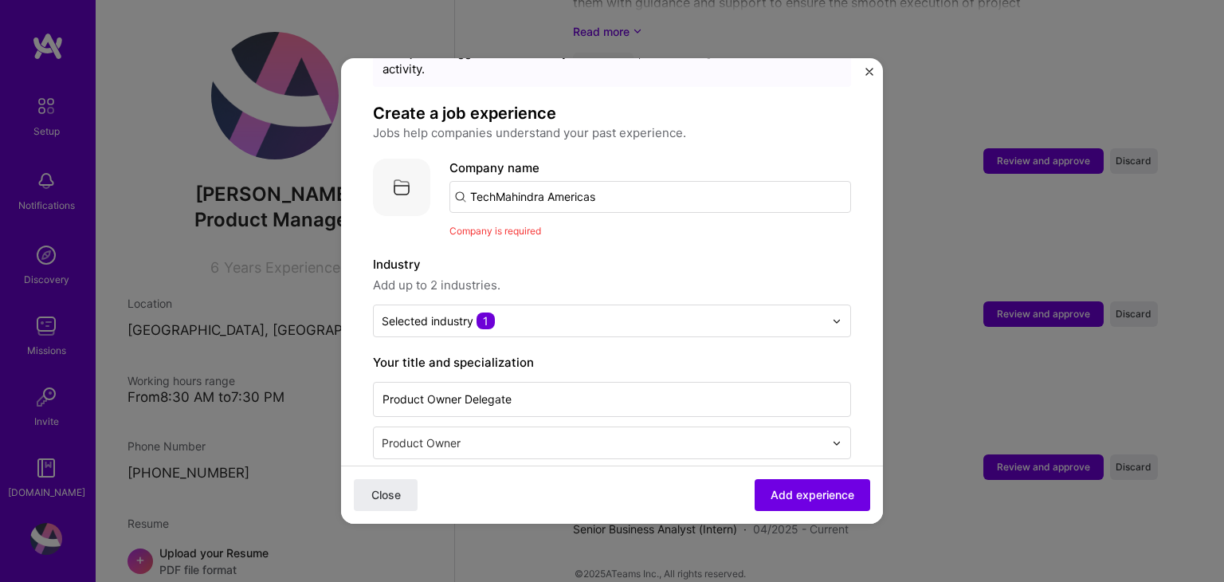
scroll to position [0, 0]
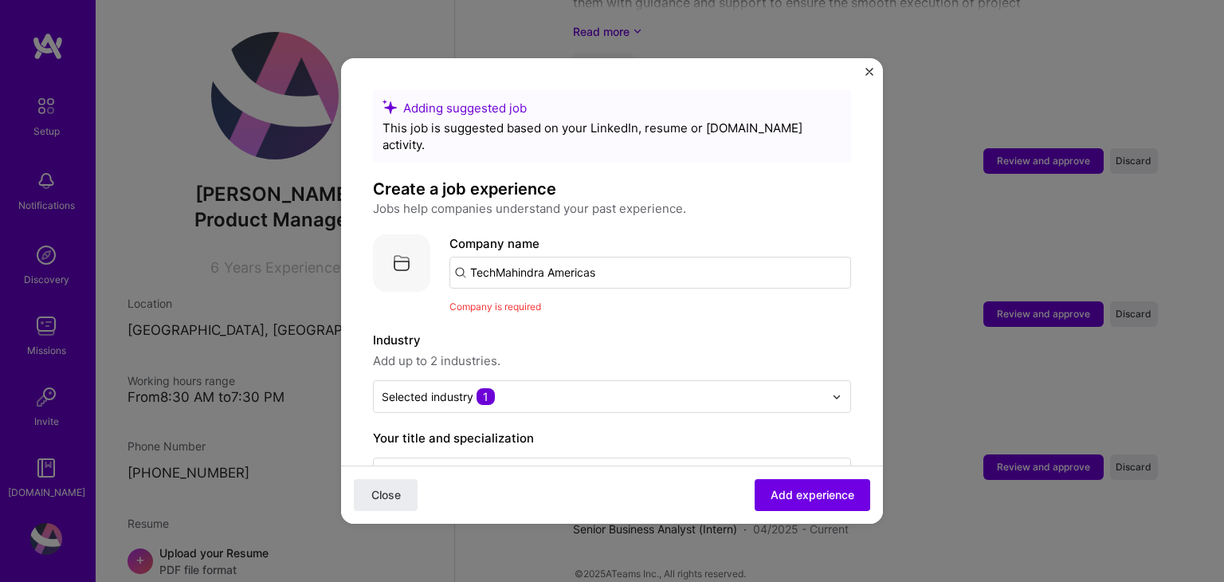
drag, startPoint x: 606, startPoint y: 256, endPoint x: 548, endPoint y: 254, distance: 58.2
click at [548, 257] on input "TechMahindra Americas" at bounding box center [650, 273] width 402 height 32
click at [523, 304] on span "Tech Mahindra" at bounding box center [539, 312] width 84 height 17
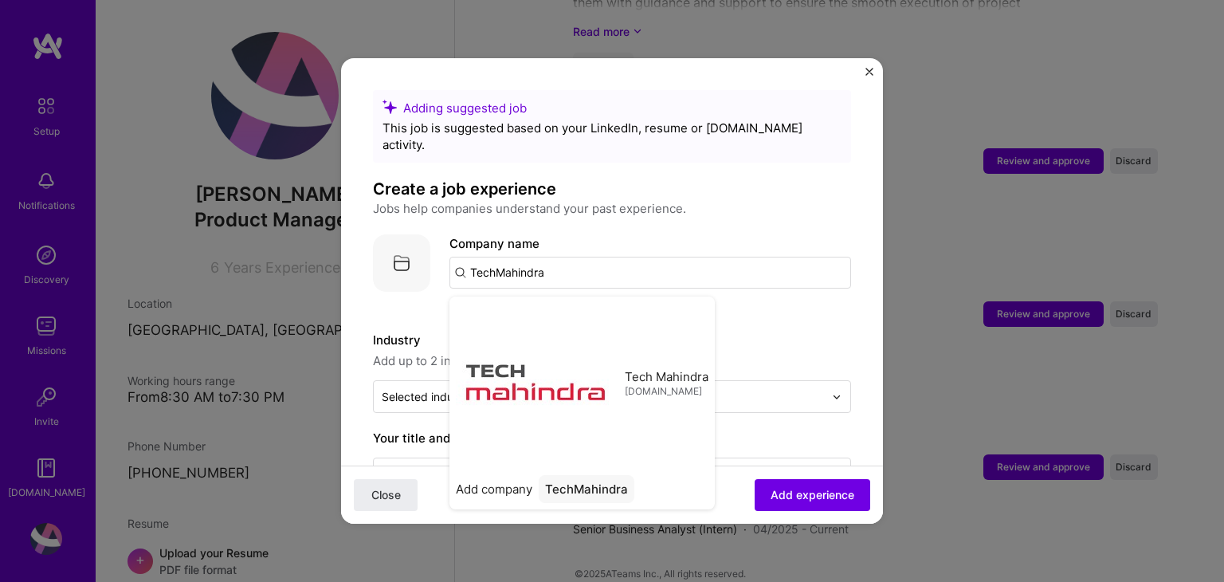
type input "Tech Mahindra"
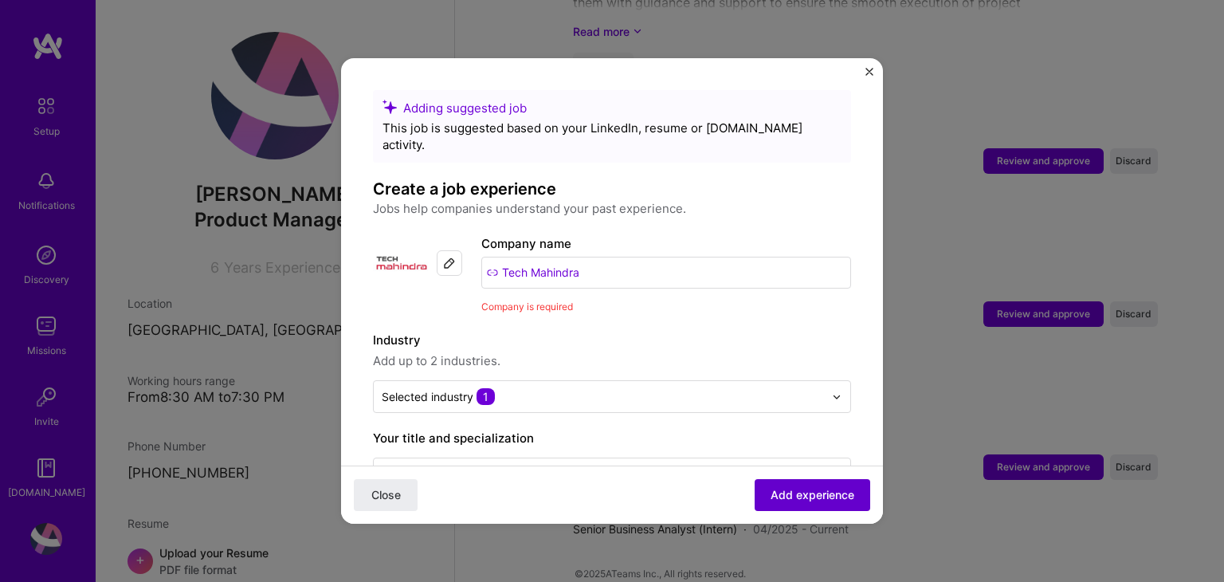
click at [790, 500] on span "Add experience" at bounding box center [812, 495] width 84 height 16
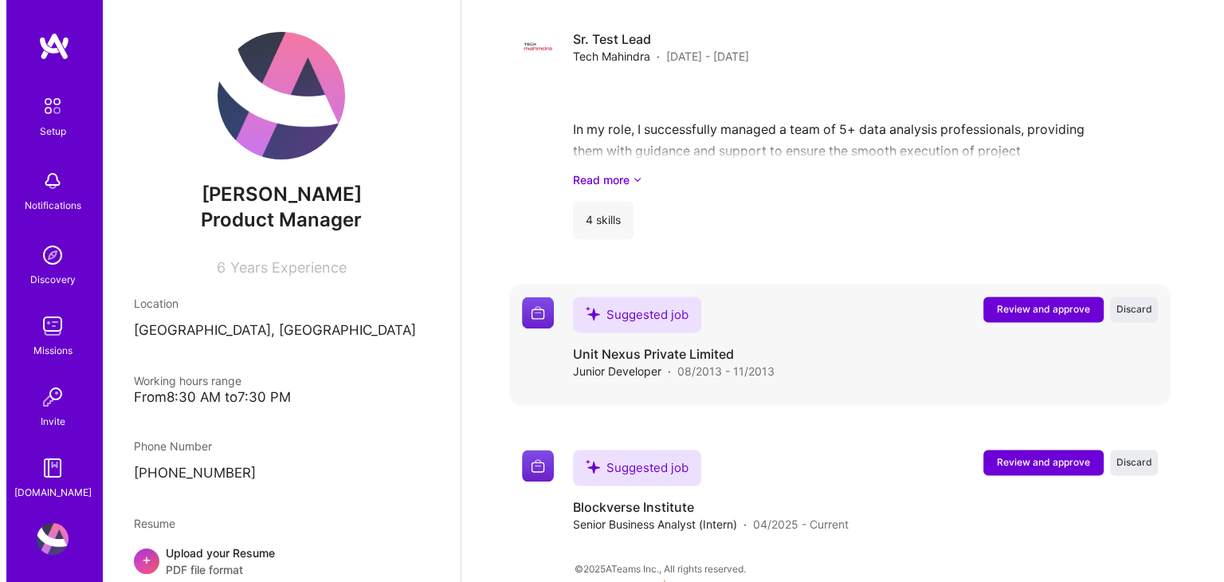
scroll to position [2390, 0]
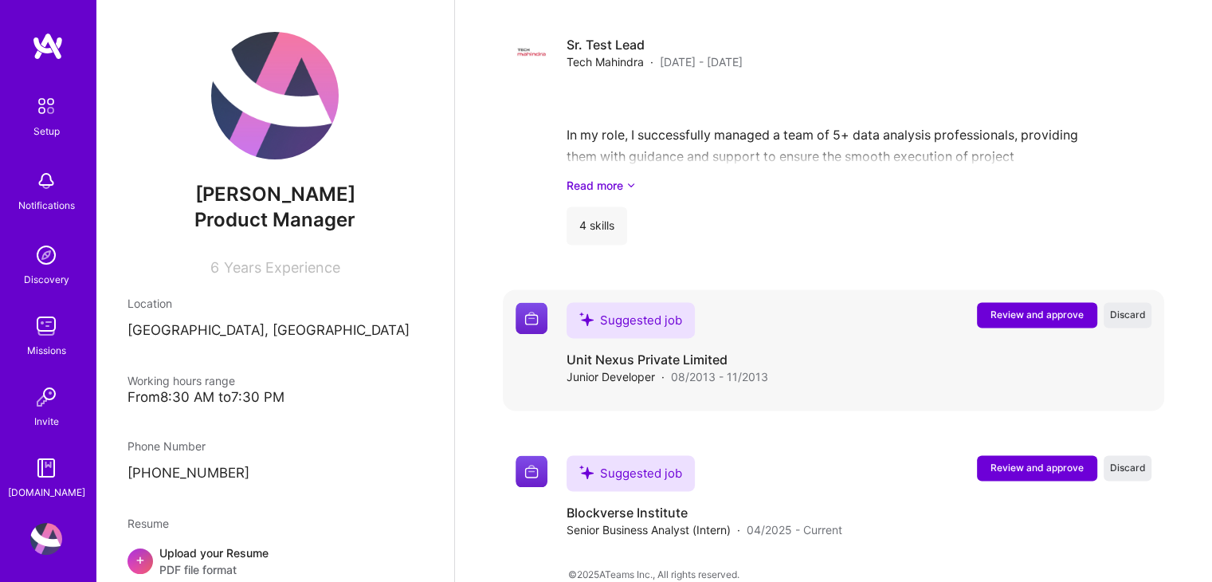
click at [1008, 308] on span "Review and approve" at bounding box center [1036, 315] width 93 height 14
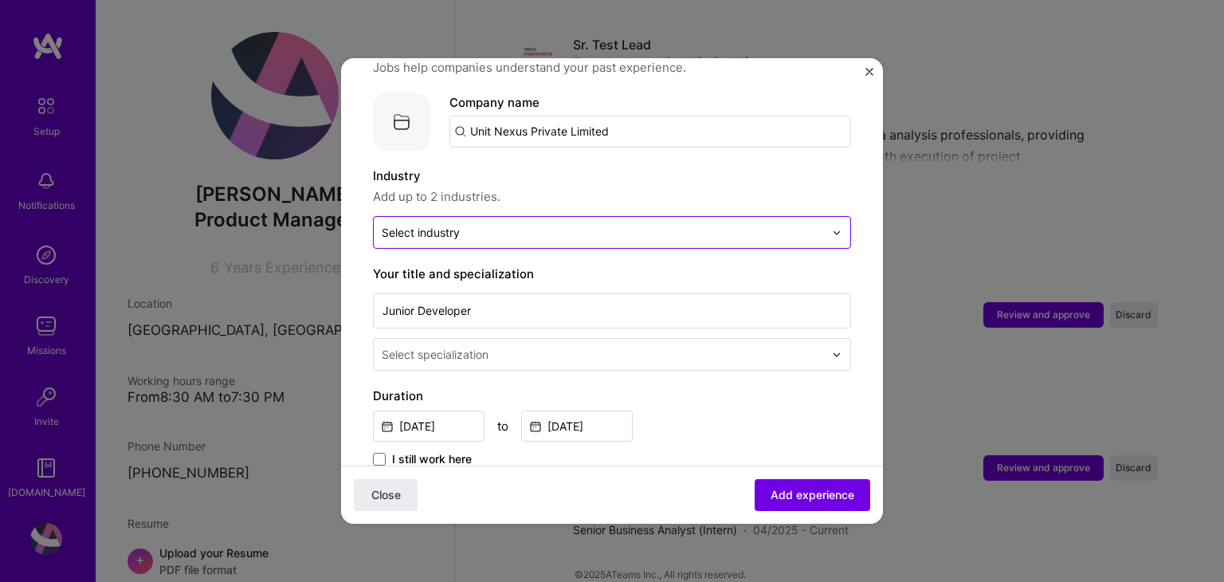
scroll to position [159, 0]
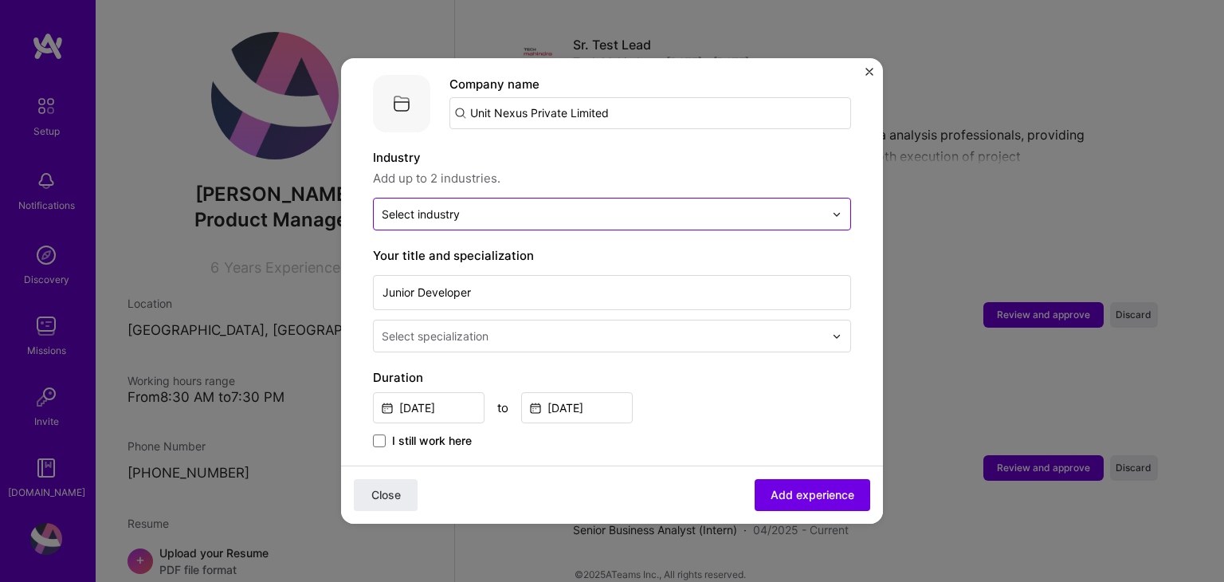
click at [576, 206] on input "text" at bounding box center [603, 214] width 442 height 17
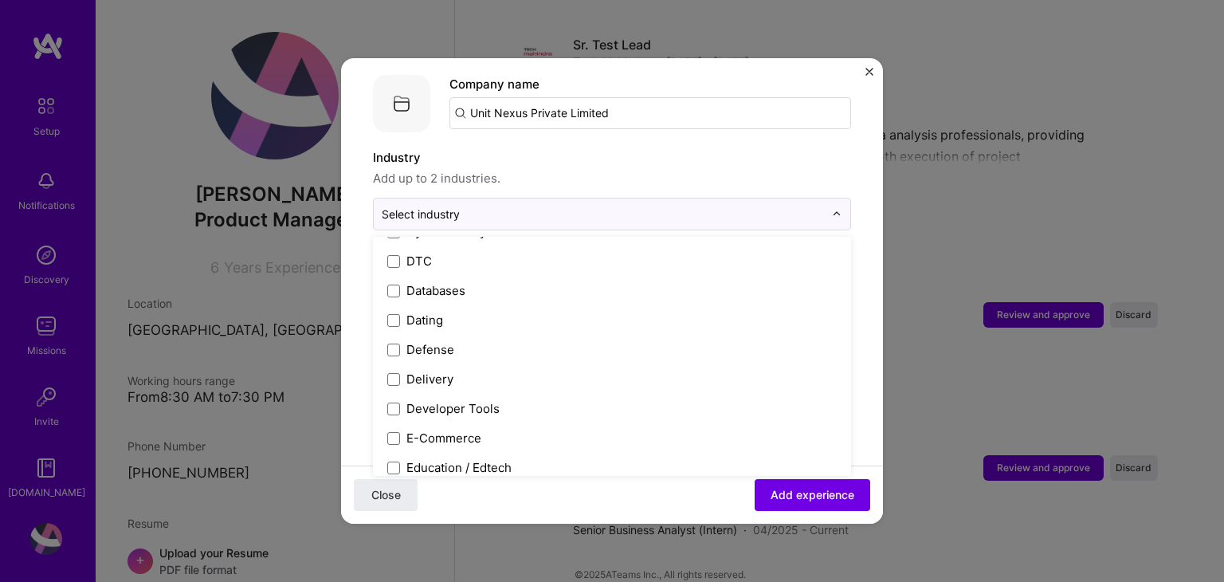
scroll to position [1354, 0]
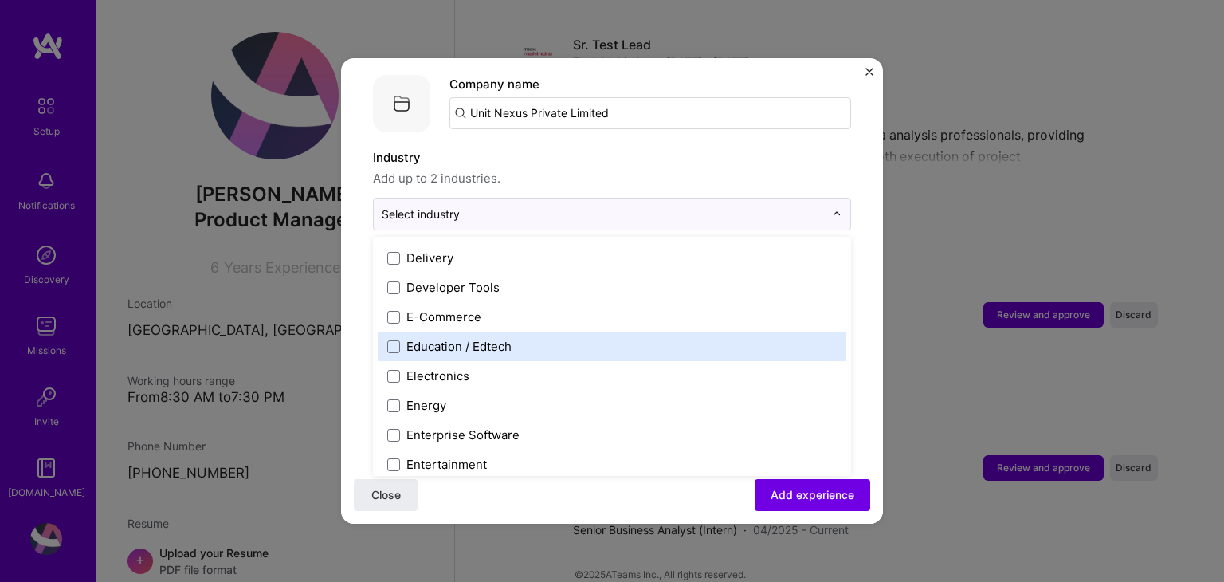
click at [414, 338] on div "Education / Edtech" at bounding box center [458, 346] width 105 height 17
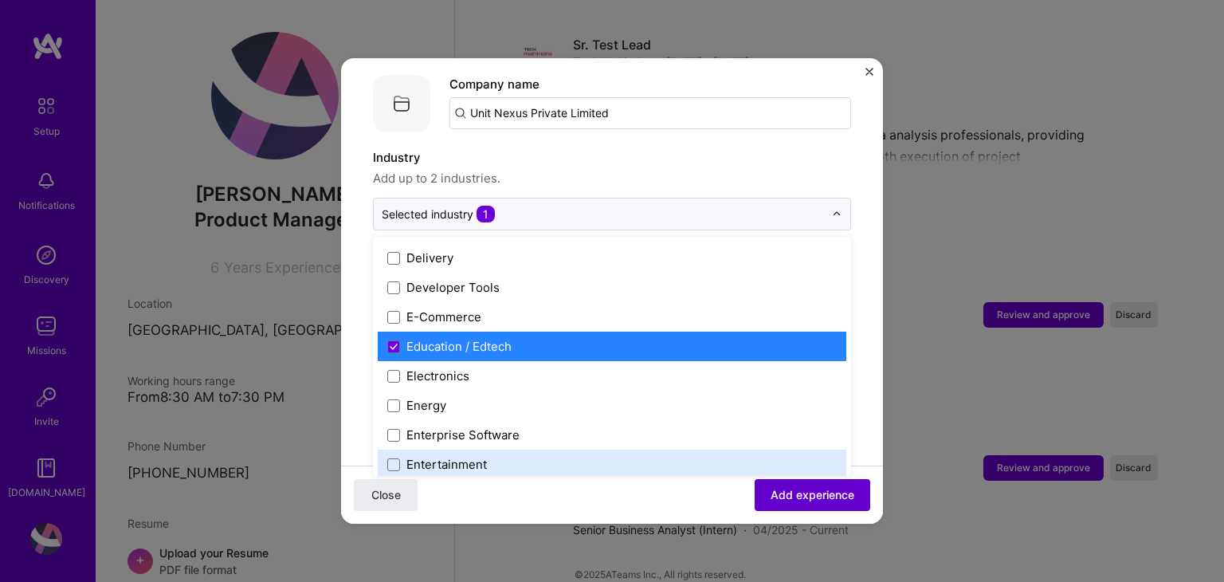
click at [799, 502] on span "Add experience" at bounding box center [812, 495] width 84 height 16
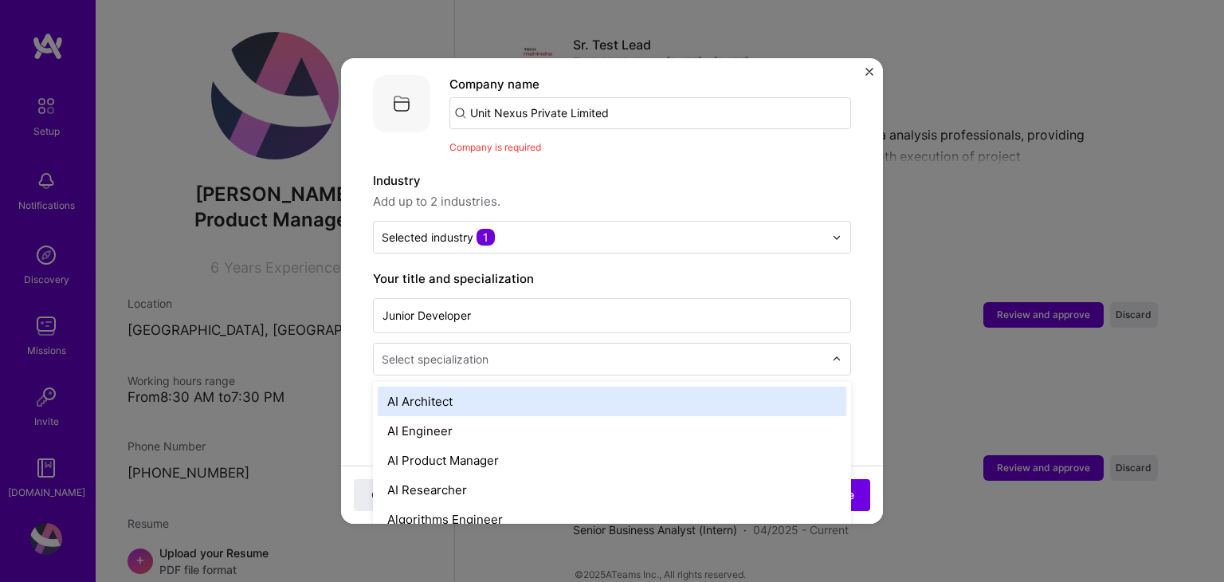
click at [564, 351] on input "text" at bounding box center [604, 359] width 445 height 17
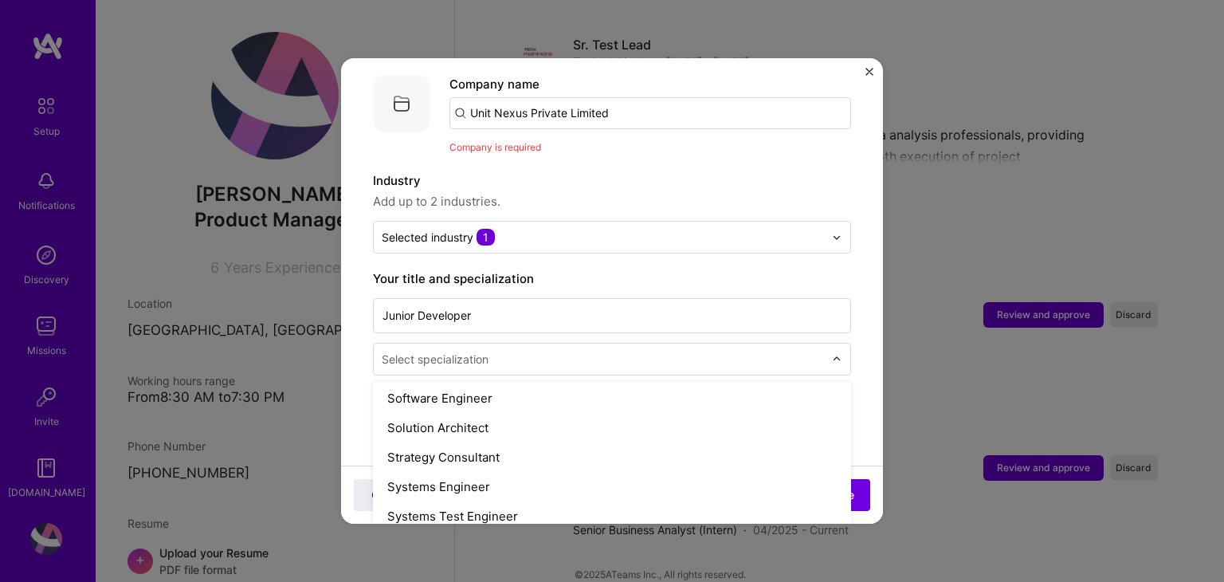
scroll to position [1711, 0]
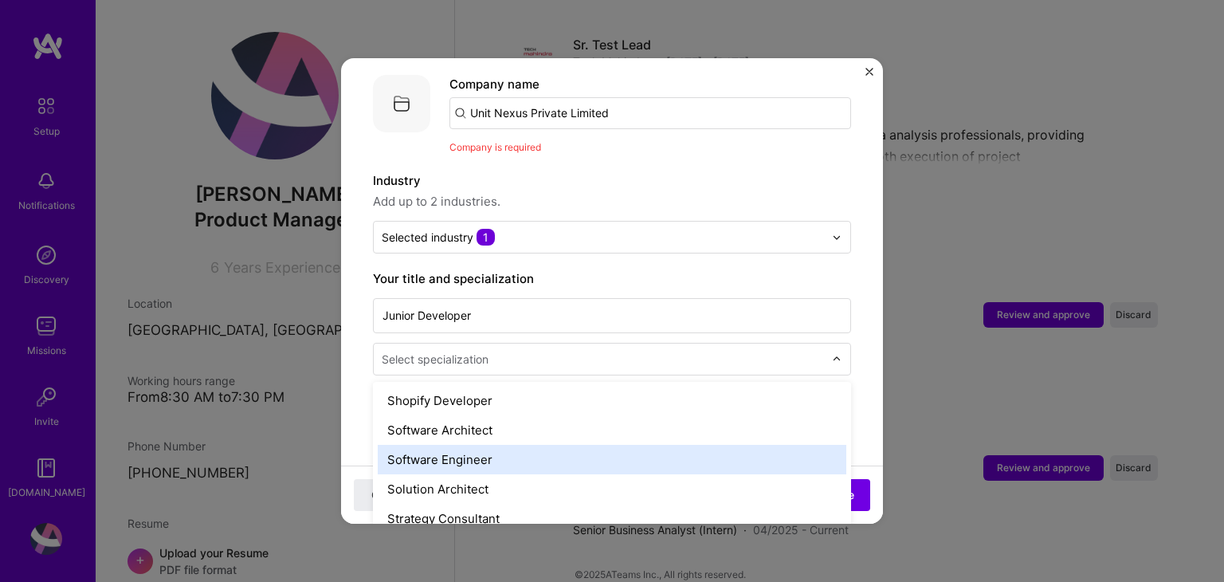
click at [561, 445] on div "Software Engineer" at bounding box center [612, 459] width 468 height 29
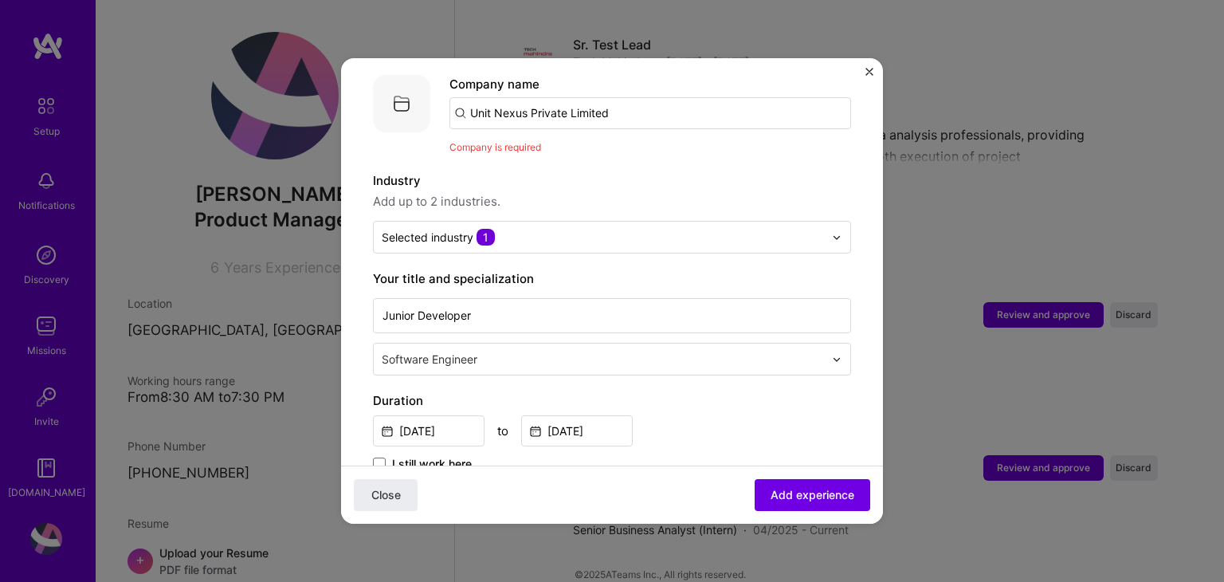
click at [609, 103] on input "Unit Nexus Private Limited" at bounding box center [650, 113] width 402 height 32
drag, startPoint x: 642, startPoint y: 98, endPoint x: 532, endPoint y: 100, distance: 110.0
click at [532, 100] on input "Unit Nexus Private Limited" at bounding box center [650, 113] width 402 height 32
type input "Unit Nexus"
click at [562, 143] on div "Unit Nexus" at bounding box center [577, 157] width 76 height 28
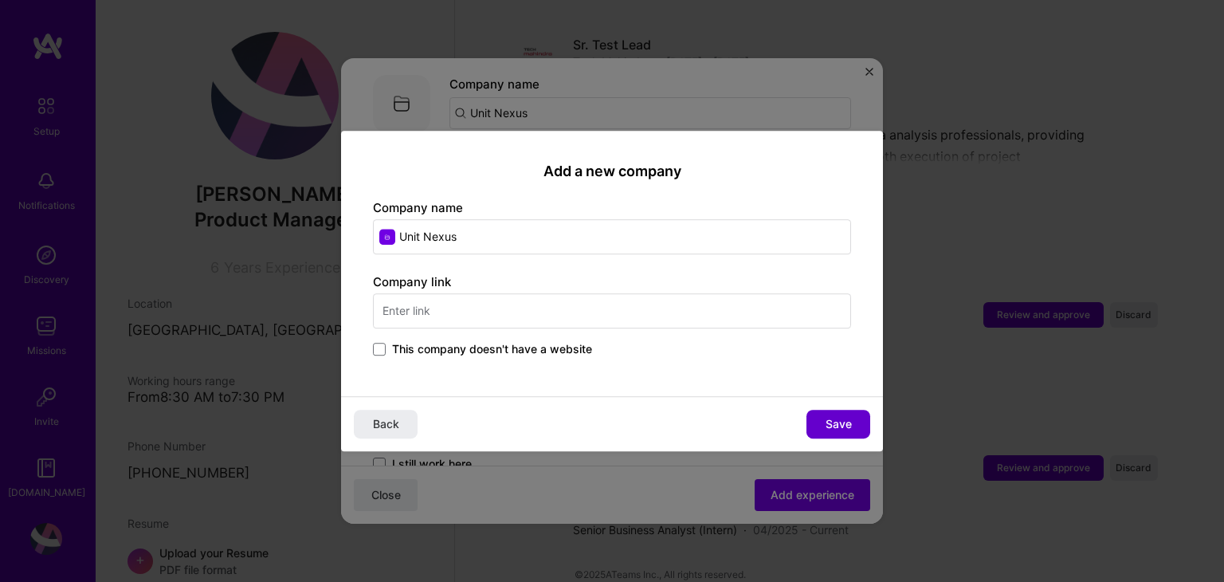
click at [818, 418] on button "Save" at bounding box center [838, 424] width 64 height 29
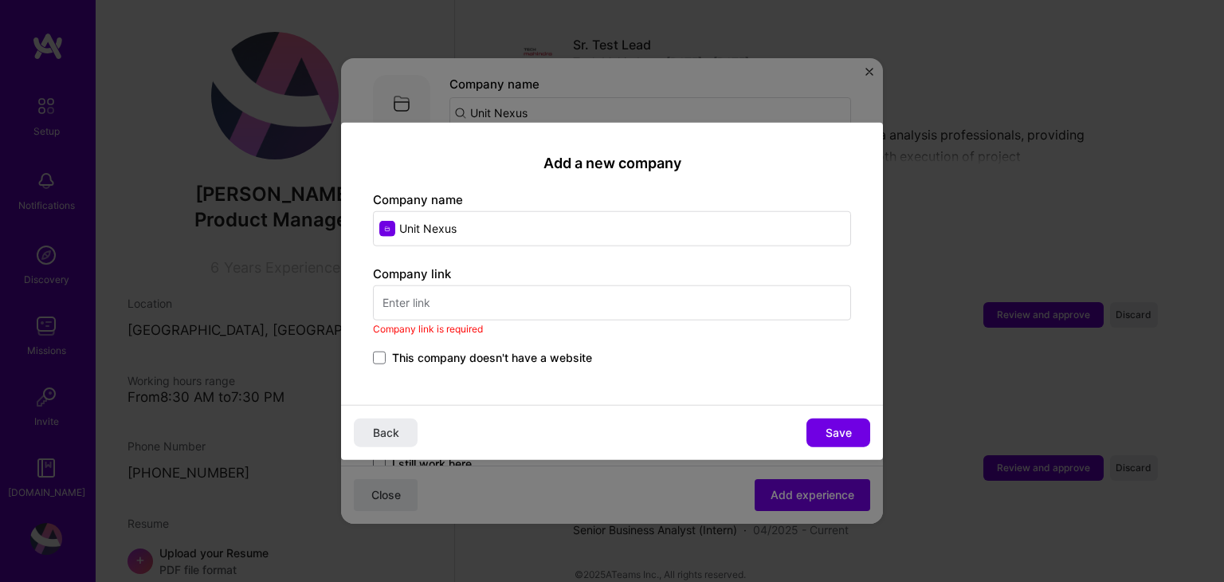
click at [423, 304] on input "text" at bounding box center [612, 301] width 478 height 35
click at [377, 358] on span at bounding box center [379, 357] width 13 height 13
click at [0, 0] on input "This company doesn't have a website" at bounding box center [0, 0] width 0 height 0
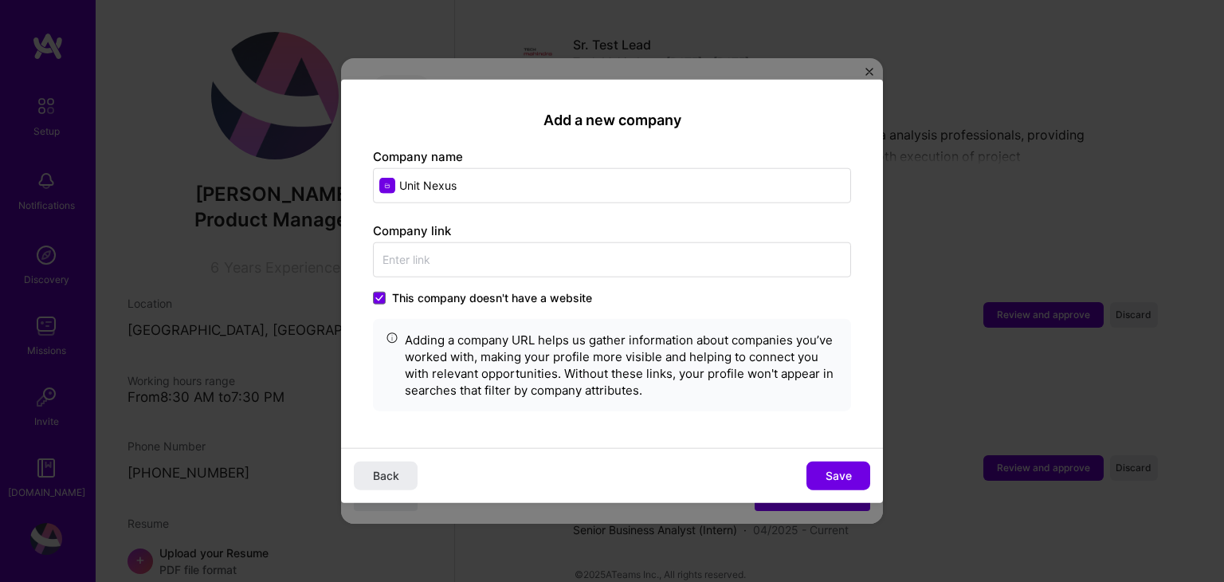
click at [832, 455] on div "Back Save" at bounding box center [612, 474] width 542 height 55
click at [838, 468] on span "Save" at bounding box center [838, 475] width 26 height 16
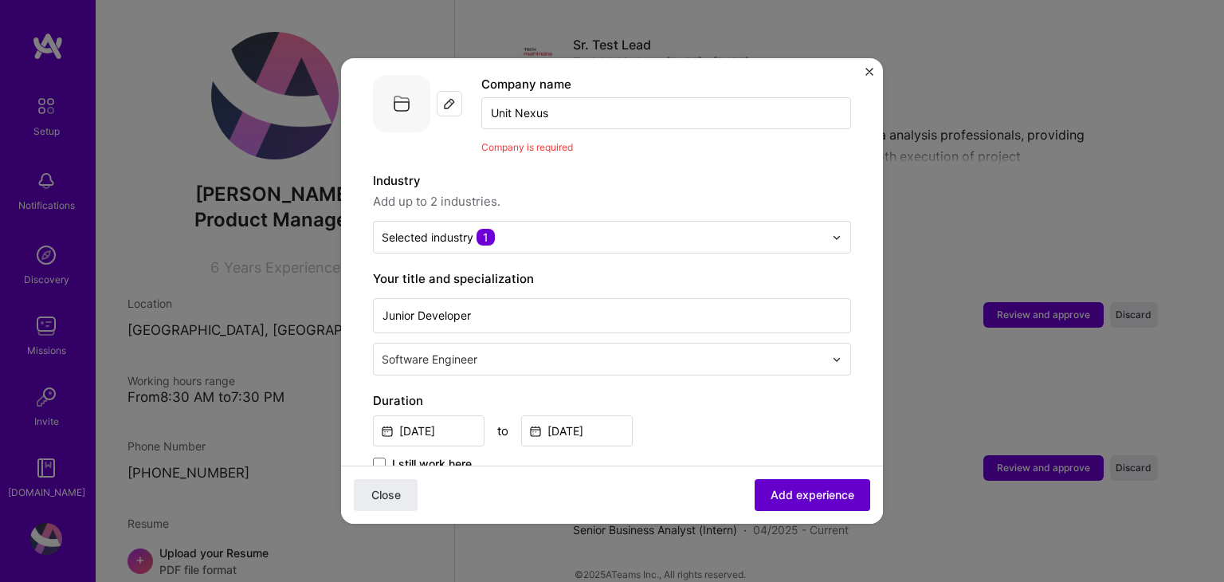
click at [813, 488] on span "Add experience" at bounding box center [812, 495] width 84 height 16
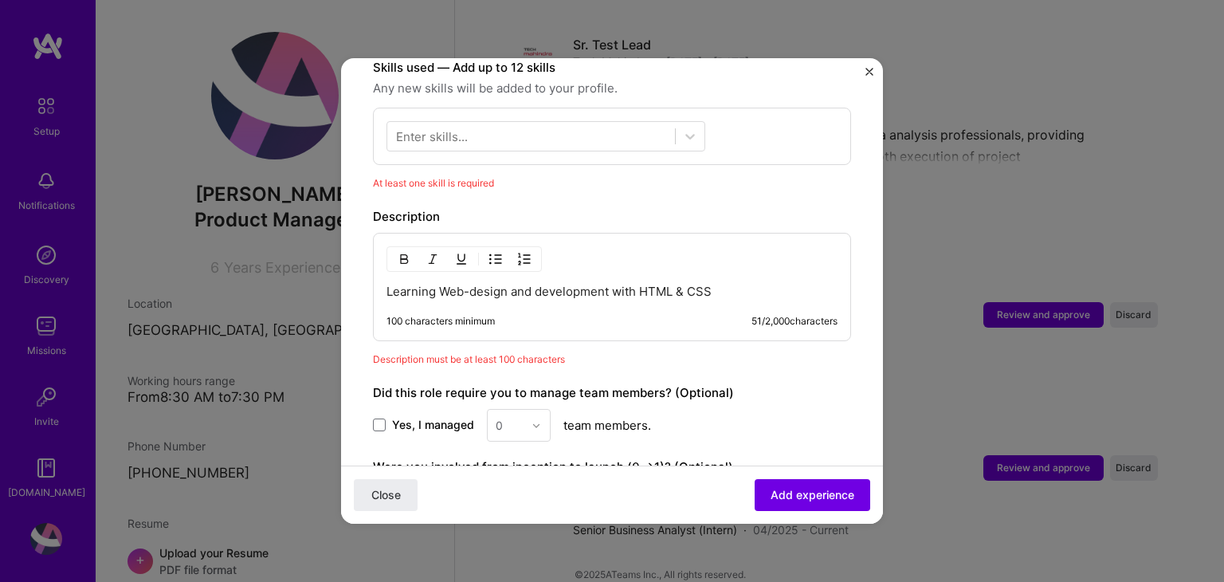
scroll to position [574, 0]
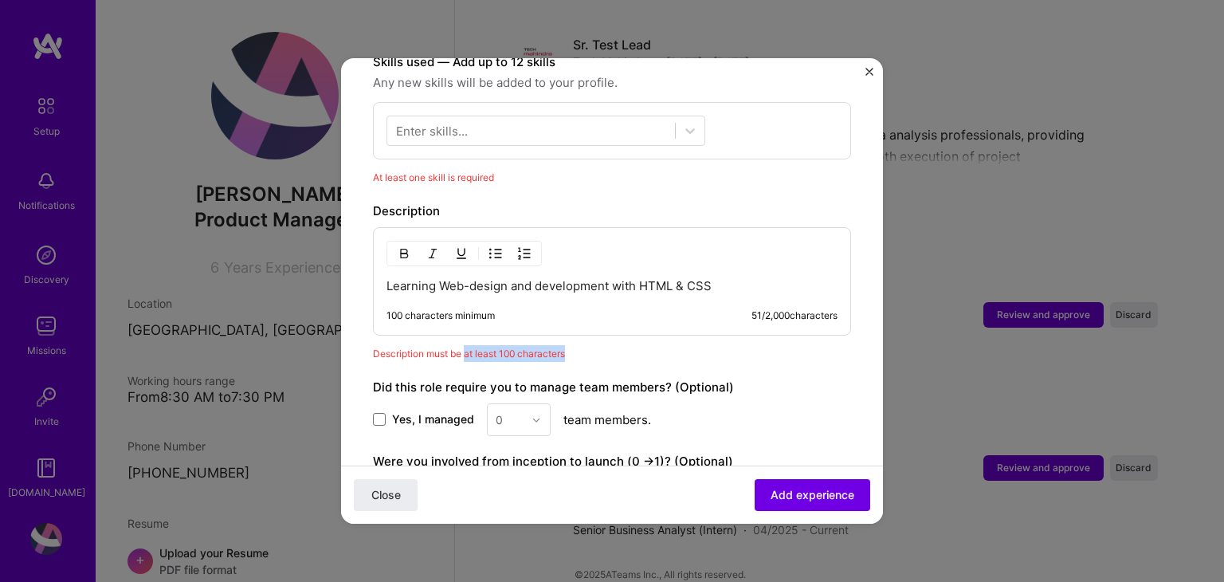
drag, startPoint x: 494, startPoint y: 329, endPoint x: 615, endPoint y: 330, distance: 121.1
click at [615, 345] on div "Description must be at least 100 characters" at bounding box center [612, 353] width 478 height 17
click at [683, 278] on p "Learning Web-design and development with HTML & CSS" at bounding box center [611, 286] width 451 height 16
click at [719, 278] on p "Learning Web-design and development with HTML & CSS" at bounding box center [611, 286] width 451 height 16
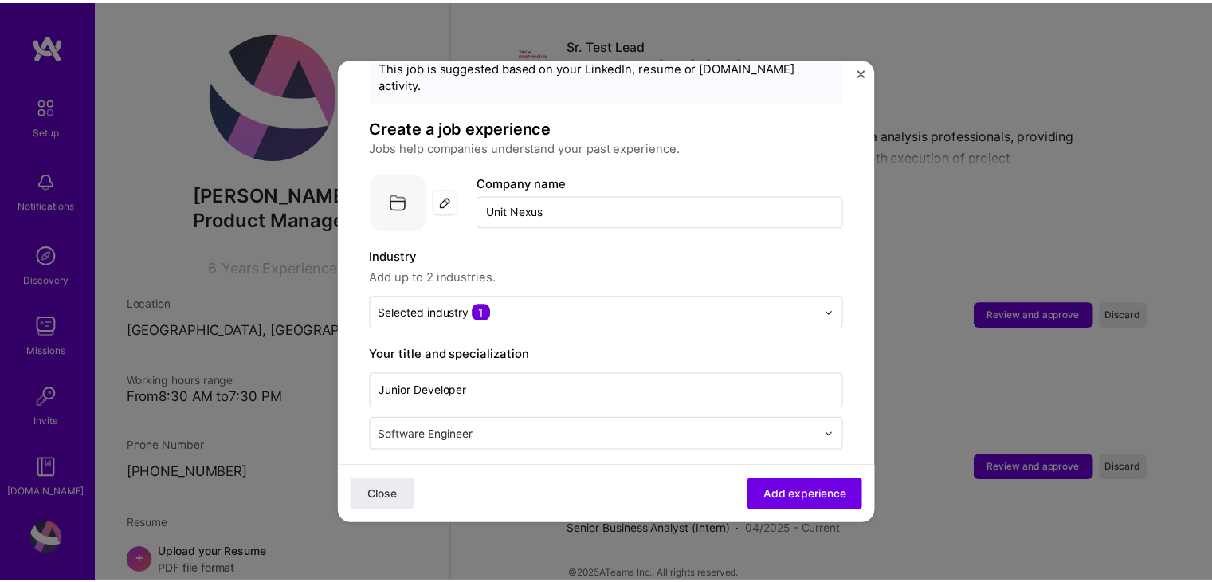
scroll to position [0, 0]
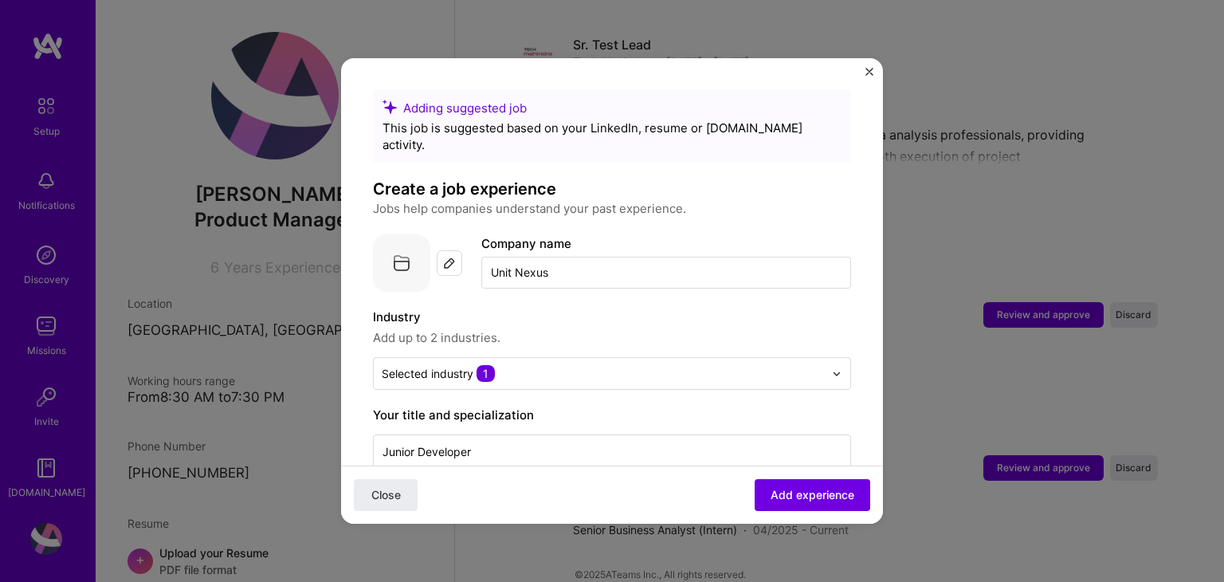
click at [865, 74] on img "Close" at bounding box center [869, 72] width 8 height 8
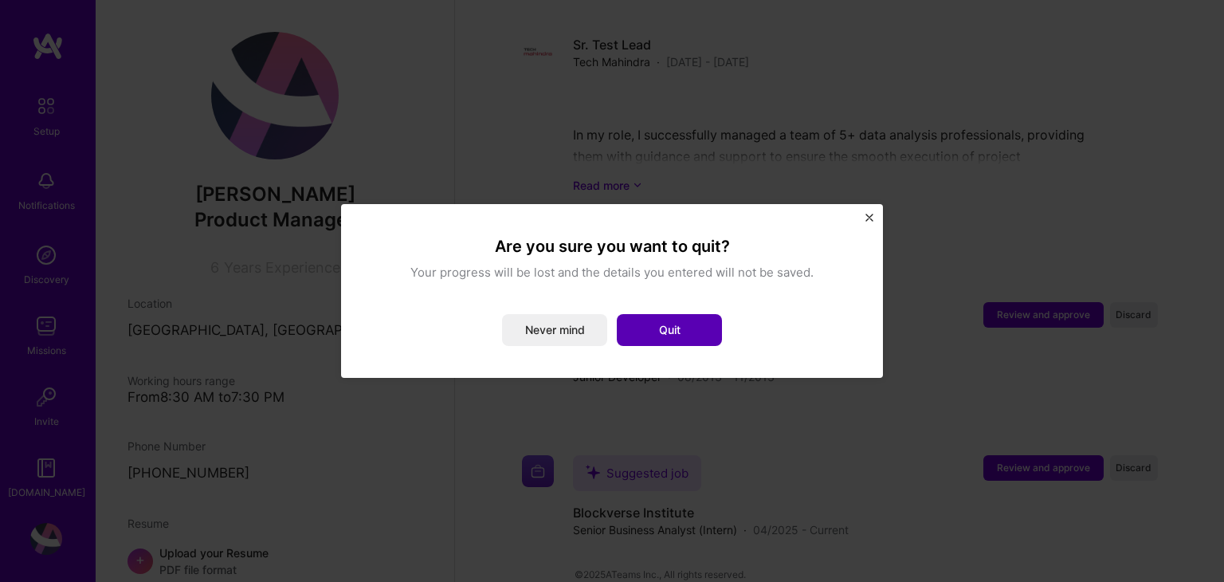
click at [669, 327] on button "Quit" at bounding box center [669, 330] width 105 height 32
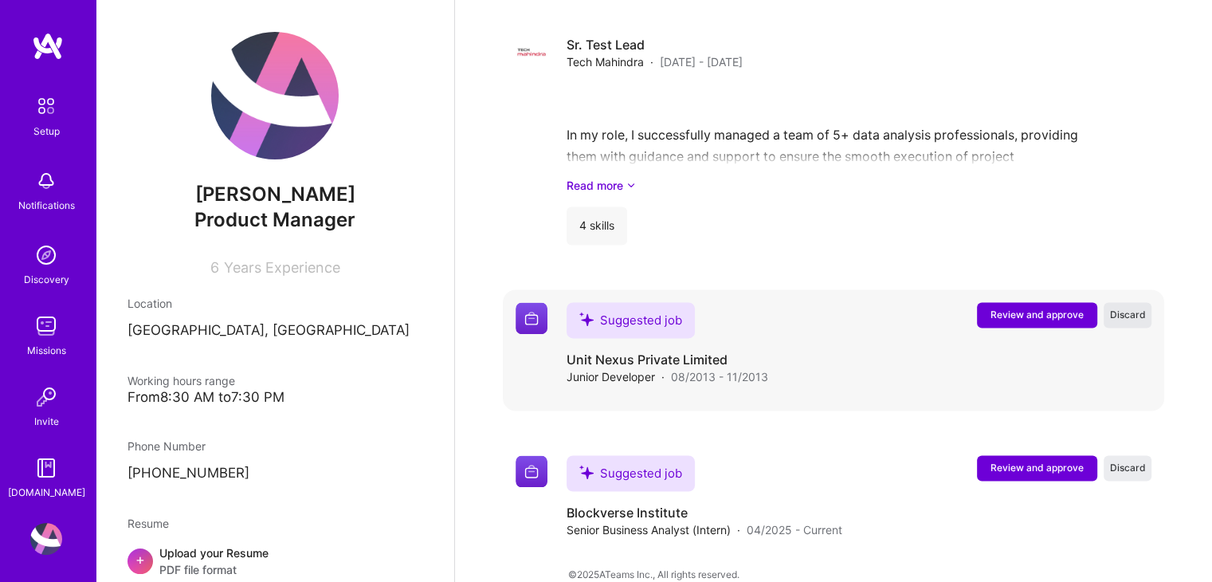
click at [1121, 308] on span "Discard" at bounding box center [1128, 315] width 36 height 14
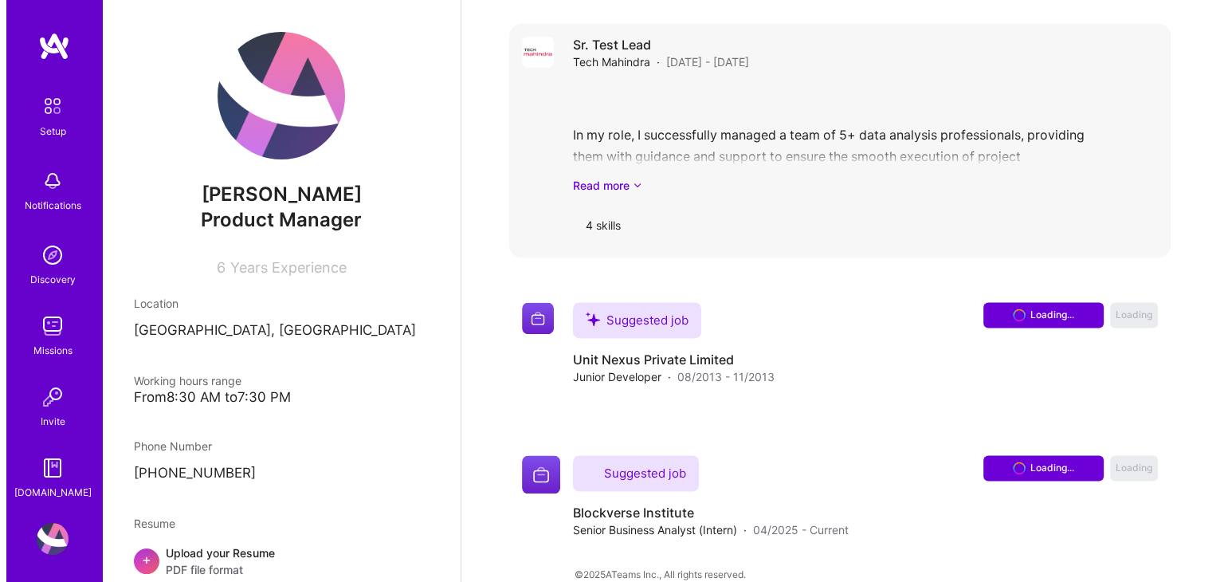
scroll to position [2237, 0]
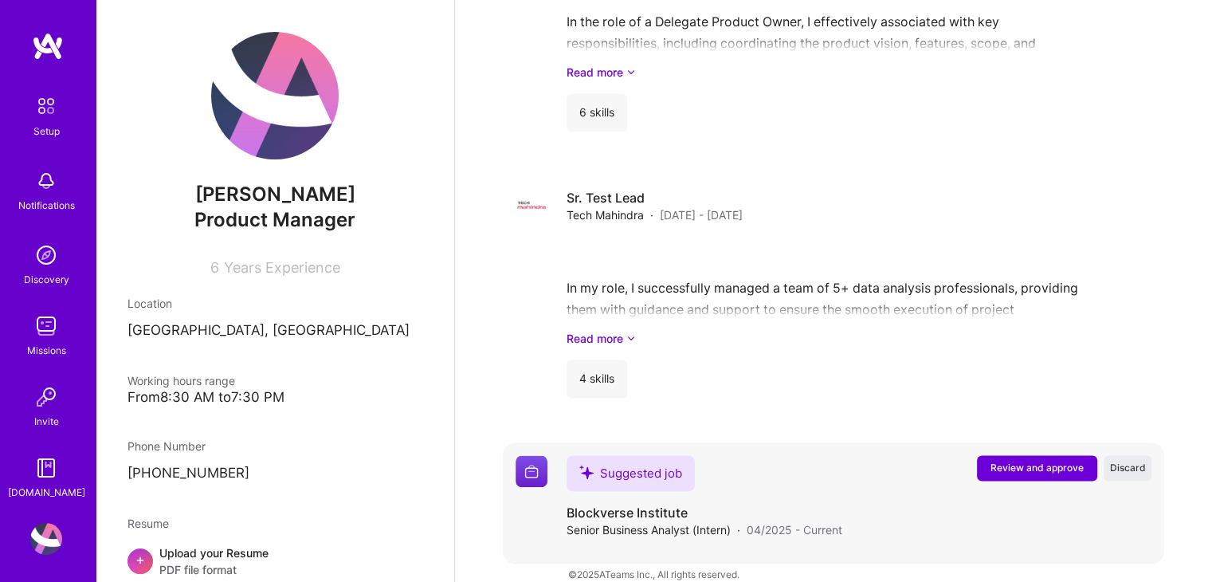
click at [1025, 460] on span "Review and approve" at bounding box center [1036, 467] width 93 height 14
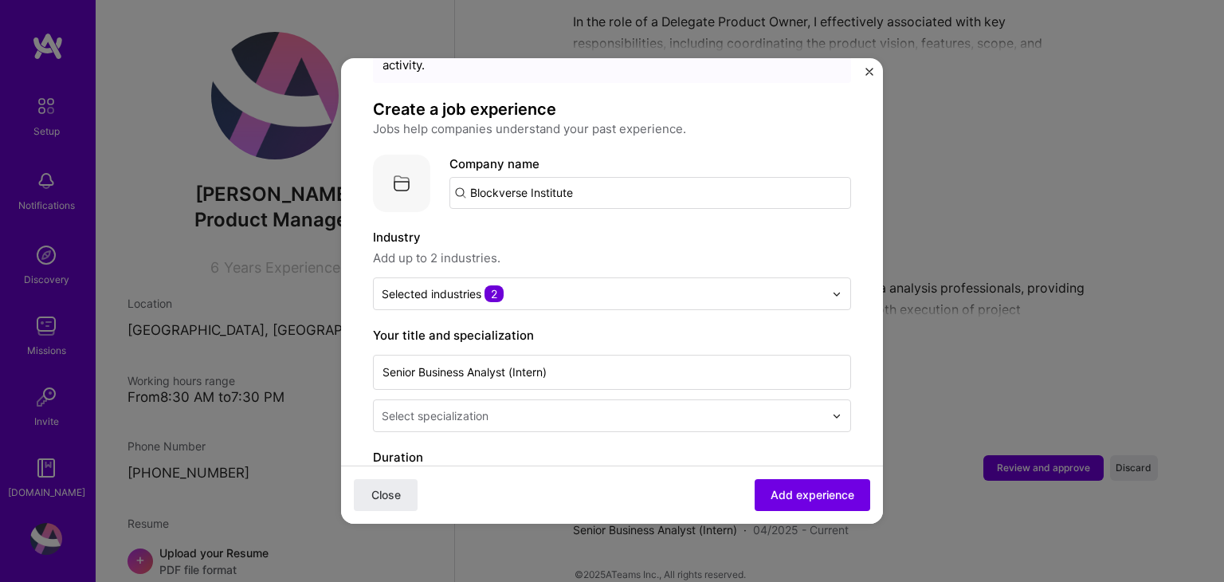
scroll to position [159, 0]
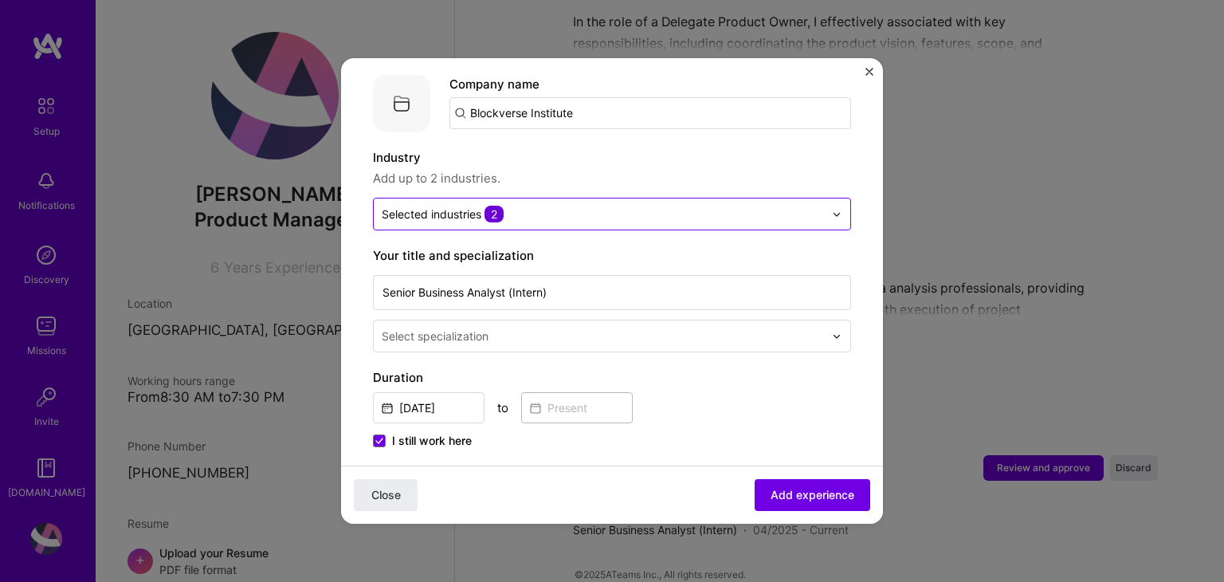
click at [585, 206] on input "text" at bounding box center [603, 214] width 442 height 17
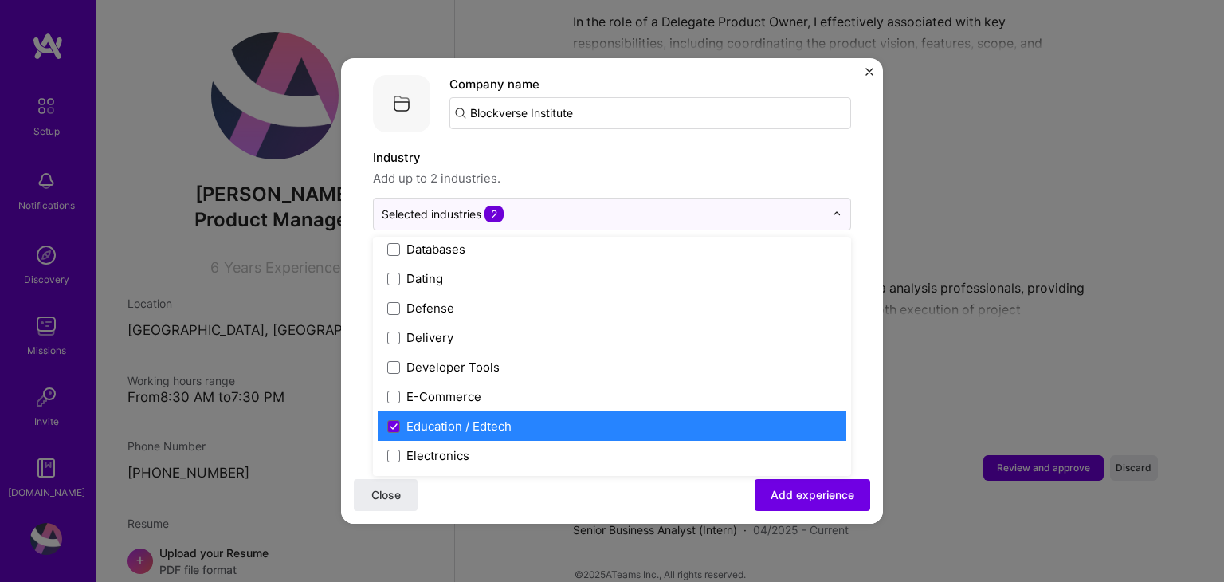
scroll to position [1354, 0]
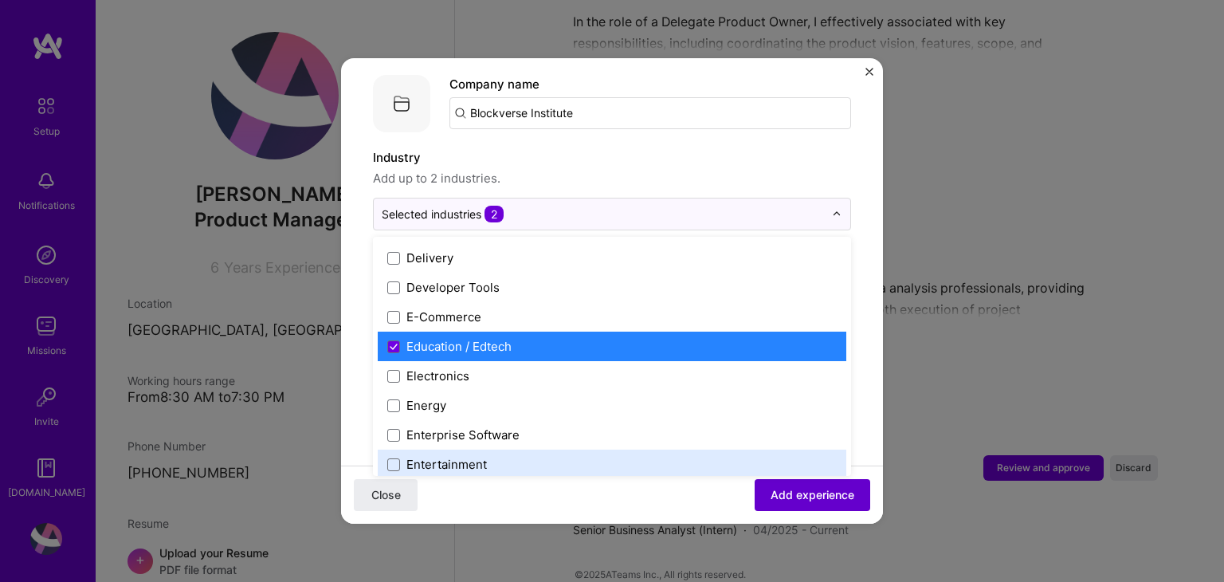
click at [790, 490] on span "Add experience" at bounding box center [812, 495] width 84 height 16
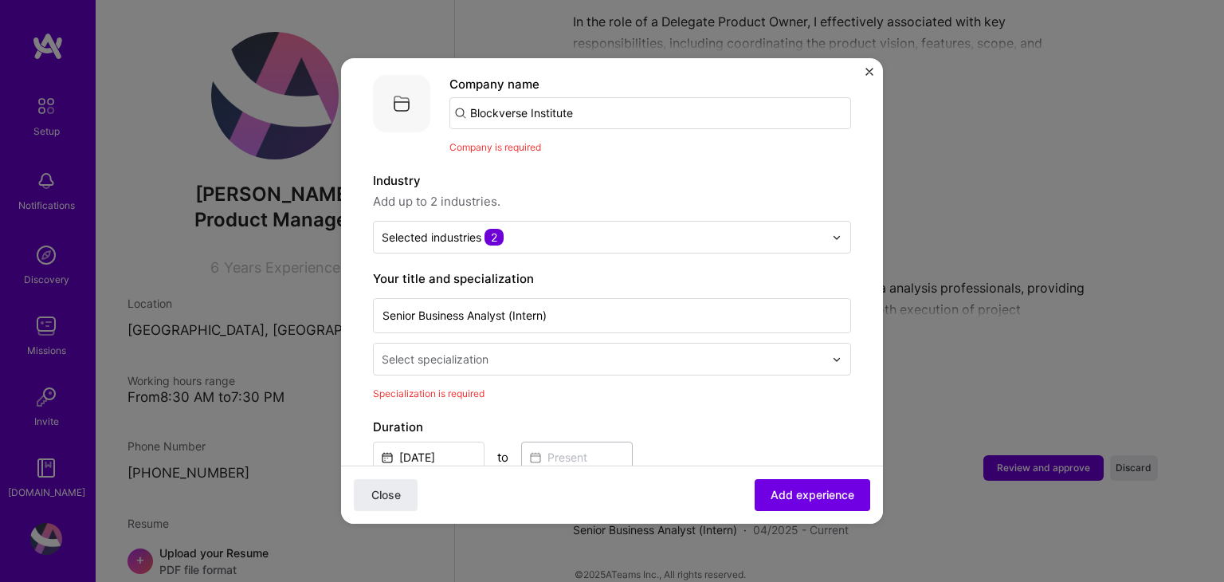
click at [510, 351] on input "text" at bounding box center [604, 359] width 445 height 17
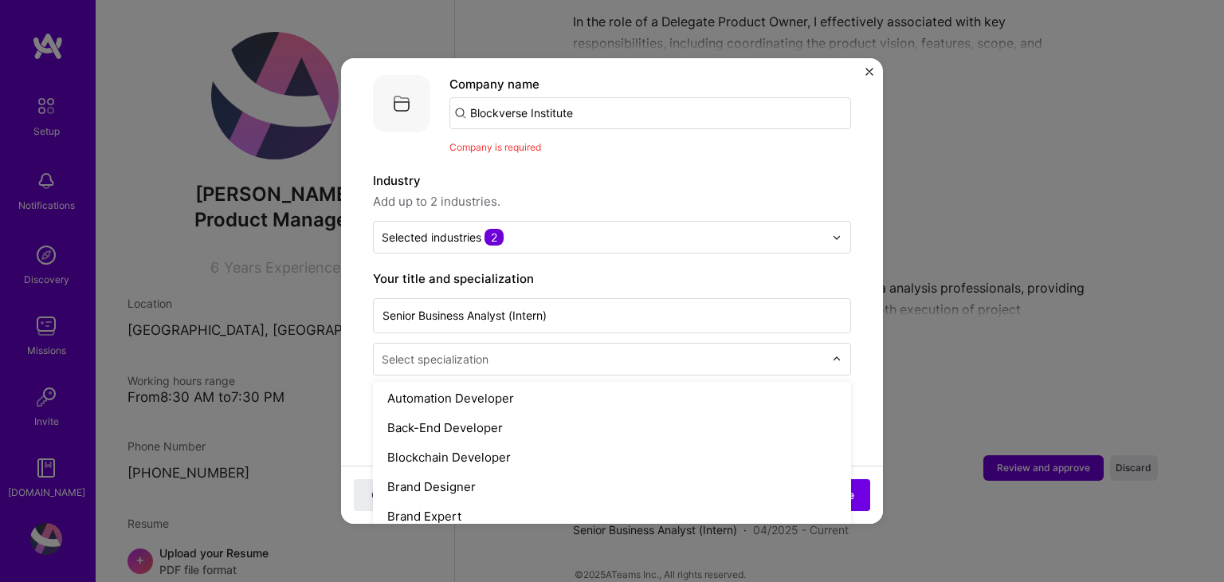
scroll to position [319, 0]
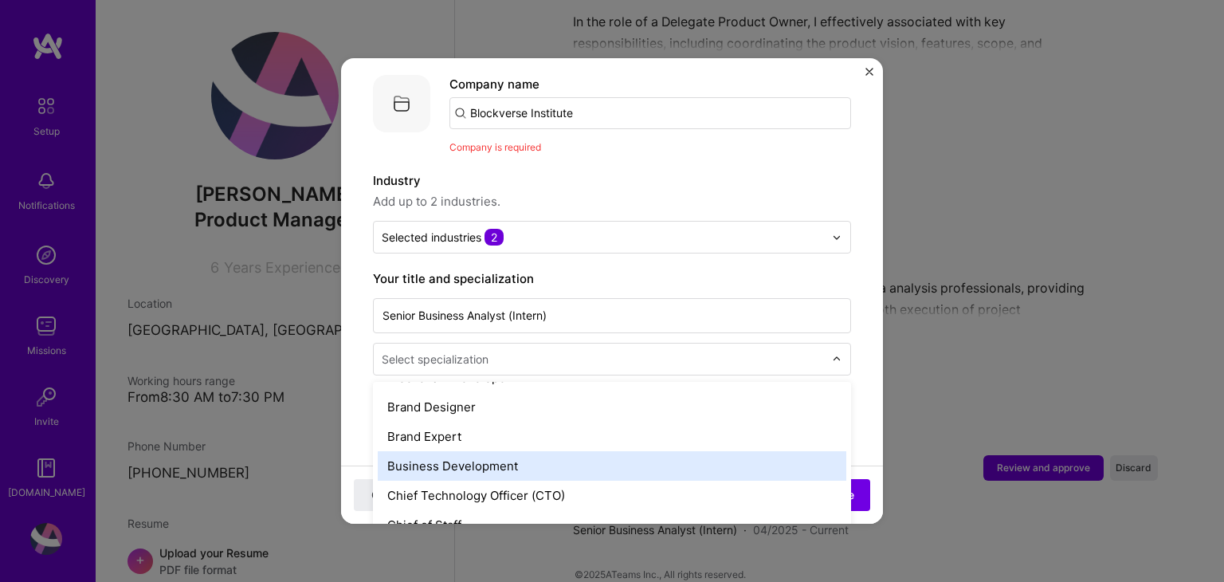
click at [539, 451] on div "Business Development" at bounding box center [612, 465] width 468 height 29
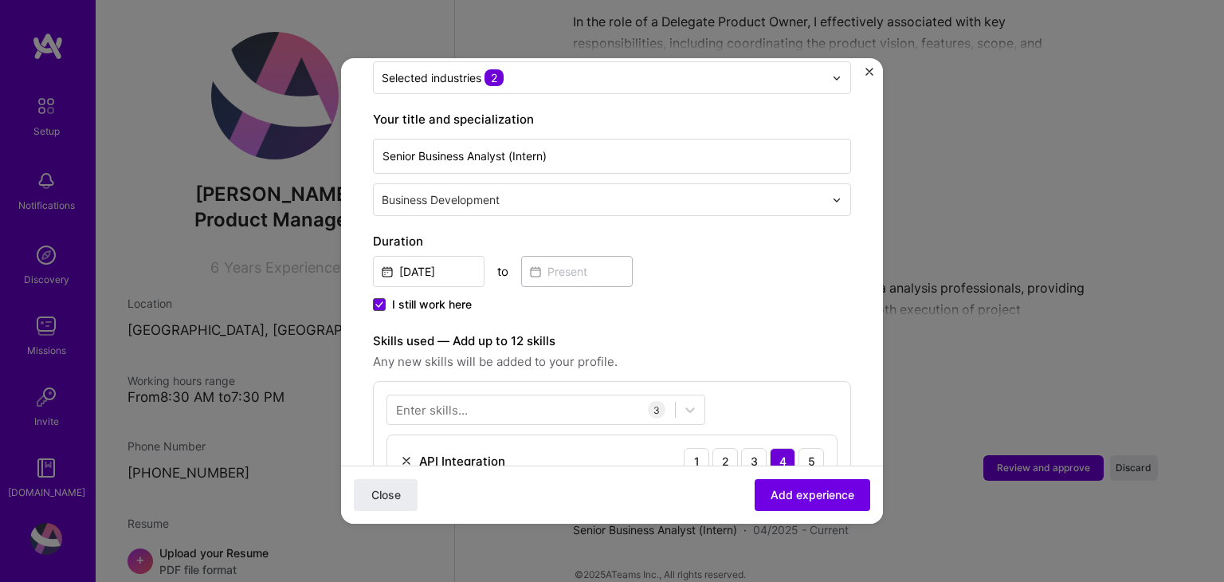
click at [380, 298] on span at bounding box center [379, 304] width 13 height 13
click at [0, 0] on input "I still work here" at bounding box center [0, 0] width 0 height 0
click at [548, 259] on input at bounding box center [577, 271] width 112 height 31
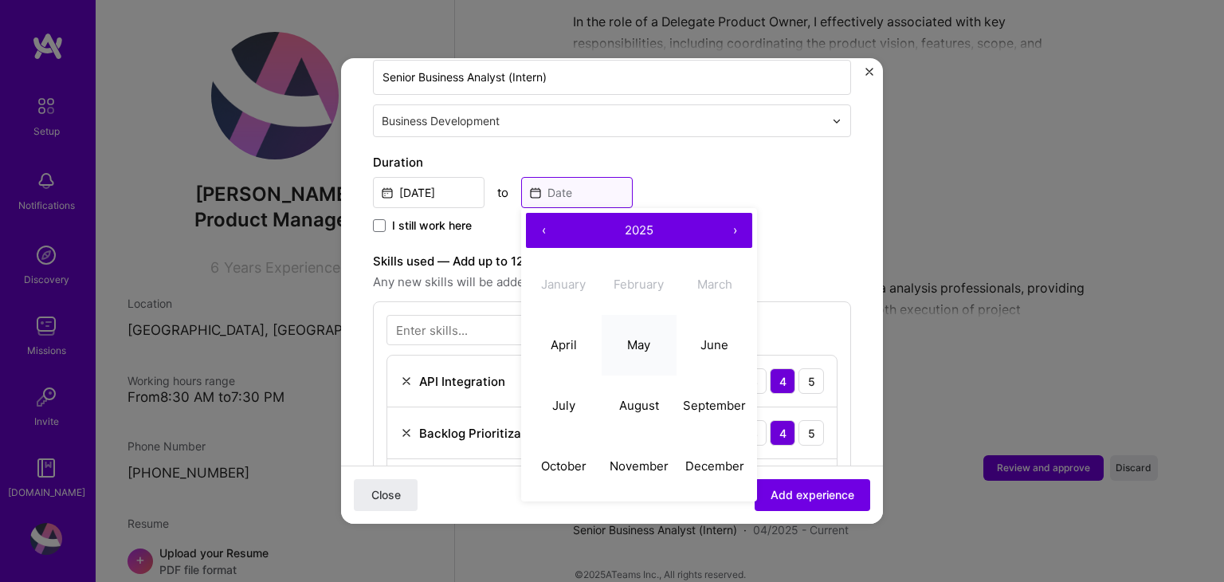
scroll to position [398, 0]
click at [635, 397] on abbr "August" at bounding box center [639, 404] width 40 height 15
type input "Aug, 2025"
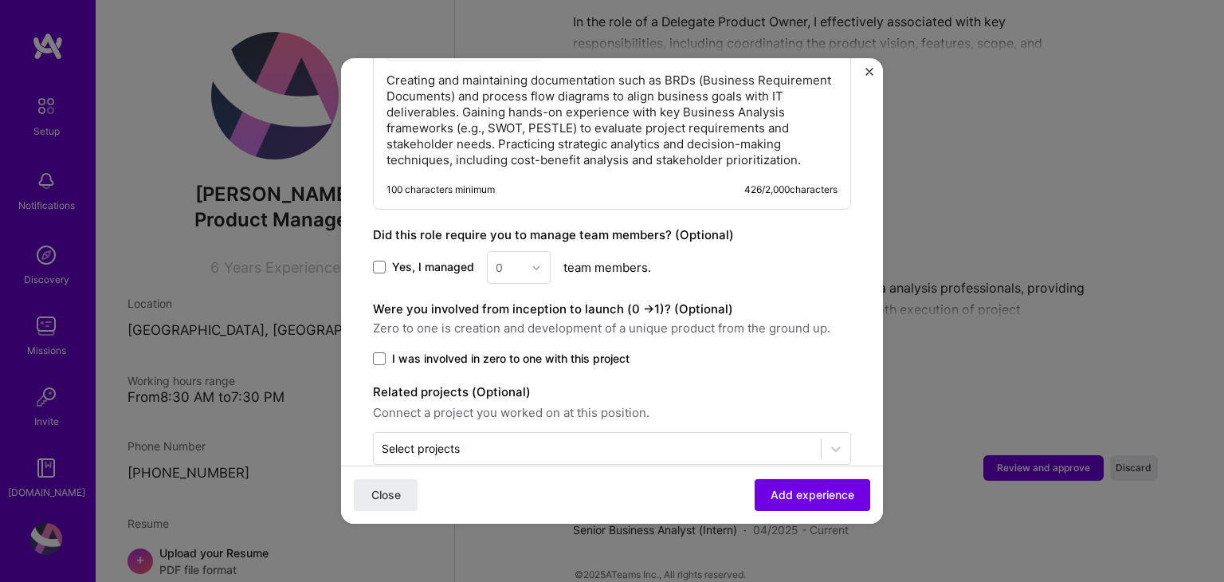
scroll to position [953, 0]
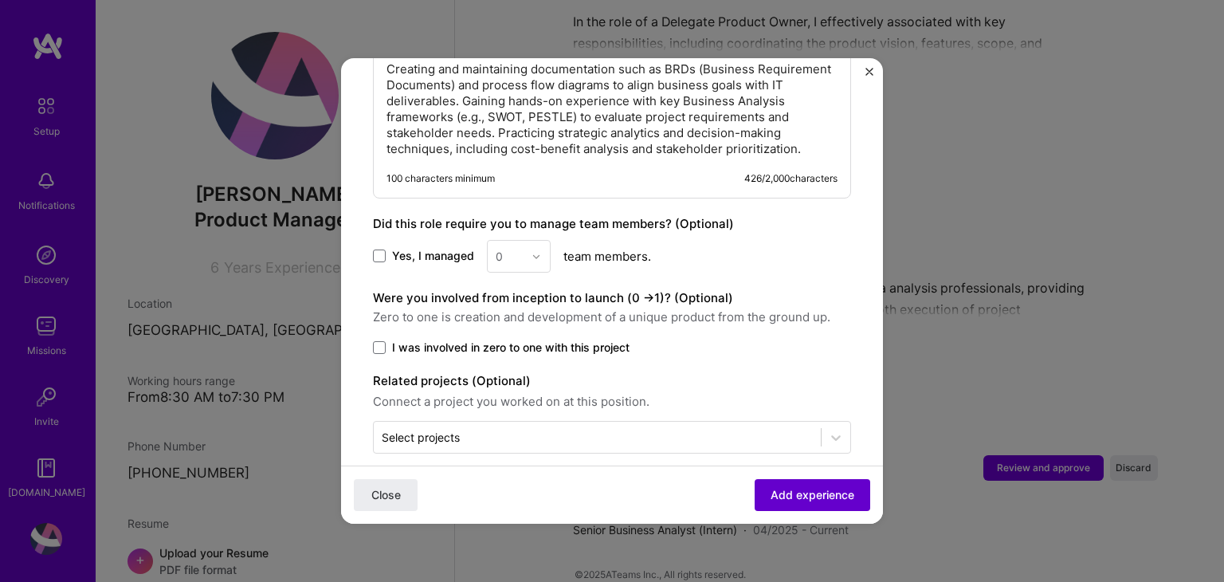
click at [800, 498] on span "Add experience" at bounding box center [812, 495] width 84 height 16
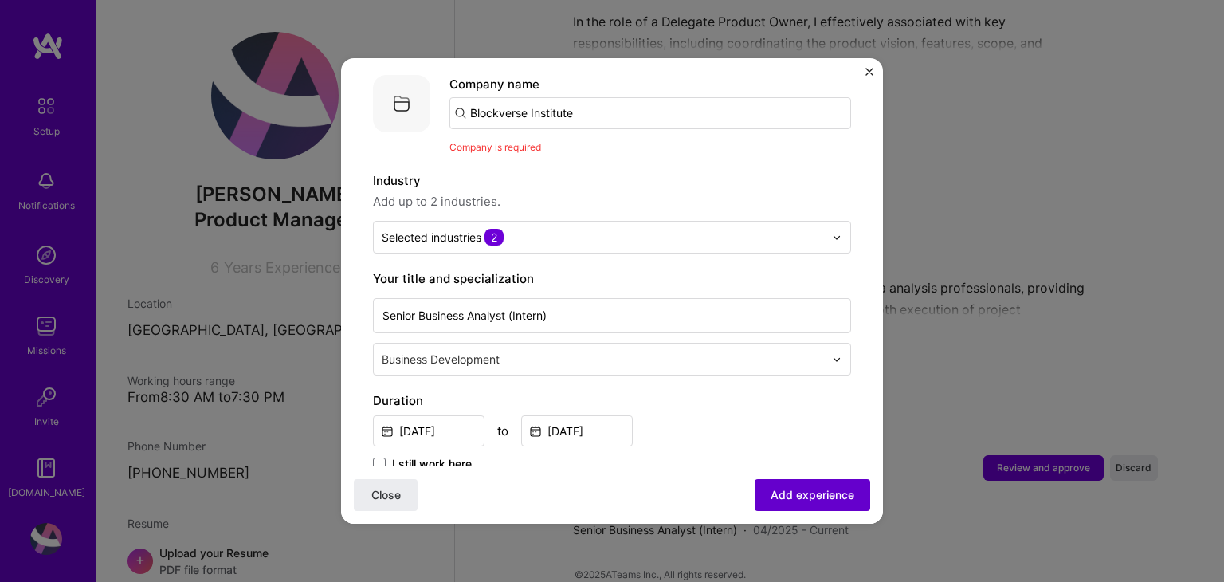
scroll to position [159, 0]
click at [609, 98] on input "Blockverse Institute" at bounding box center [650, 113] width 402 height 32
drag, startPoint x: 593, startPoint y: 96, endPoint x: 529, endPoint y: 96, distance: 63.7
click at [529, 97] on input "Blockverse Institute" at bounding box center [650, 113] width 402 height 32
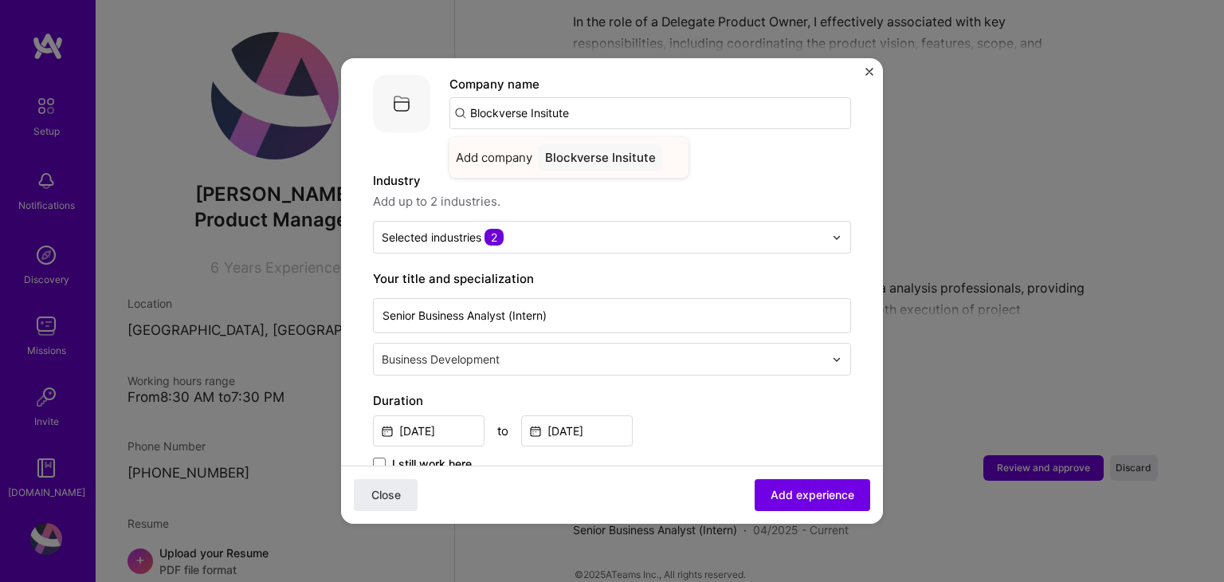
type input "Blockverse Insitute"
click at [581, 143] on div "Blockverse Insitute" at bounding box center [600, 157] width 123 height 28
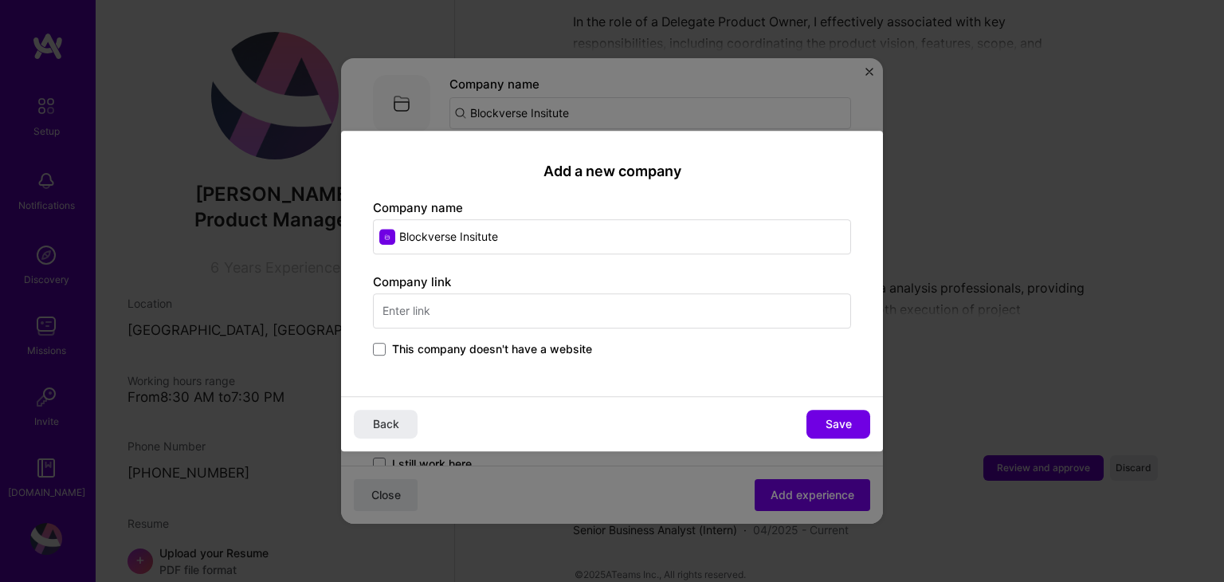
click at [472, 303] on input "text" at bounding box center [612, 310] width 478 height 35
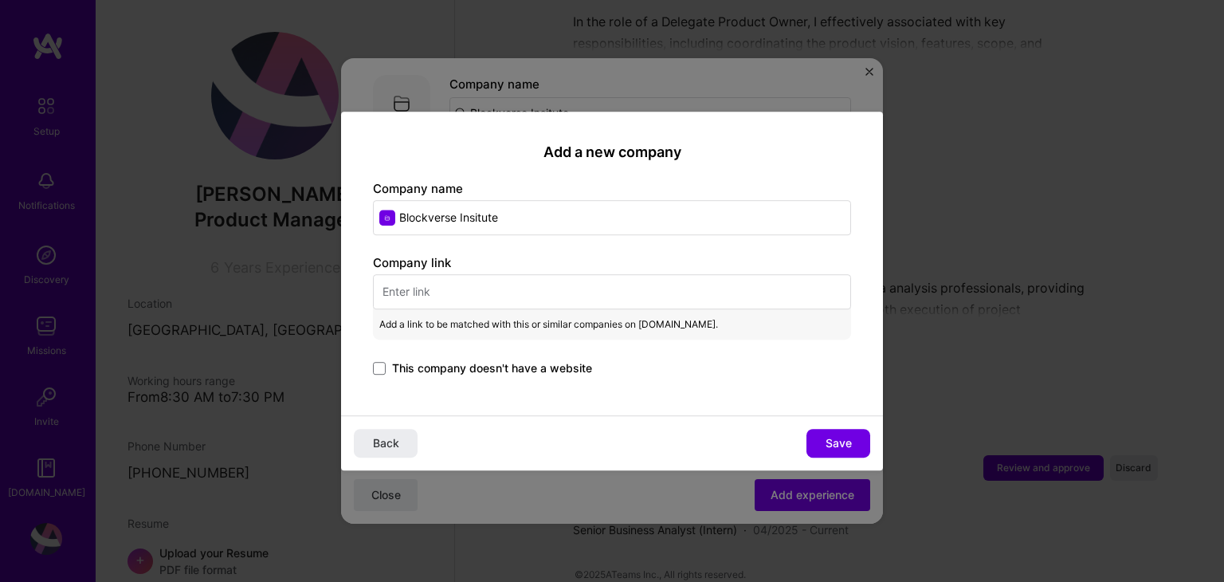
click at [516, 296] on input "text" at bounding box center [612, 291] width 478 height 35
paste input "https://www.blockverseinstitute.com/"
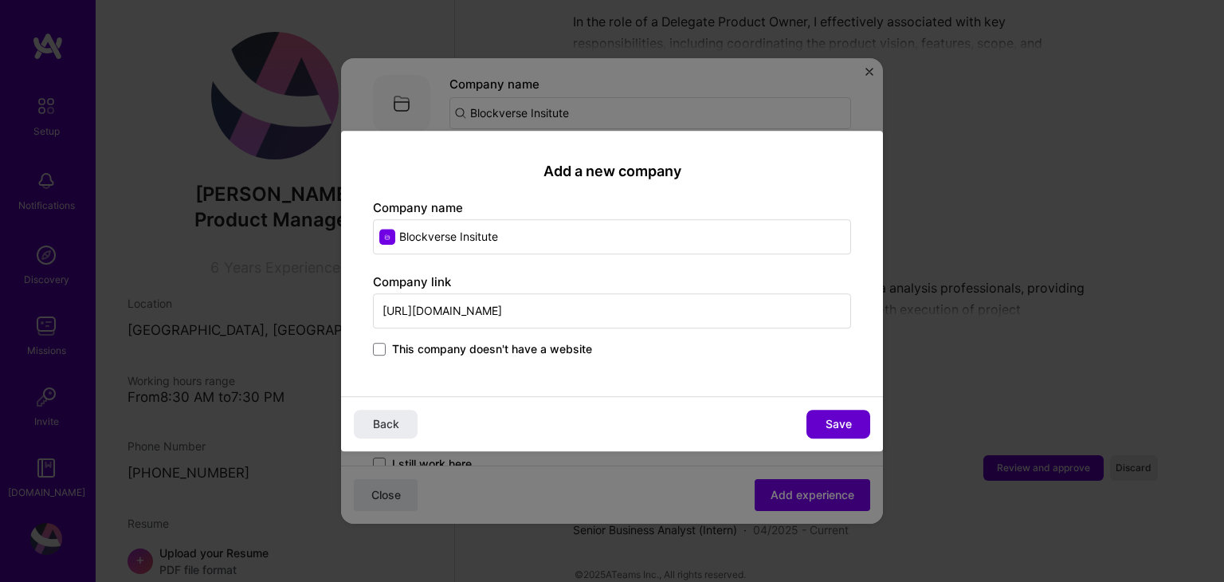
type input "https://www.blockverseinstitute.com/"
click at [841, 421] on span "Save" at bounding box center [838, 424] width 26 height 16
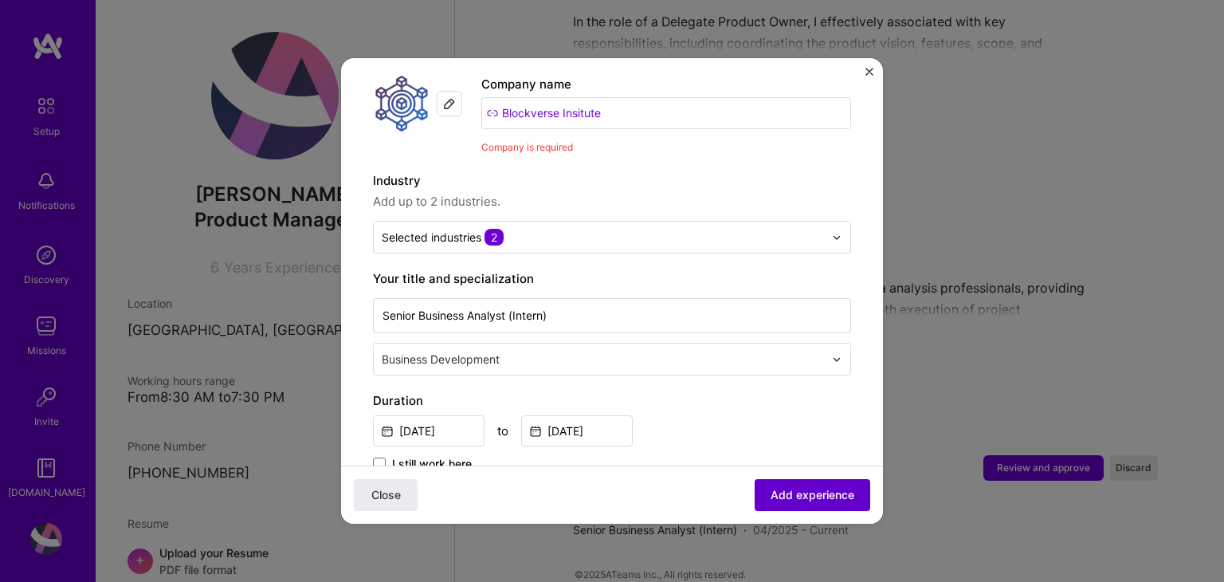
click at [782, 491] on span "Add experience" at bounding box center [812, 495] width 84 height 16
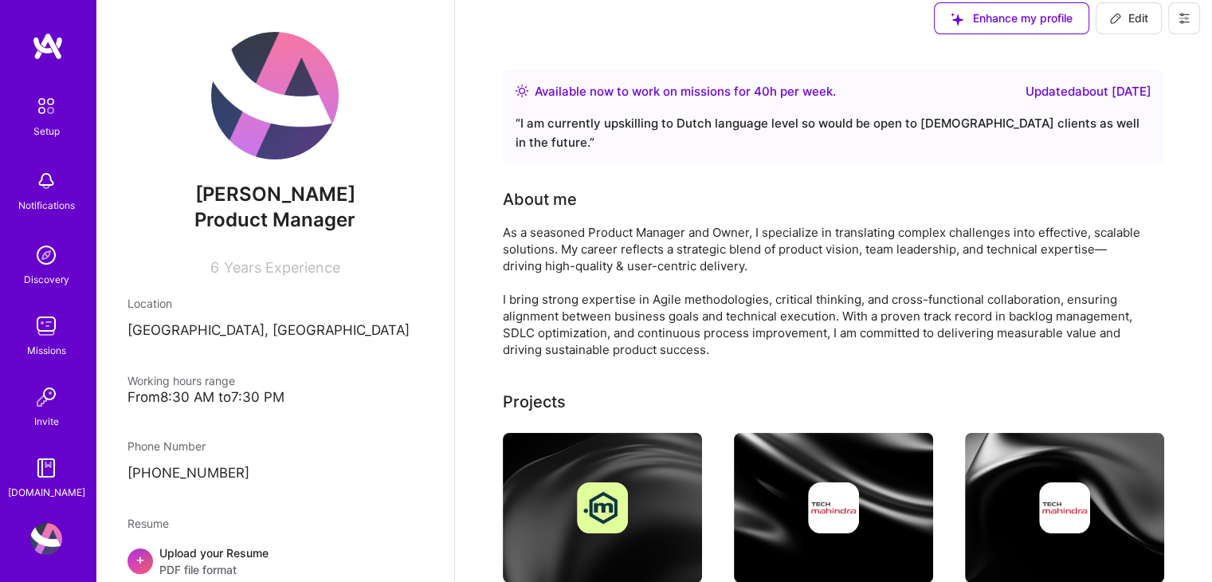
scroll to position [0, 0]
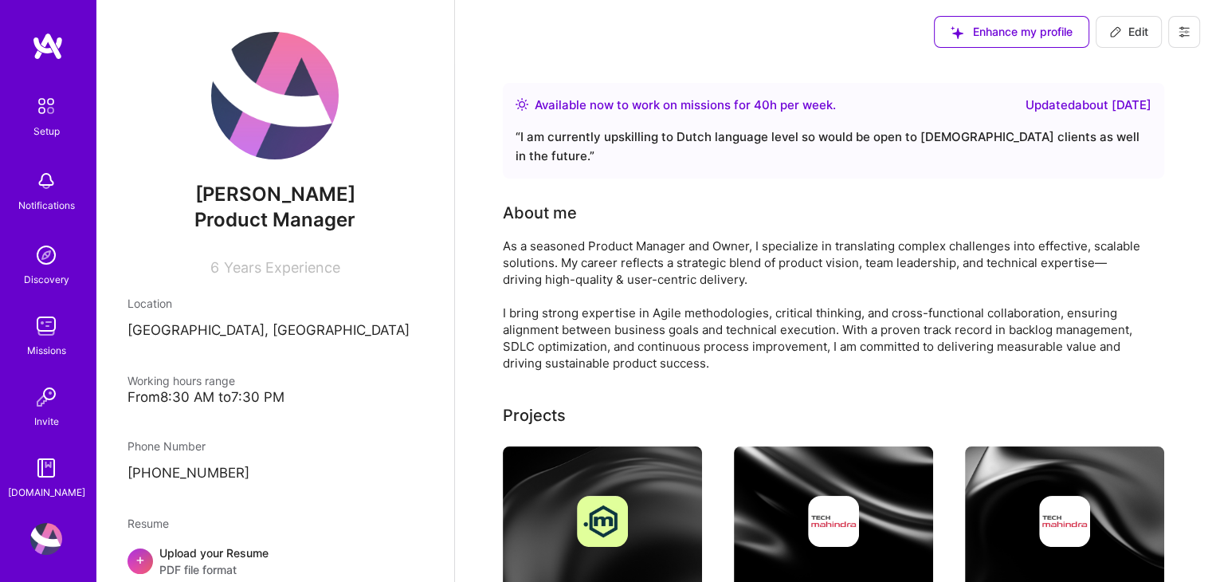
click at [30, 122] on link "Setup" at bounding box center [46, 114] width 99 height 50
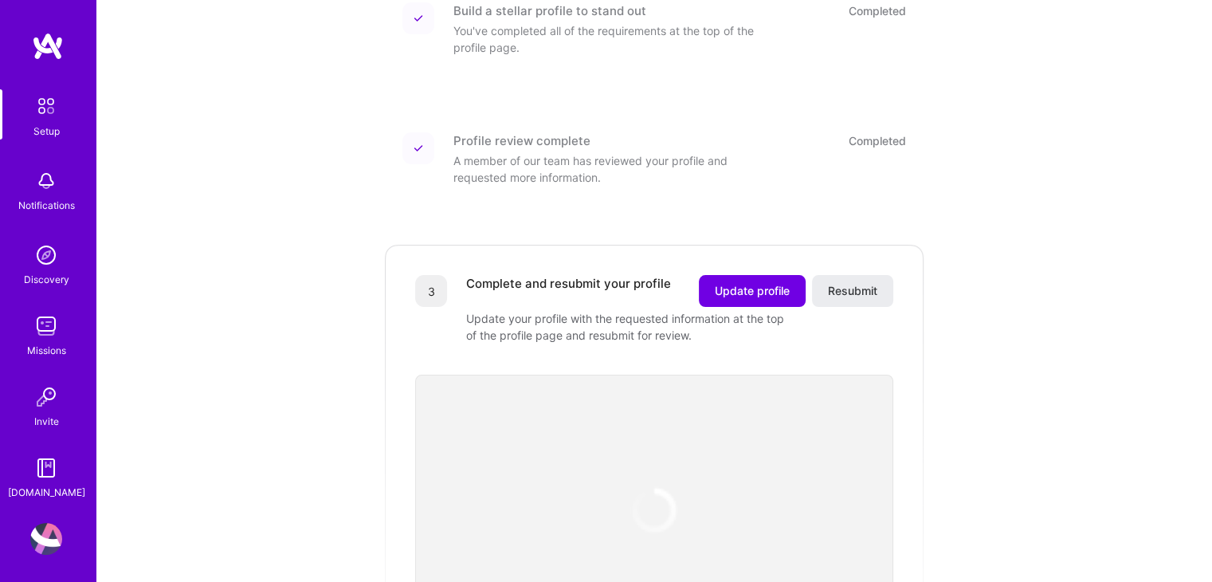
scroll to position [319, 0]
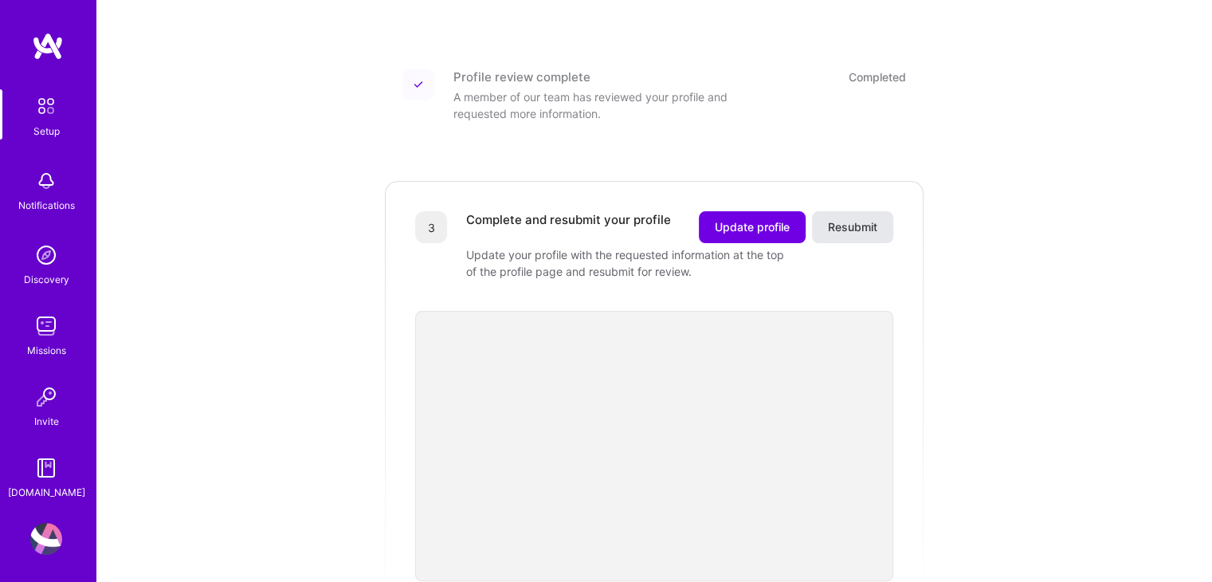
click at [853, 219] on span "Resubmit" at bounding box center [852, 227] width 49 height 16
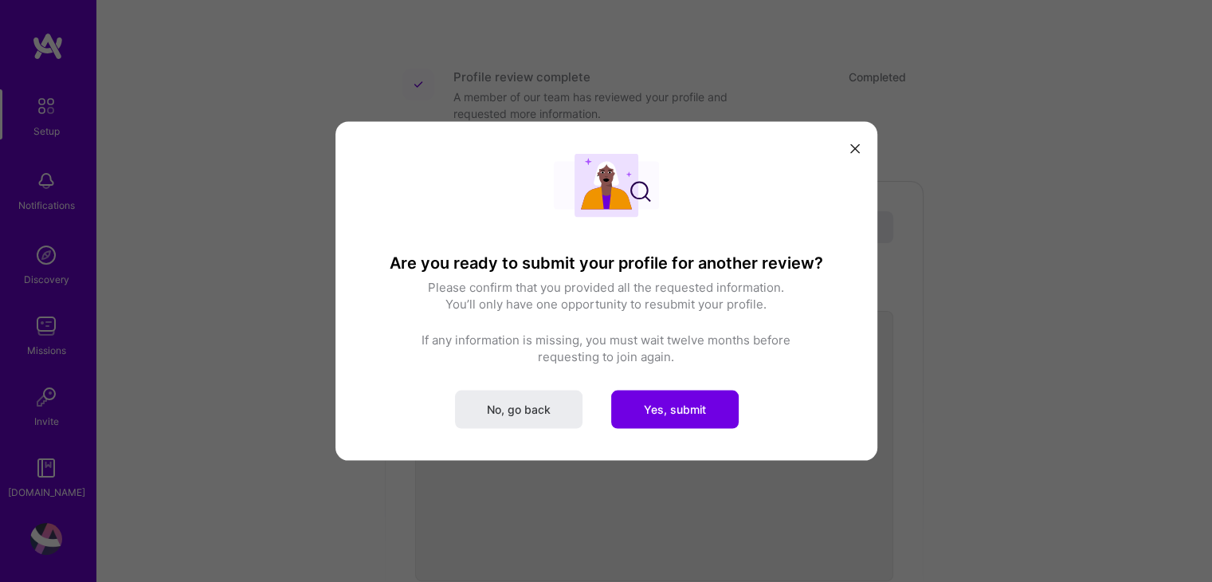
drag, startPoint x: 854, startPoint y: 148, endPoint x: 851, endPoint y: 160, distance: 12.4
click at [854, 148] on icon "modal" at bounding box center [855, 148] width 10 height 10
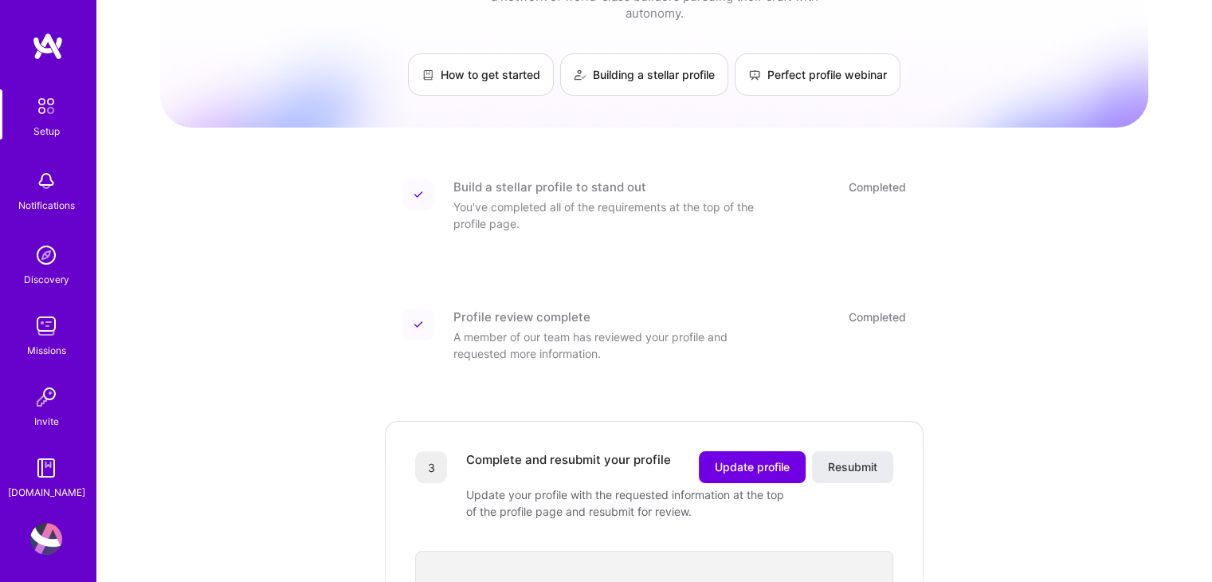
scroll to position [0, 0]
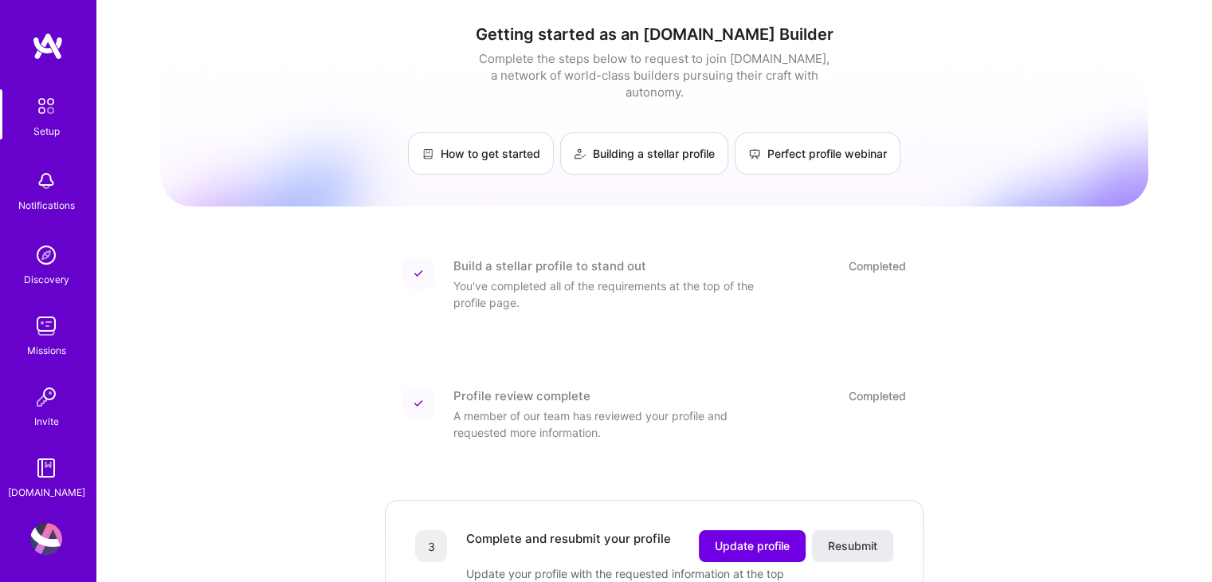
click at [37, 102] on img at bounding box center [45, 105] width 33 height 33
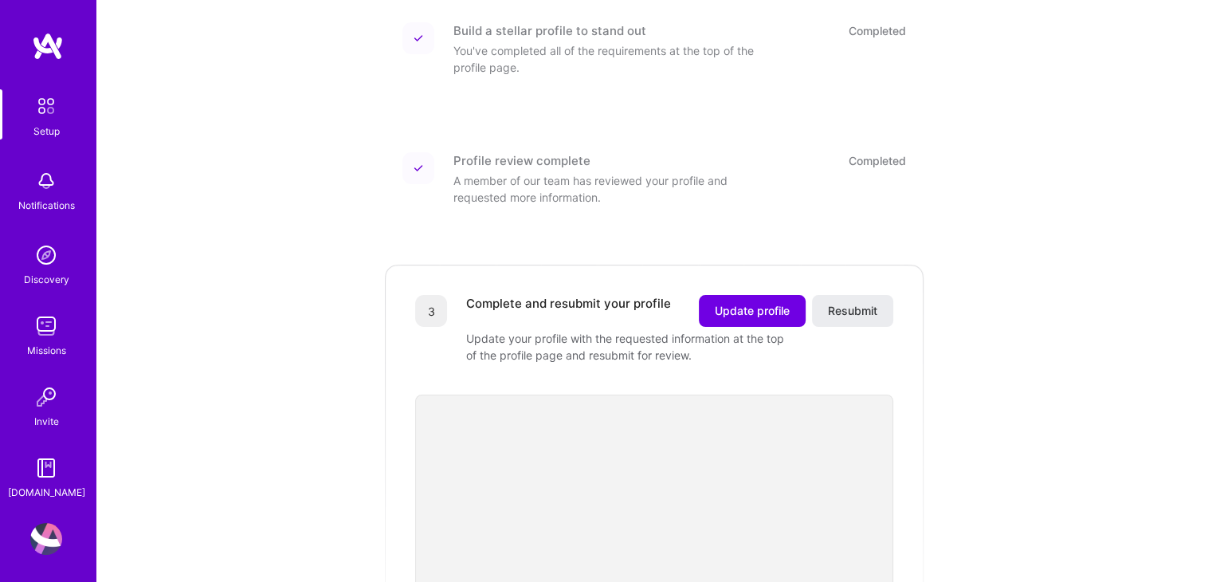
scroll to position [224, 0]
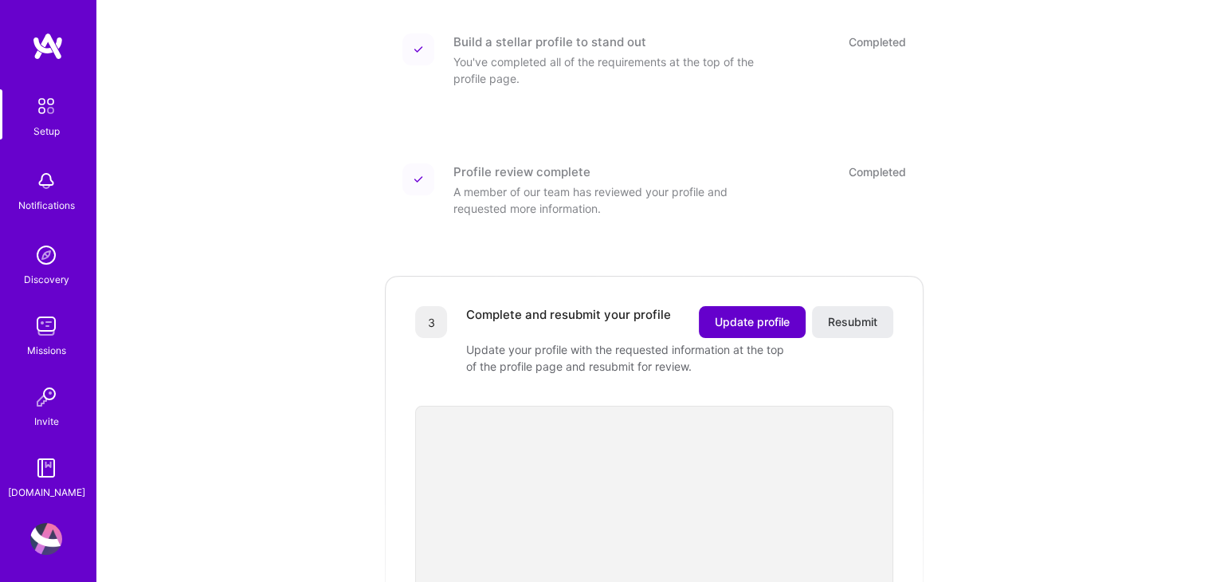
click at [729, 314] on span "Update profile" at bounding box center [752, 322] width 75 height 16
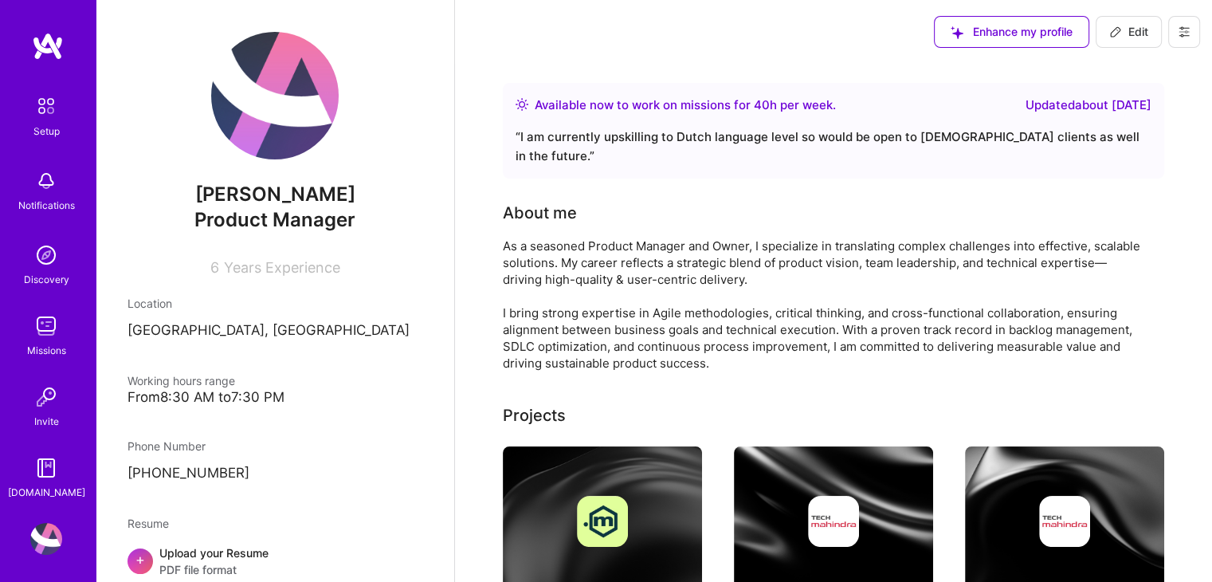
click at [1182, 36] on icon at bounding box center [1184, 32] width 10 height 10
click at [1152, 61] on button "Settings" at bounding box center [1140, 68] width 120 height 41
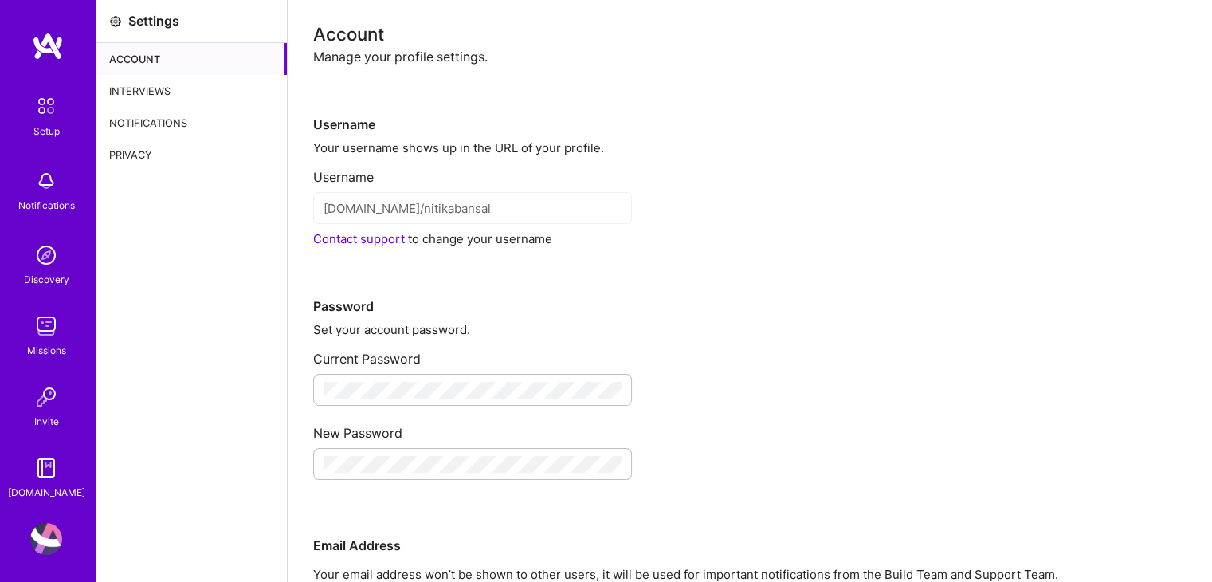
click at [159, 87] on div "Interviews" at bounding box center [191, 91] width 190 height 32
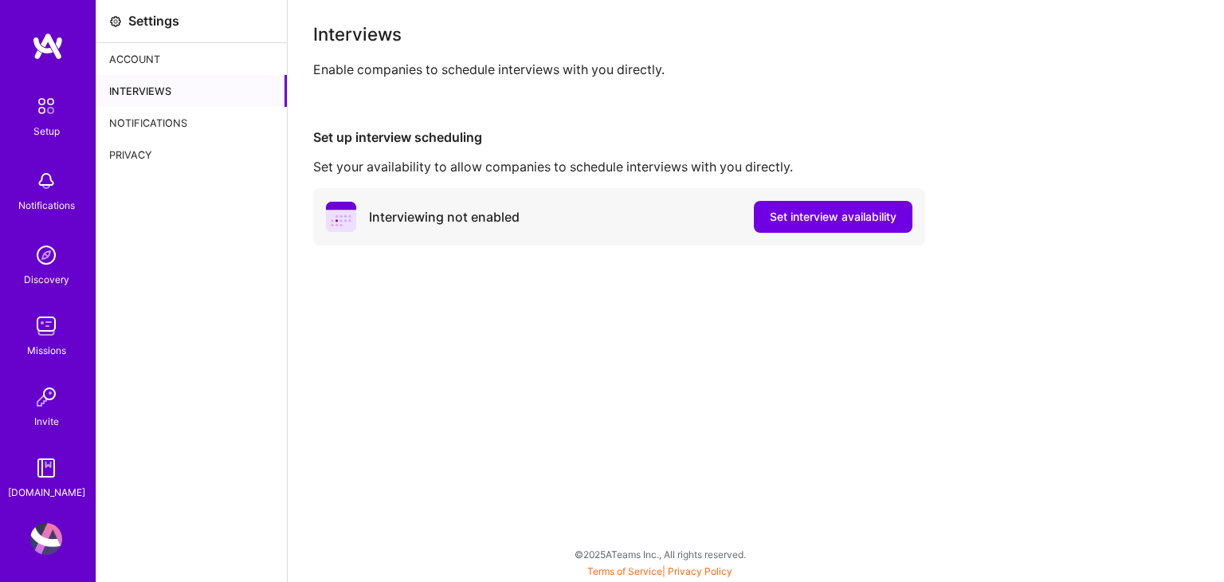
click at [159, 126] on div "Notifications" at bounding box center [191, 123] width 190 height 32
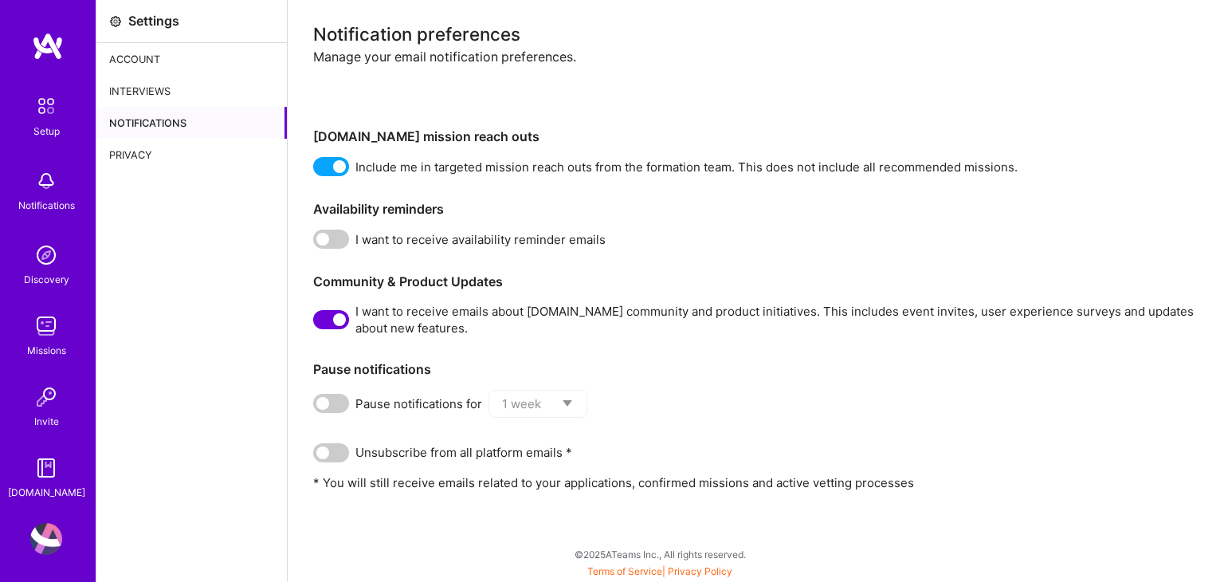
click at [343, 238] on span at bounding box center [331, 238] width 36 height 19
click at [316, 242] on input "checkbox" at bounding box center [316, 242] width 0 height 0
click at [139, 163] on div "Privacy" at bounding box center [191, 155] width 190 height 32
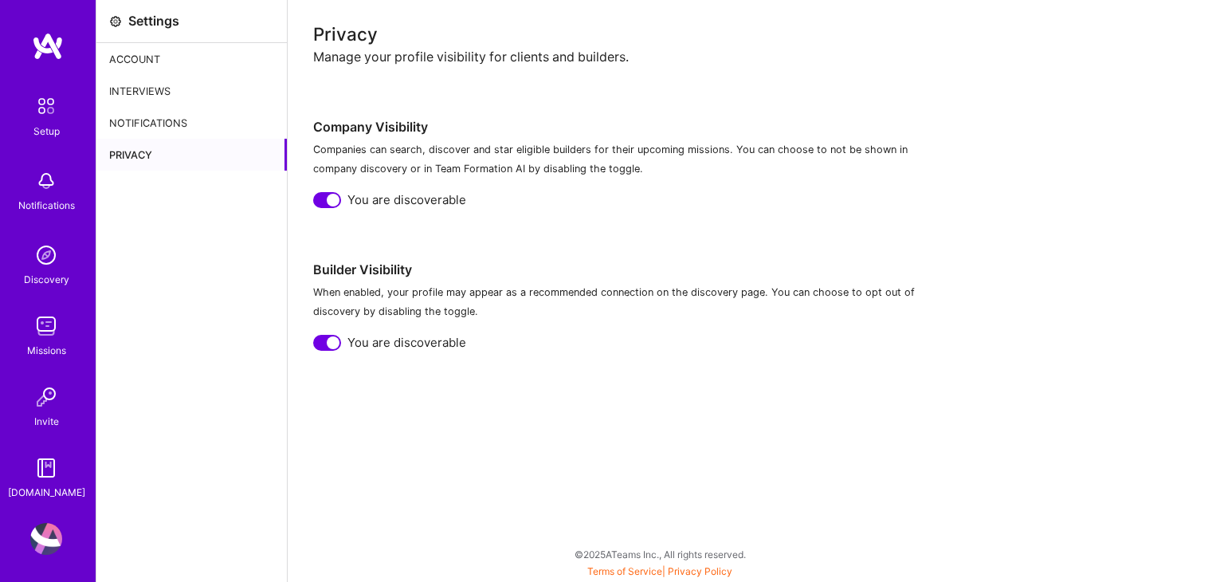
click at [142, 52] on div "Account" at bounding box center [191, 59] width 190 height 32
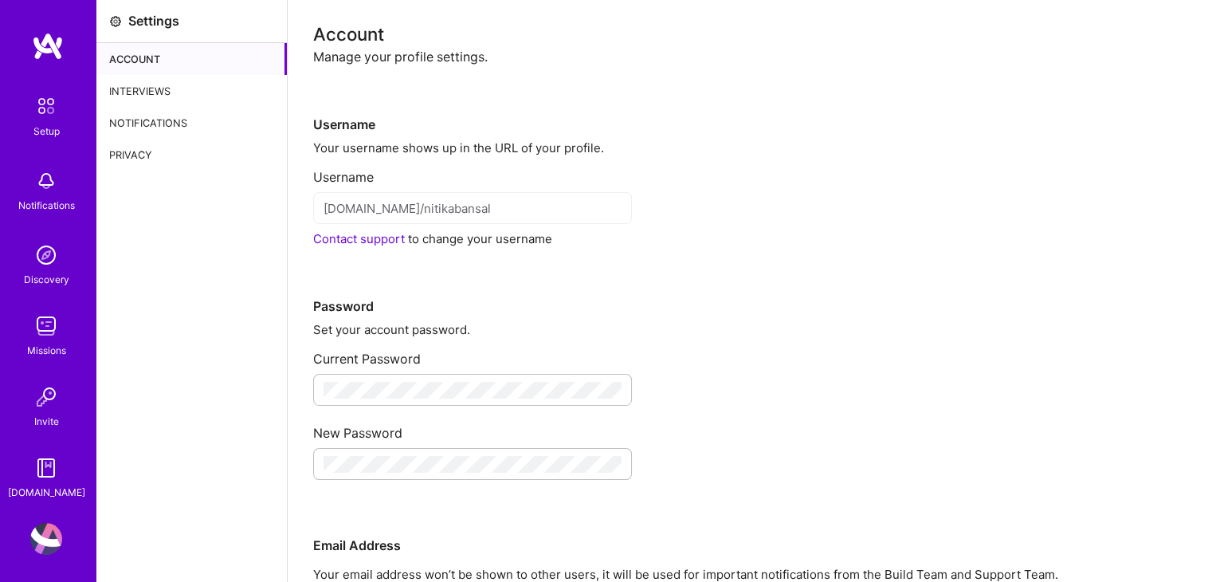
click at [45, 46] on img at bounding box center [48, 46] width 32 height 29
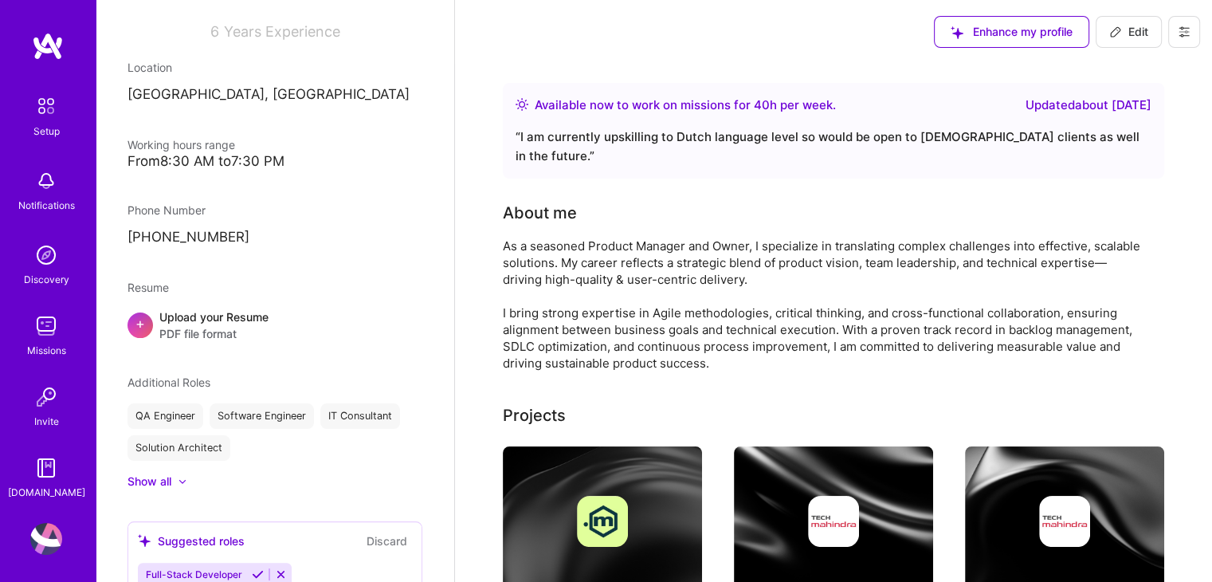
scroll to position [239, 0]
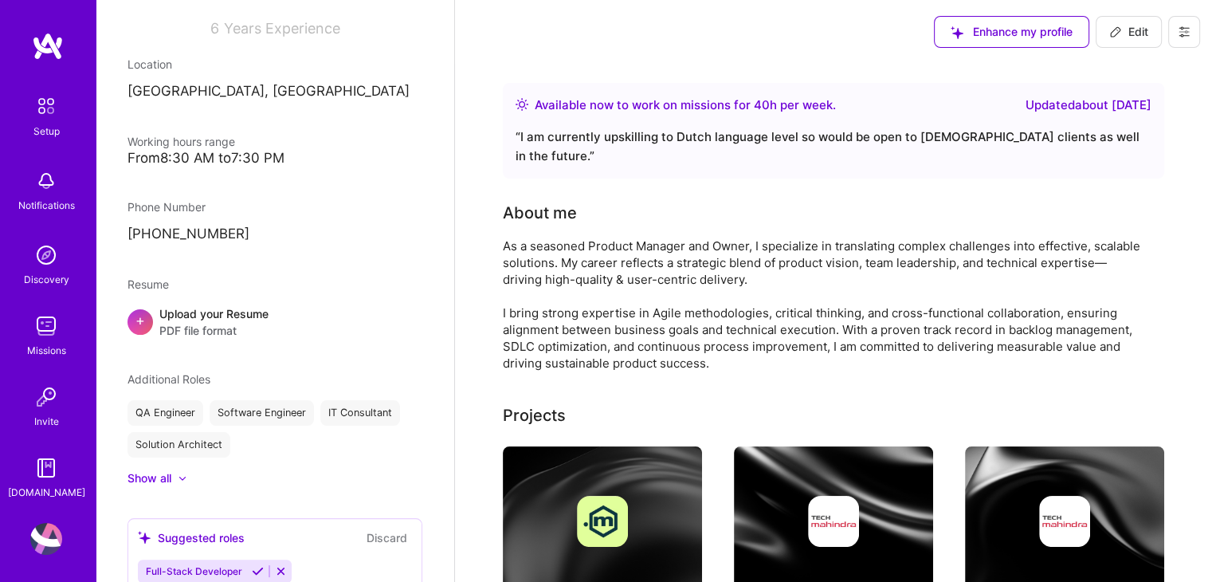
click at [208, 151] on div "From 8:30 AM to 7:30 PM" at bounding box center [274, 158] width 295 height 17
drag, startPoint x: 131, startPoint y: 149, endPoint x: 327, endPoint y: 159, distance: 196.2
click at [327, 159] on div "Working hours range From 8:30 AM to 7:30 PM" at bounding box center [274, 149] width 295 height 33
click at [318, 159] on div "From 8:30 AM to 7:30 PM" at bounding box center [274, 158] width 295 height 17
click at [316, 159] on div "From 8:30 AM to 7:30 PM" at bounding box center [274, 158] width 295 height 17
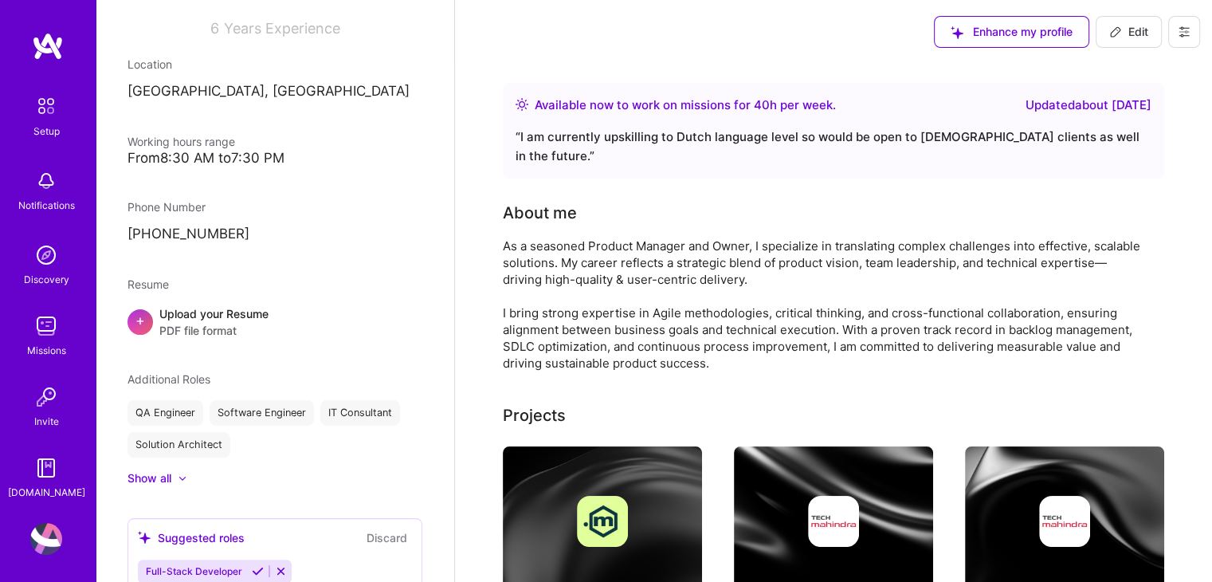
click at [213, 152] on div "From 8:30 AM to 7:30 PM" at bounding box center [274, 158] width 295 height 17
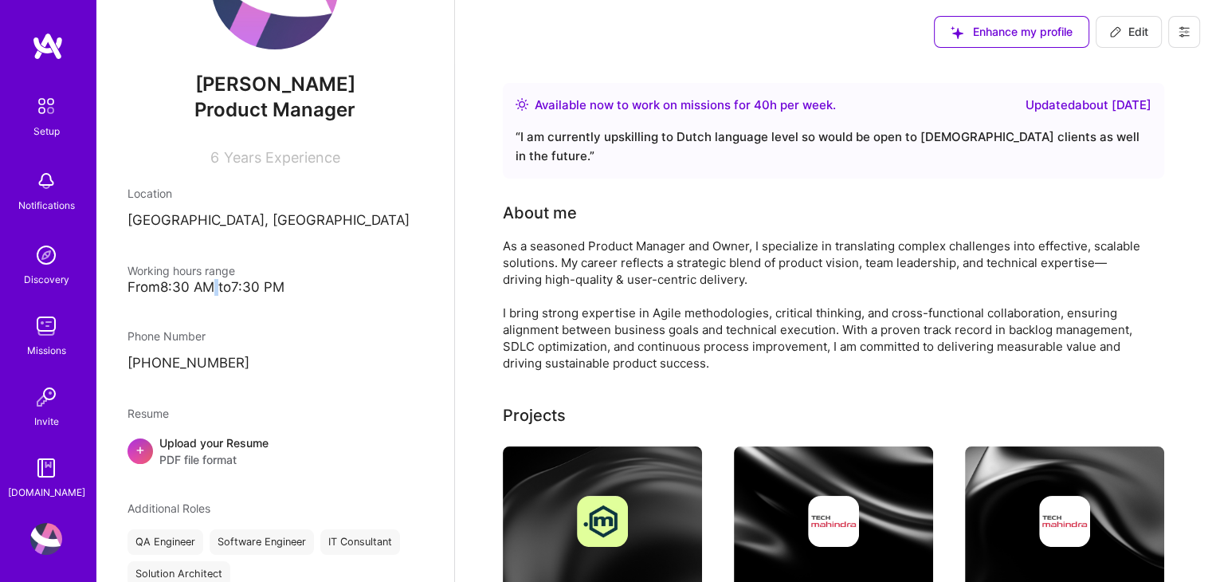
scroll to position [0, 0]
